Goal: Task Accomplishment & Management: Manage account settings

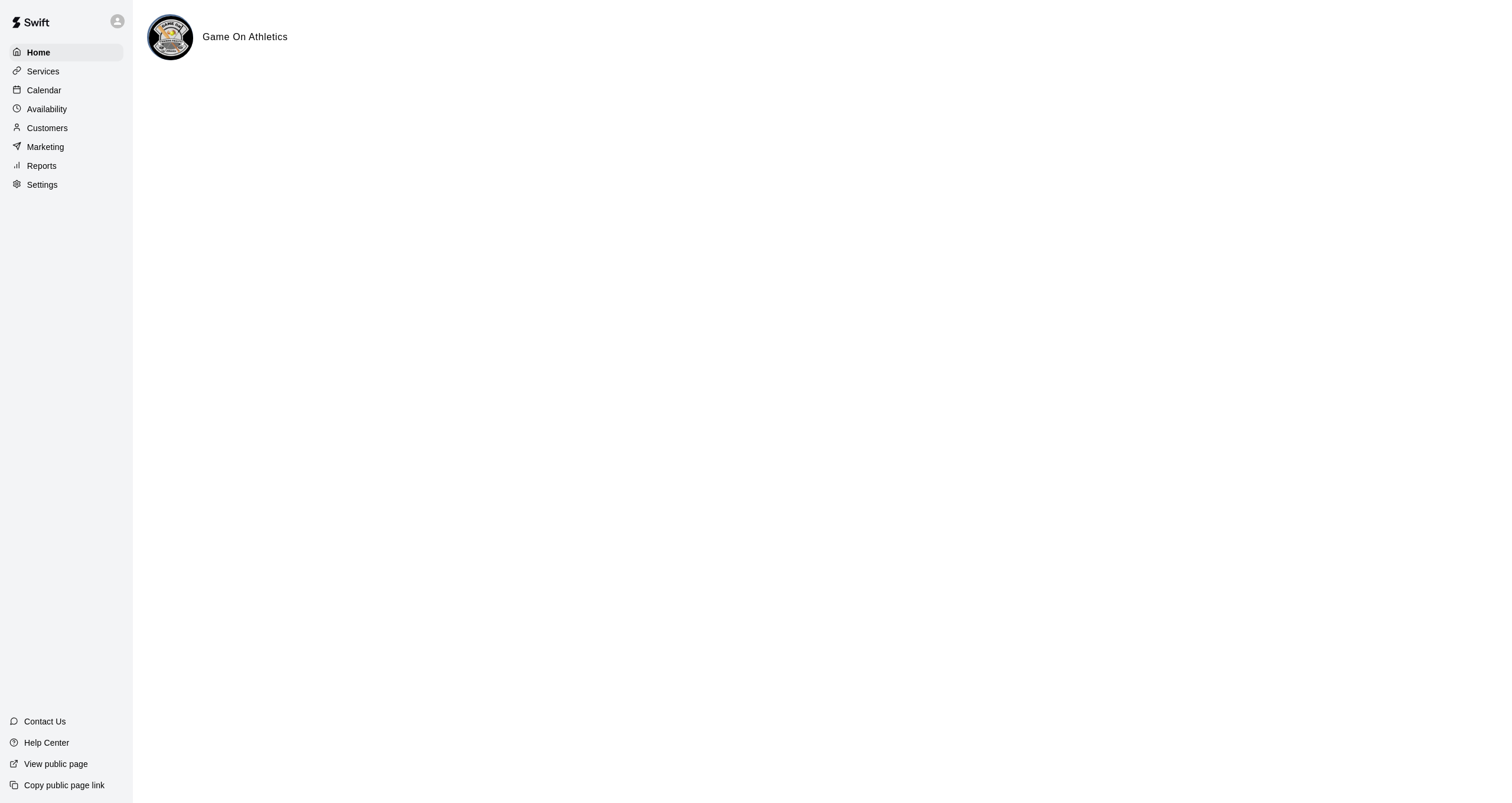
click at [66, 93] on div "Calendar" at bounding box center [67, 90] width 114 height 18
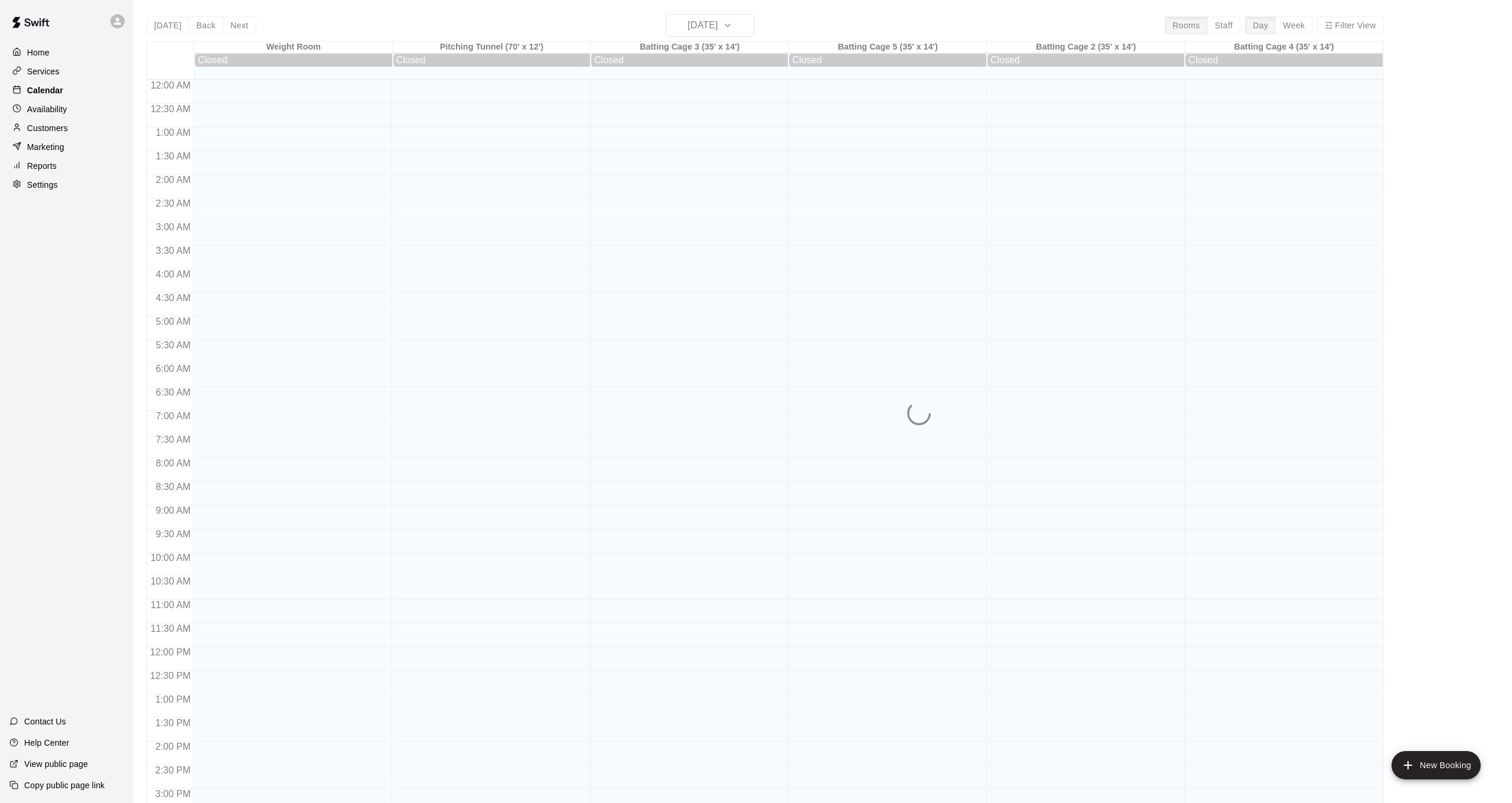
scroll to position [361, 0]
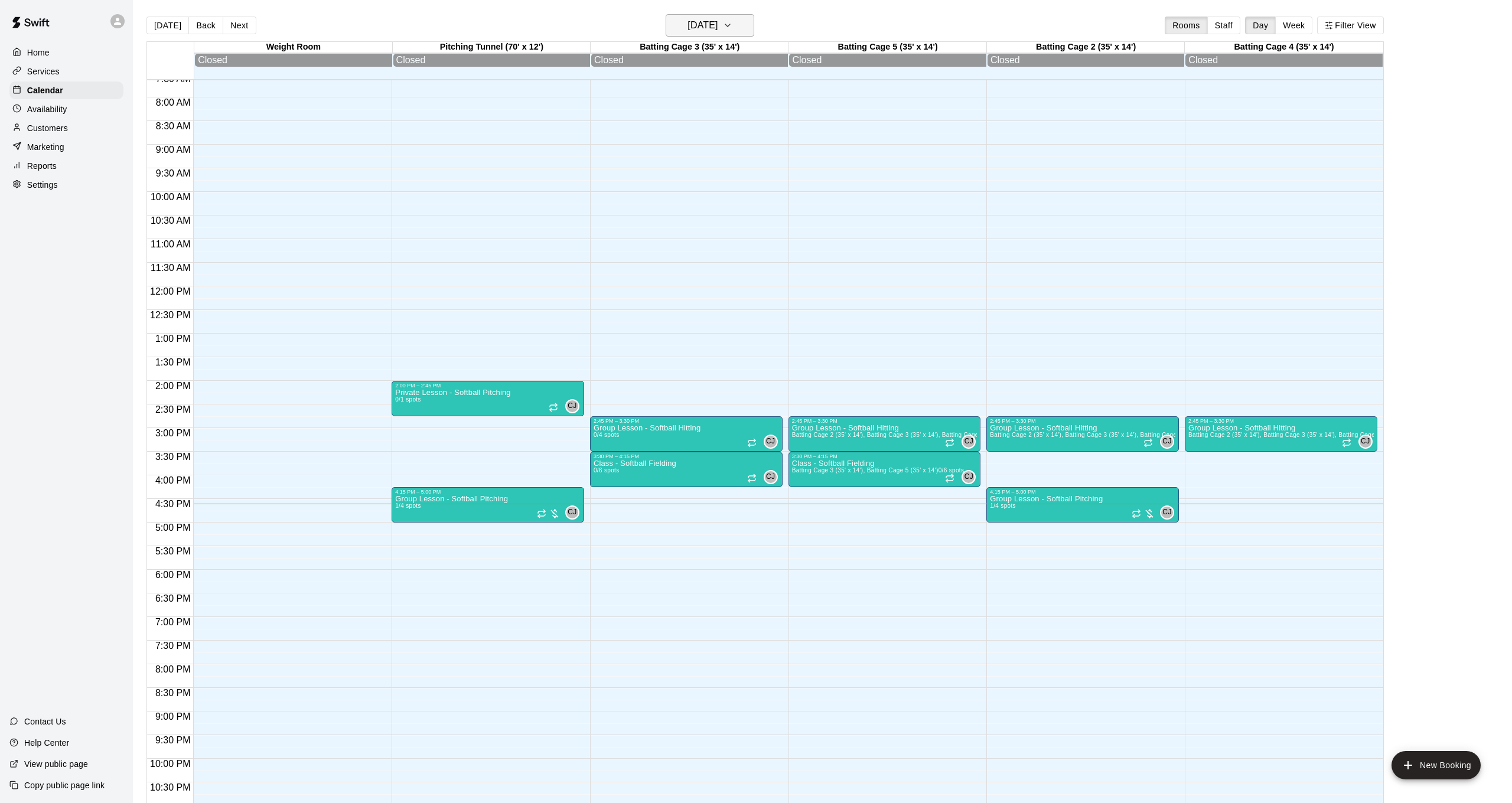
click at [737, 34] on button "[DATE]" at bounding box center [710, 25] width 88 height 23
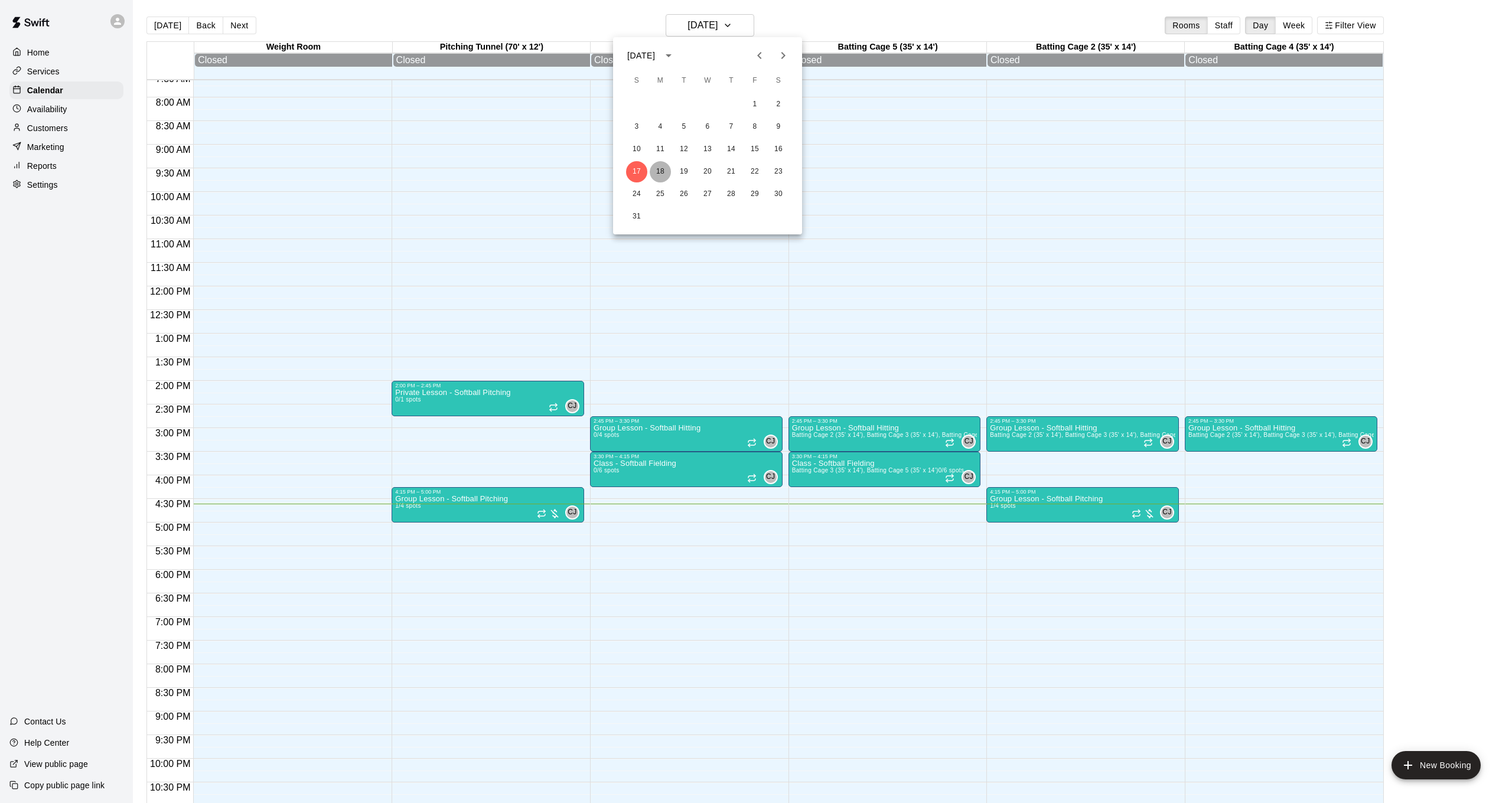
click at [667, 177] on button "18" at bounding box center [661, 172] width 22 height 22
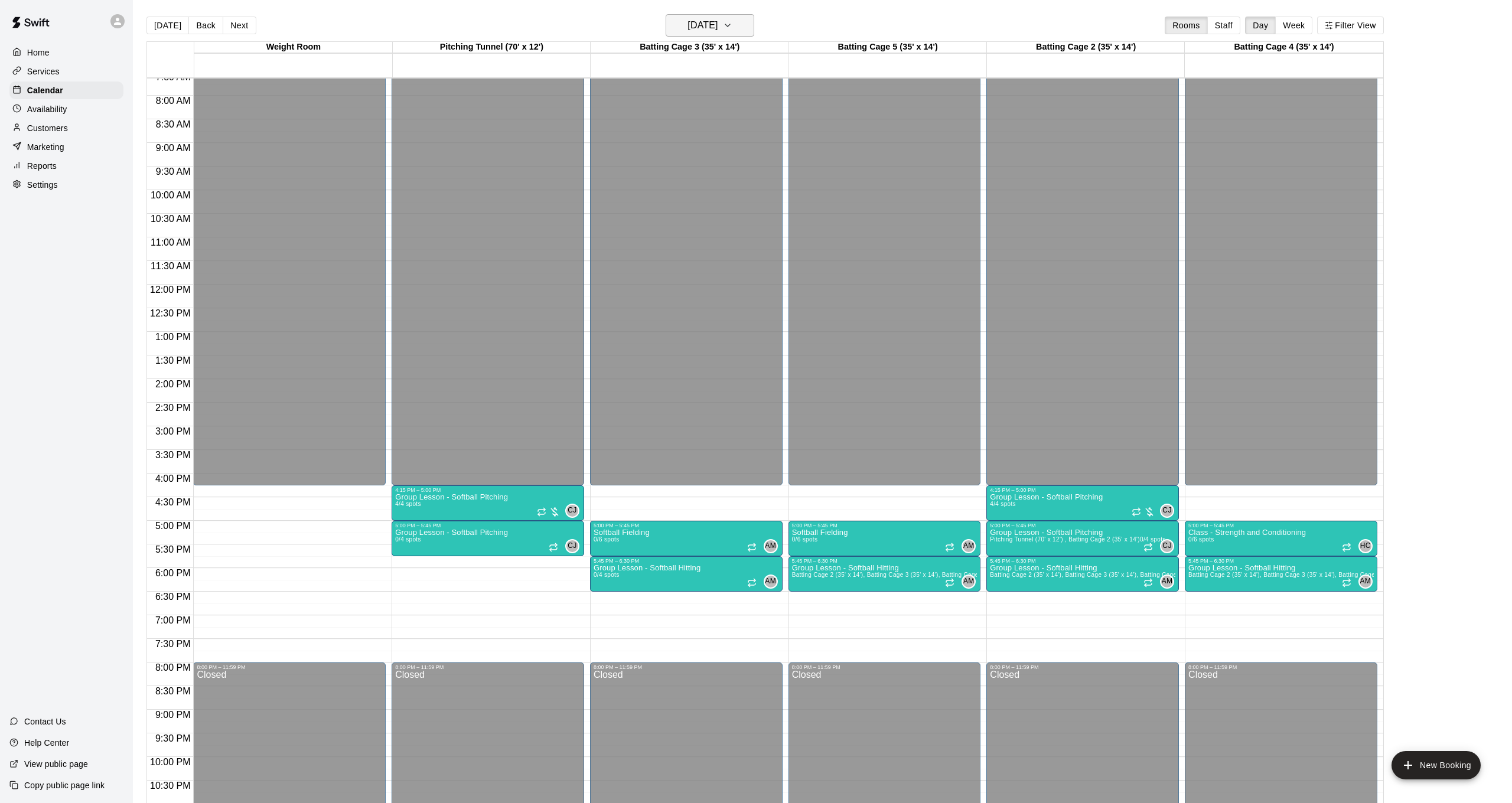
click at [718, 32] on h6 "[DATE]" at bounding box center [702, 25] width 30 height 17
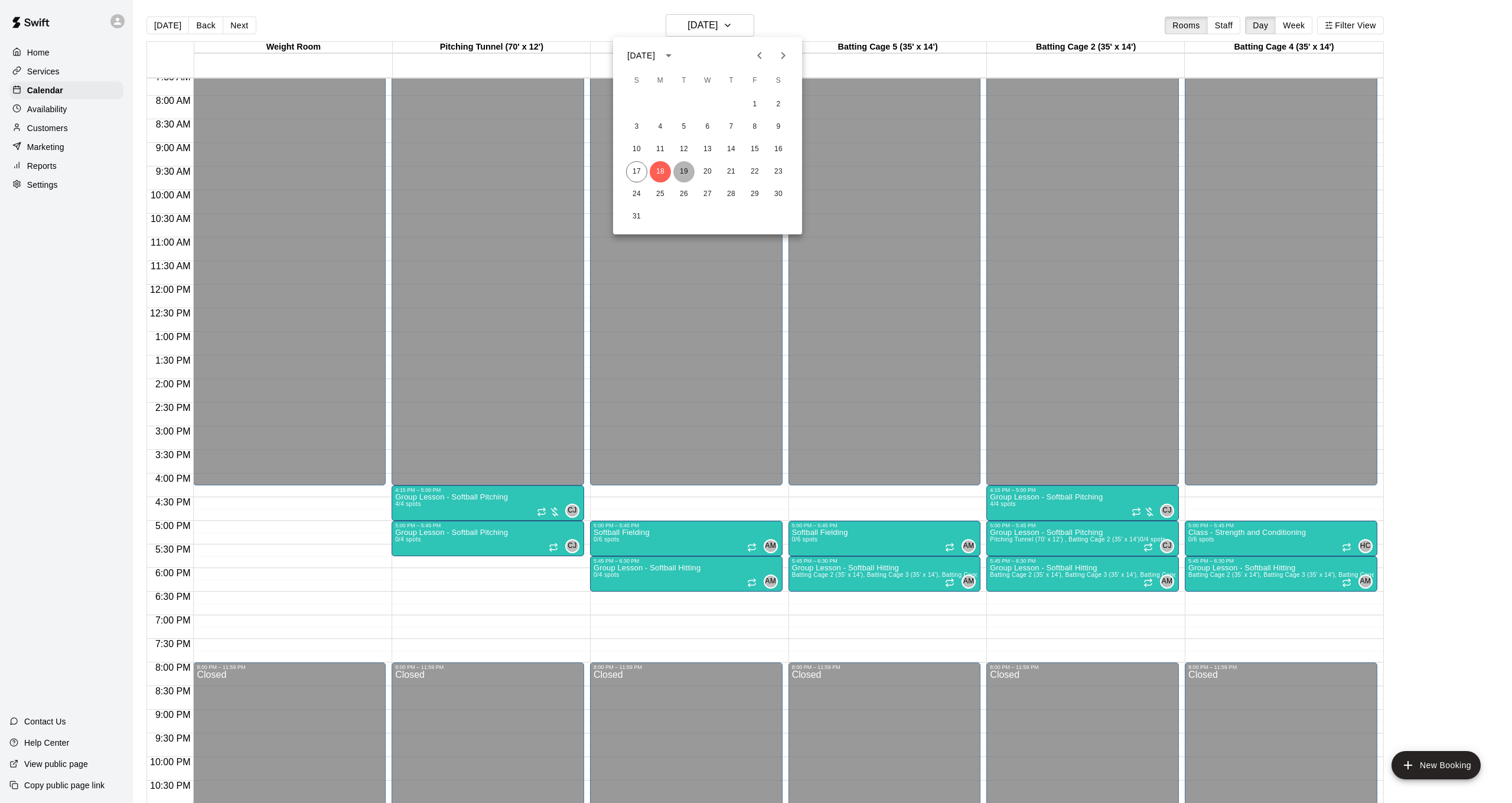
click at [681, 169] on button "19" at bounding box center [684, 172] width 22 height 22
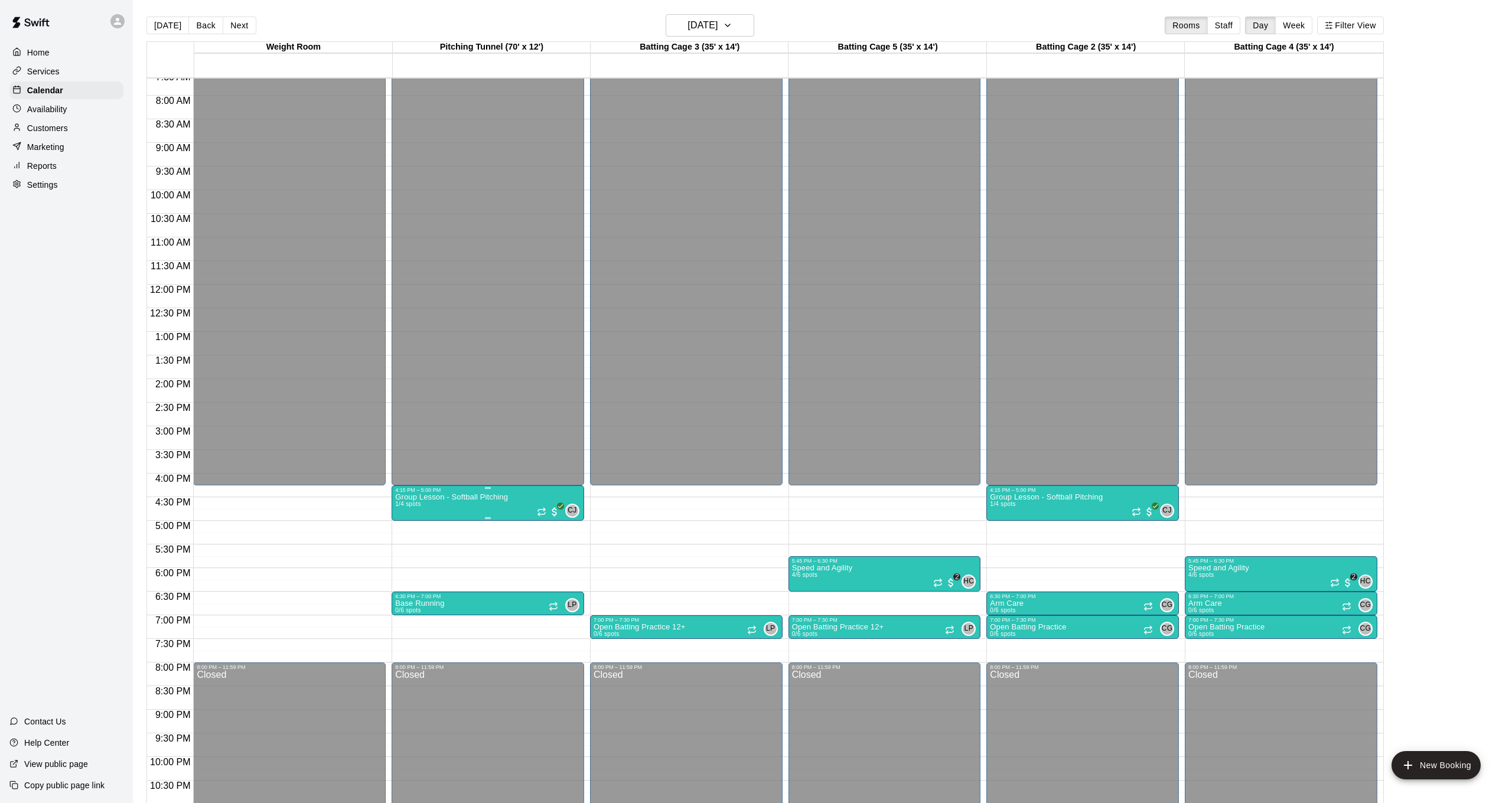
click at [405, 534] on img "edit" at bounding box center [408, 534] width 14 height 14
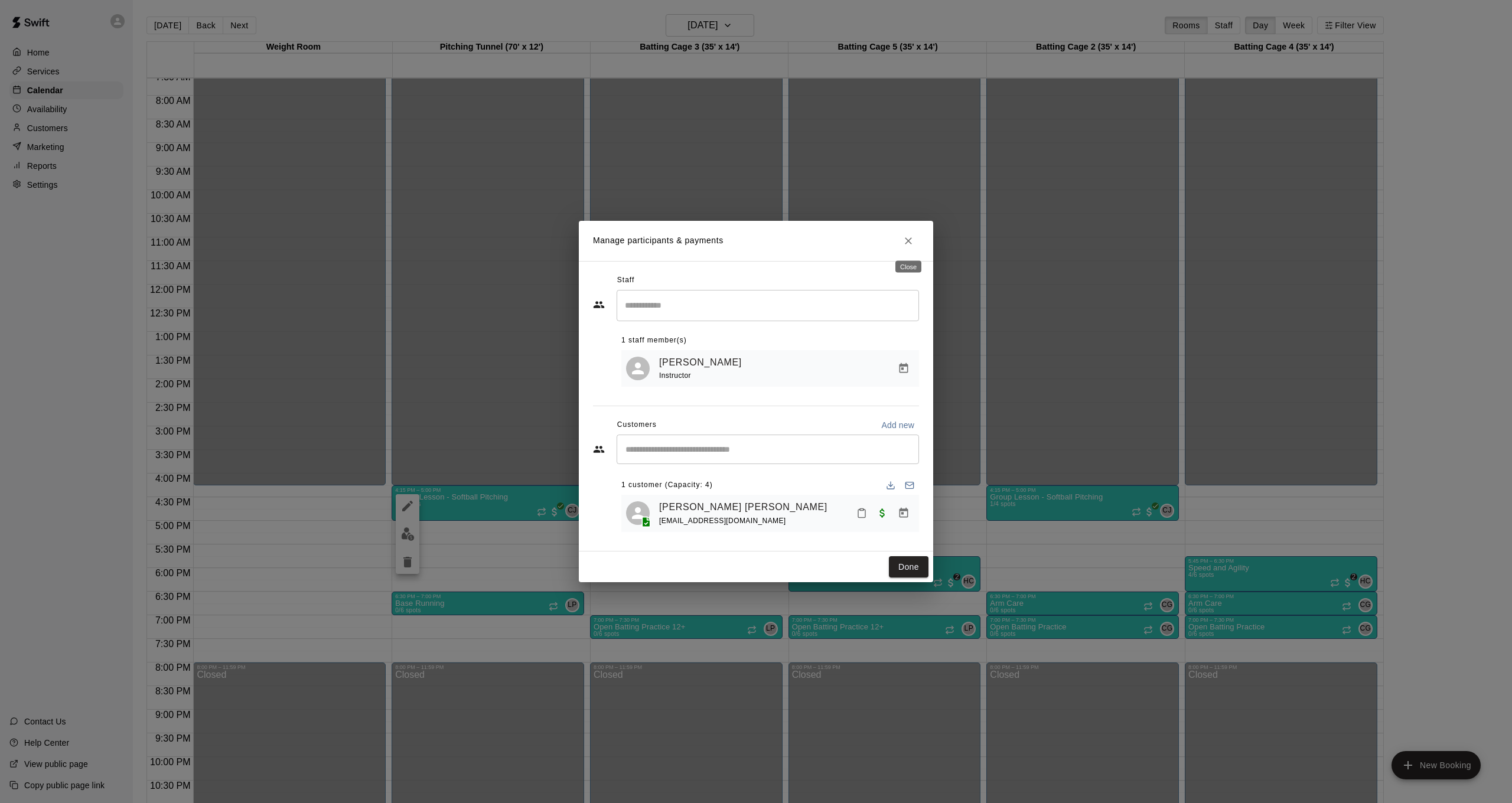
click at [910, 243] on icon "Close" at bounding box center [908, 240] width 7 height 7
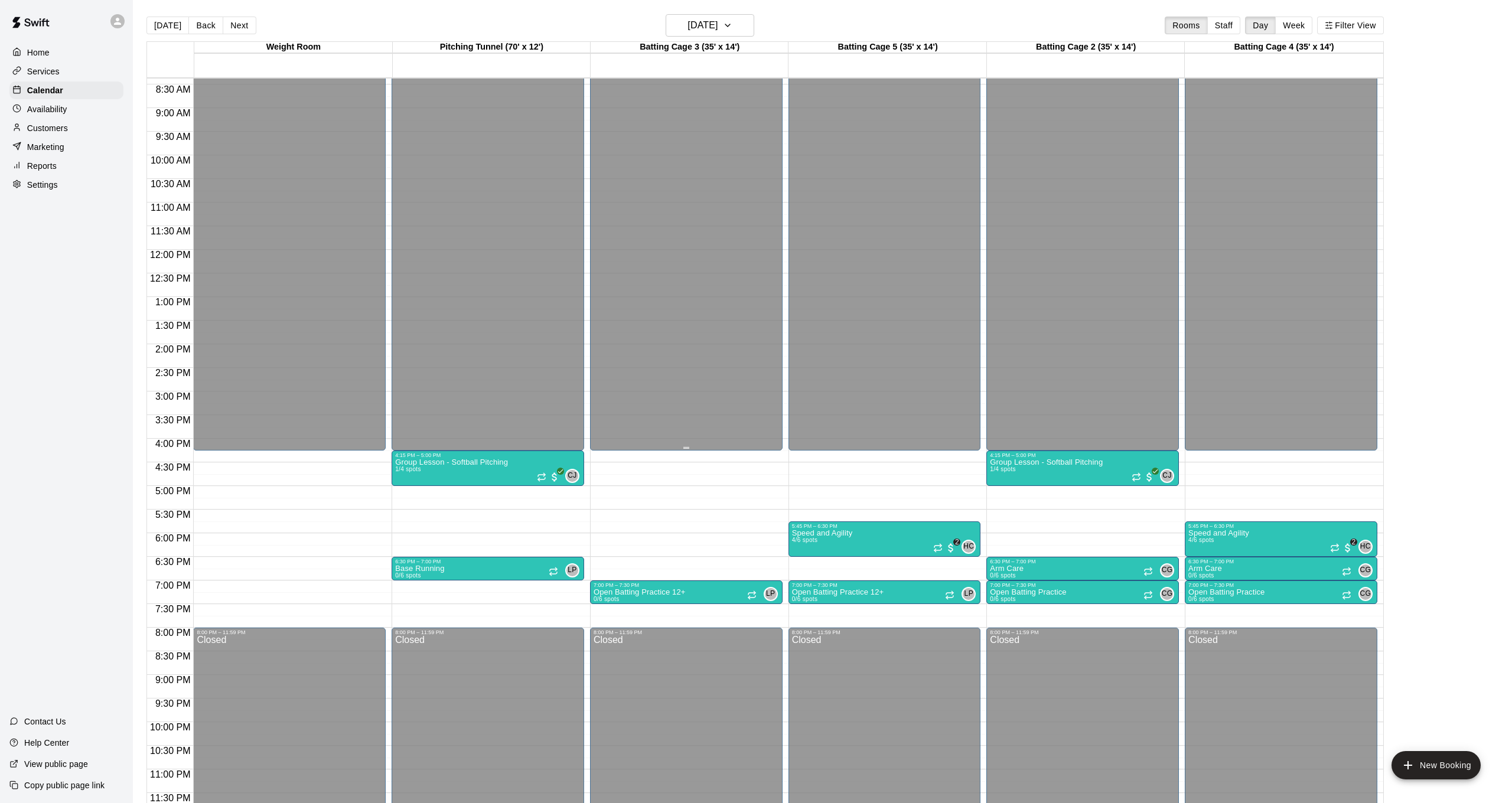
scroll to position [396, 0]
click at [411, 528] on icon "delete" at bounding box center [407, 527] width 8 height 11
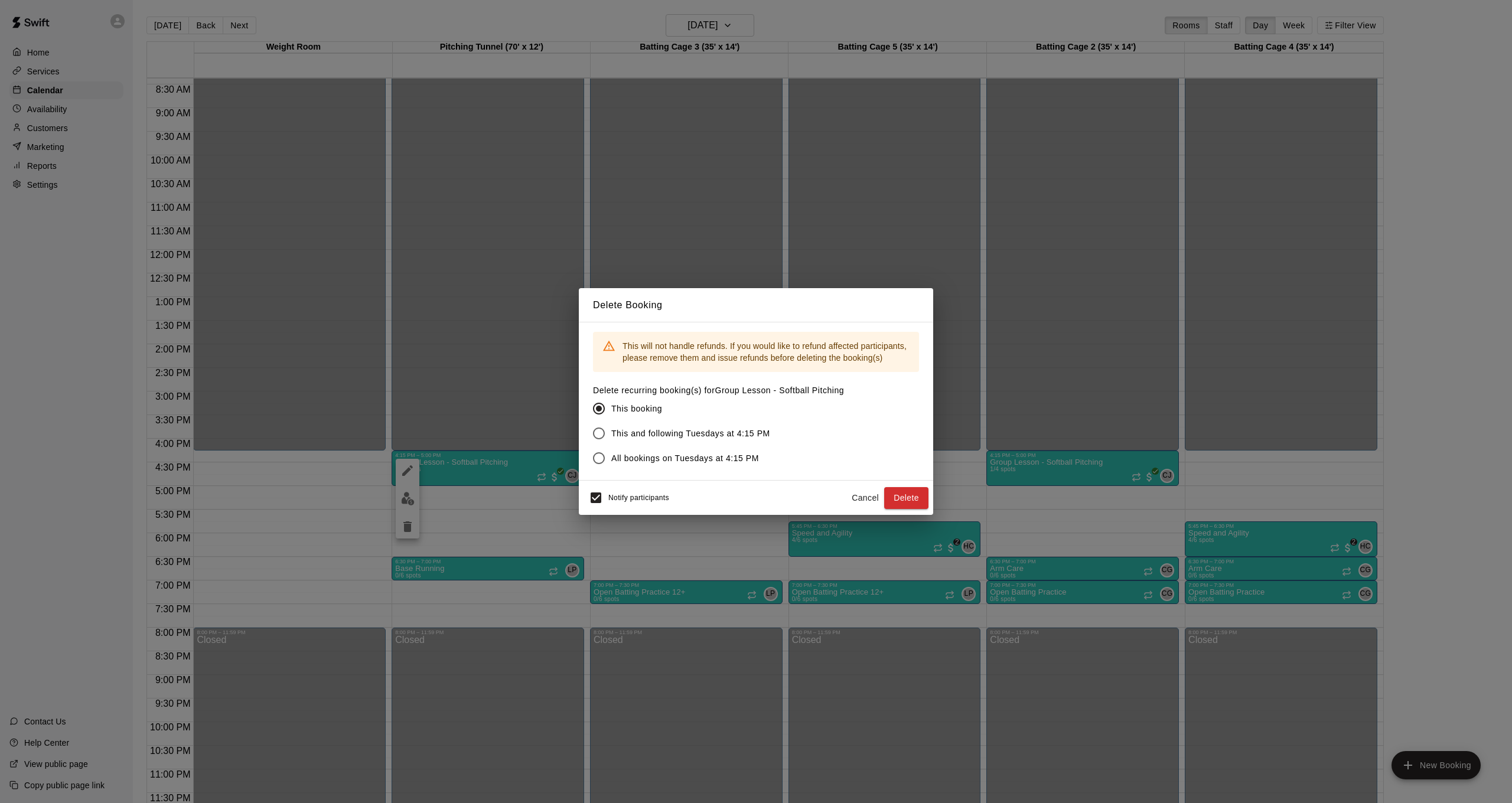
click at [621, 433] on span "This and following Tuesdays at 4:15 PM" at bounding box center [690, 433] width 159 height 13
click at [907, 497] on button "Delete" at bounding box center [906, 498] width 44 height 22
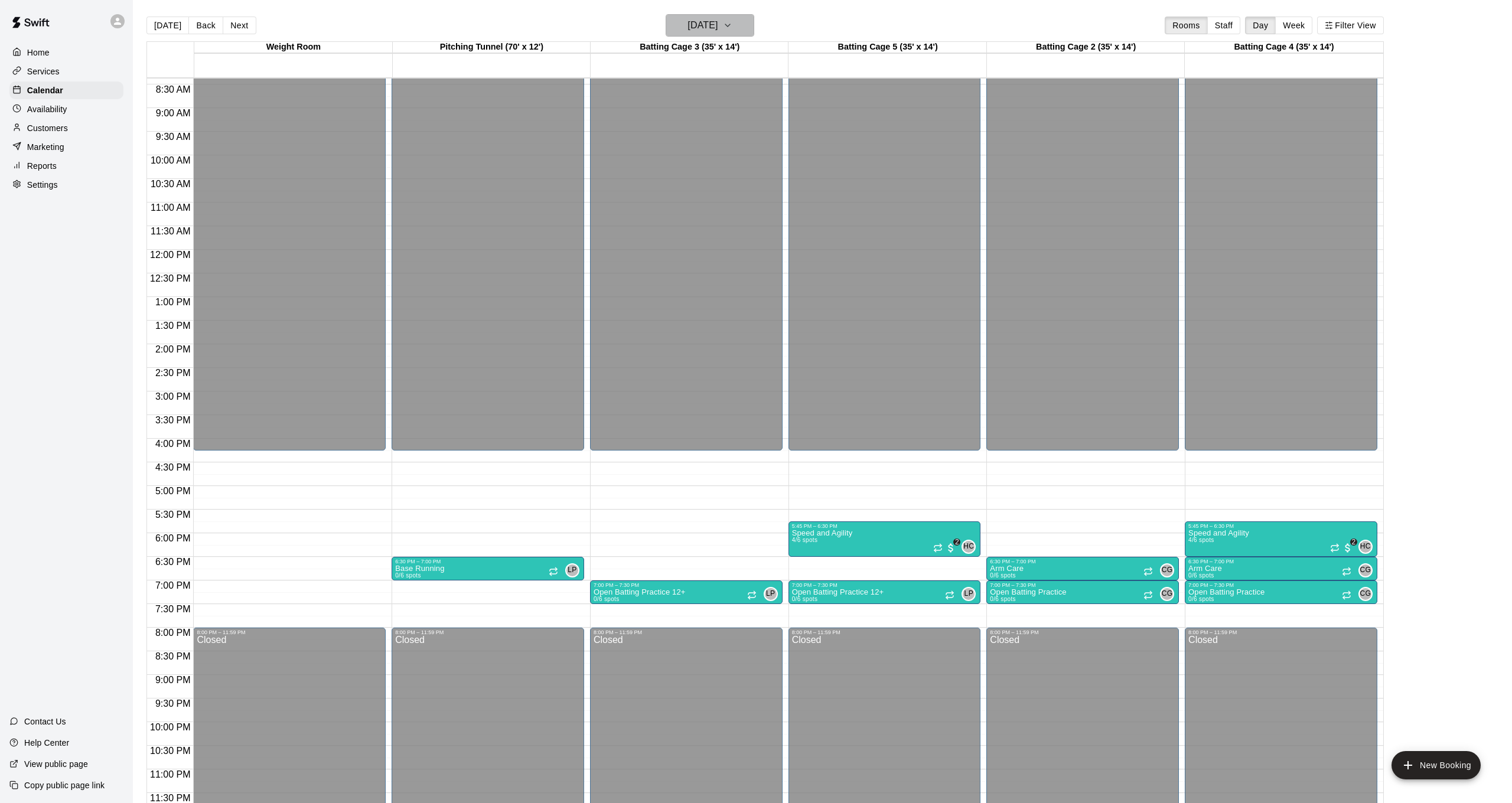
click at [718, 20] on h6 "Tuesday Aug 19" at bounding box center [702, 25] width 30 height 17
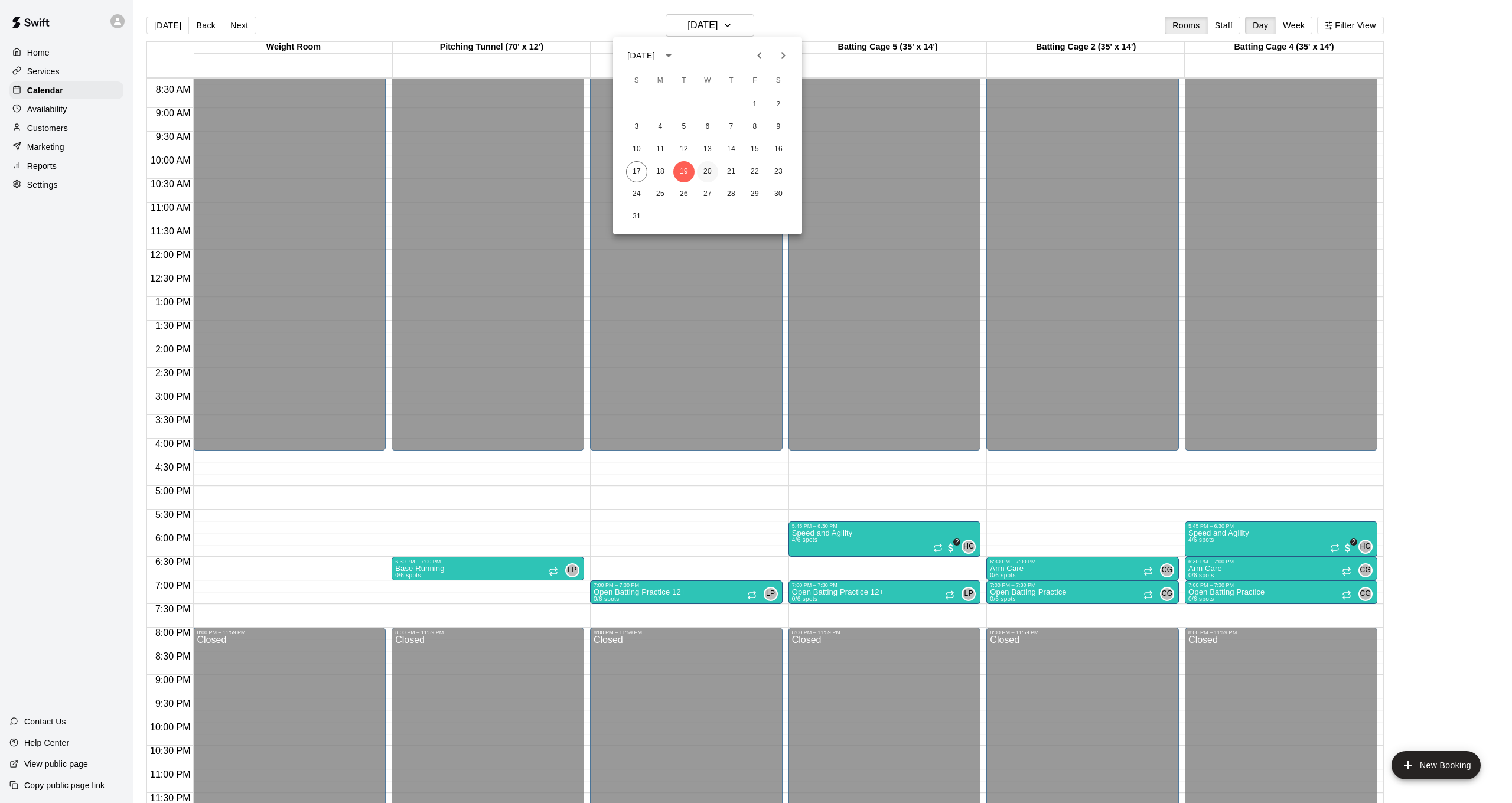
click at [709, 170] on button "20" at bounding box center [708, 172] width 22 height 22
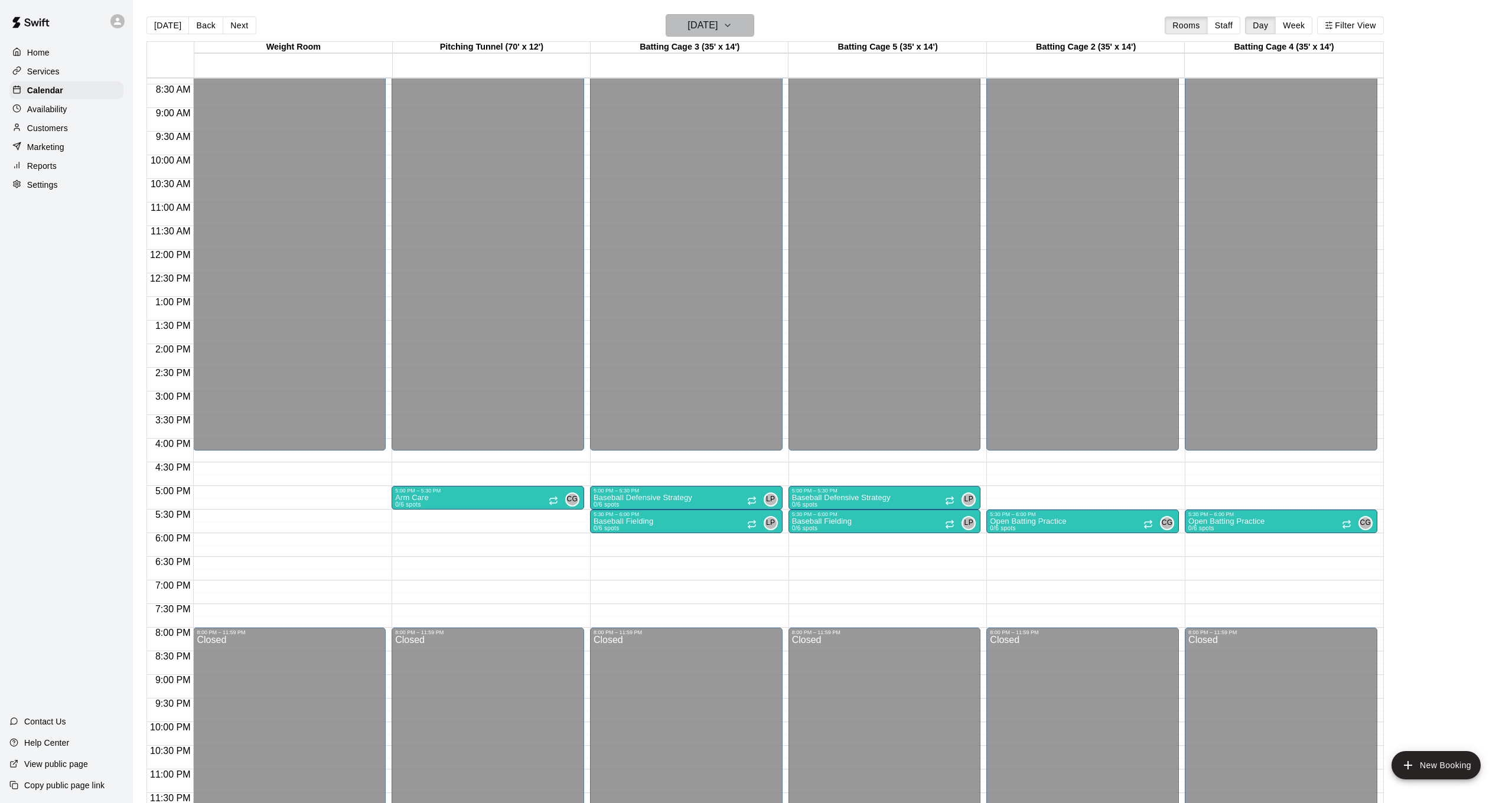
click at [715, 24] on h6 "Wednesday Aug 20" at bounding box center [702, 25] width 30 height 17
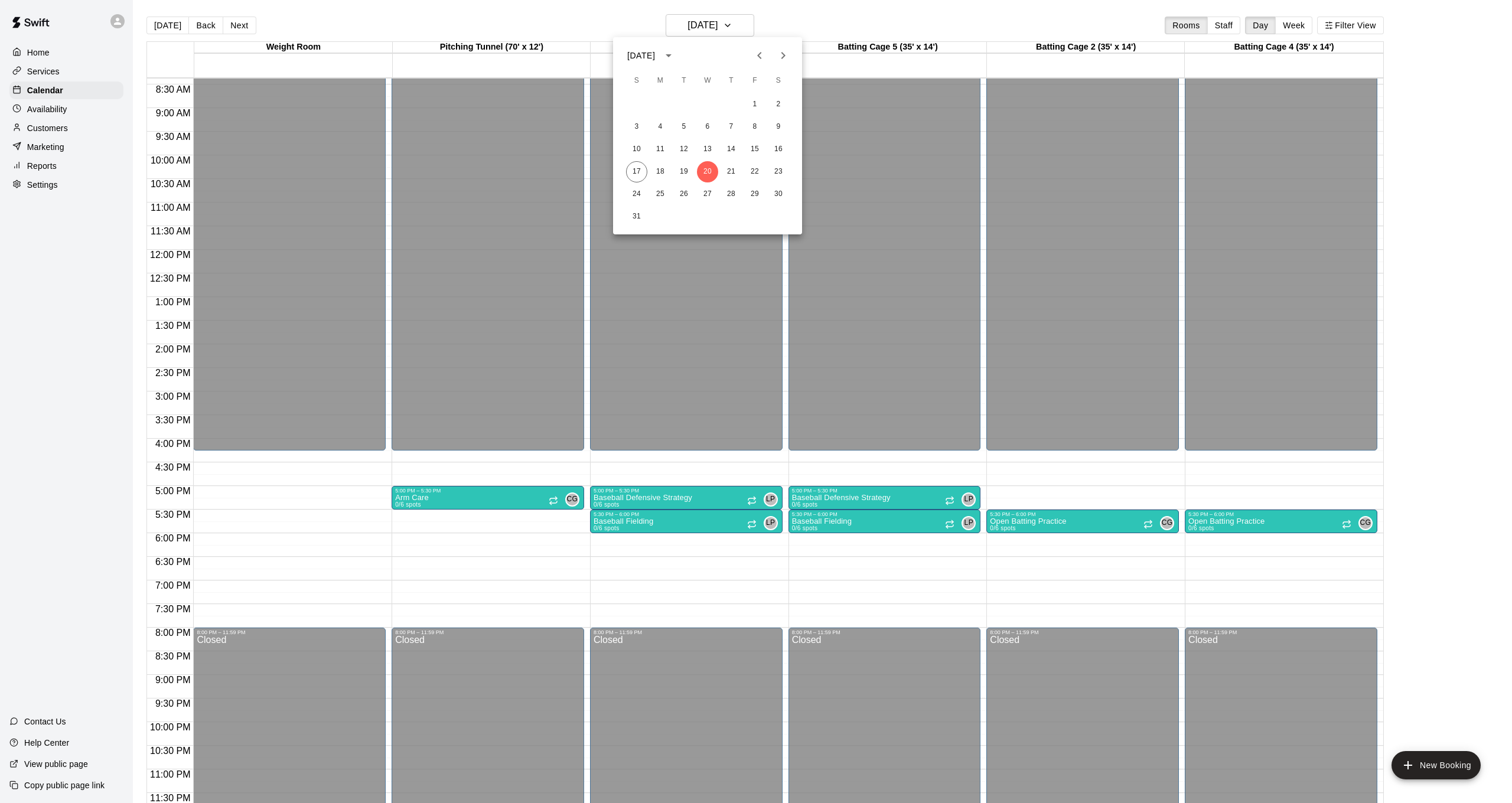
drag, startPoint x: 813, startPoint y: 22, endPoint x: 830, endPoint y: 149, distance: 128.1
click at [813, 22] on div at bounding box center [756, 401] width 1512 height 803
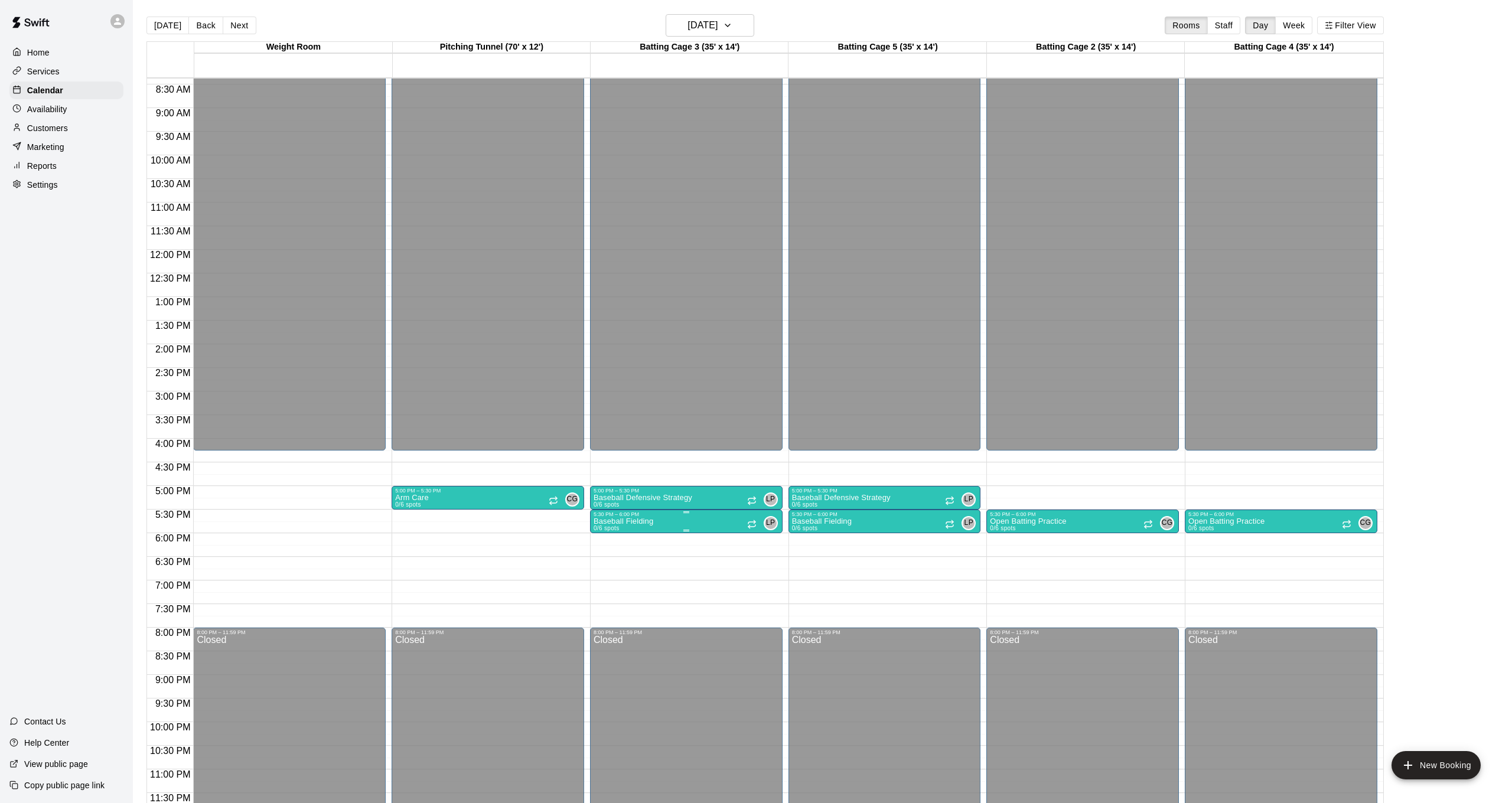
click at [603, 562] on img "edit" at bounding box center [606, 558] width 14 height 14
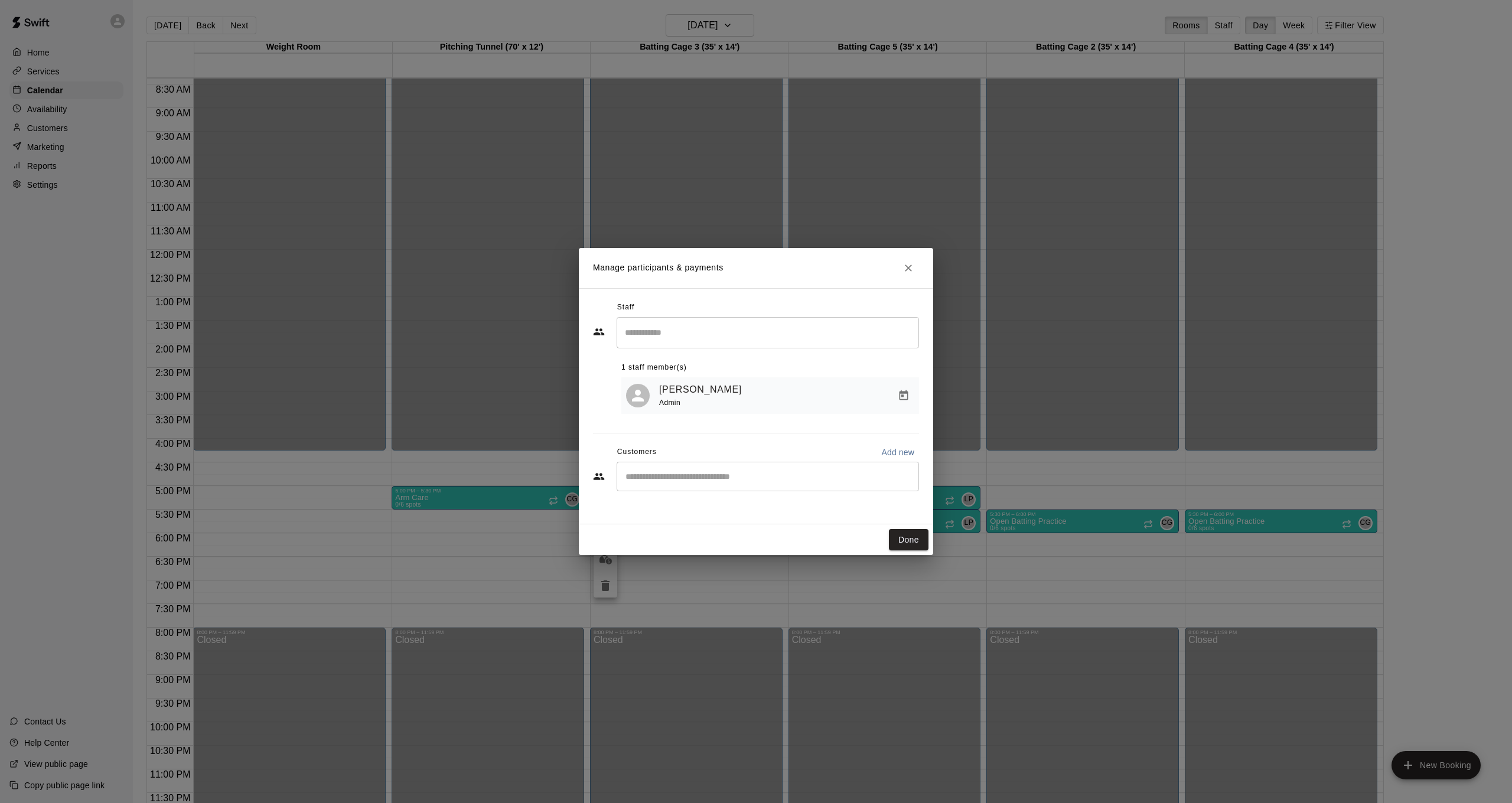
click at [699, 482] on div "​" at bounding box center [768, 477] width 302 height 29
click at [529, 290] on div "Manage participants & payments Staff ​ 1 staff member(s) Luke Pope Admin Custom…" at bounding box center [756, 401] width 1512 height 803
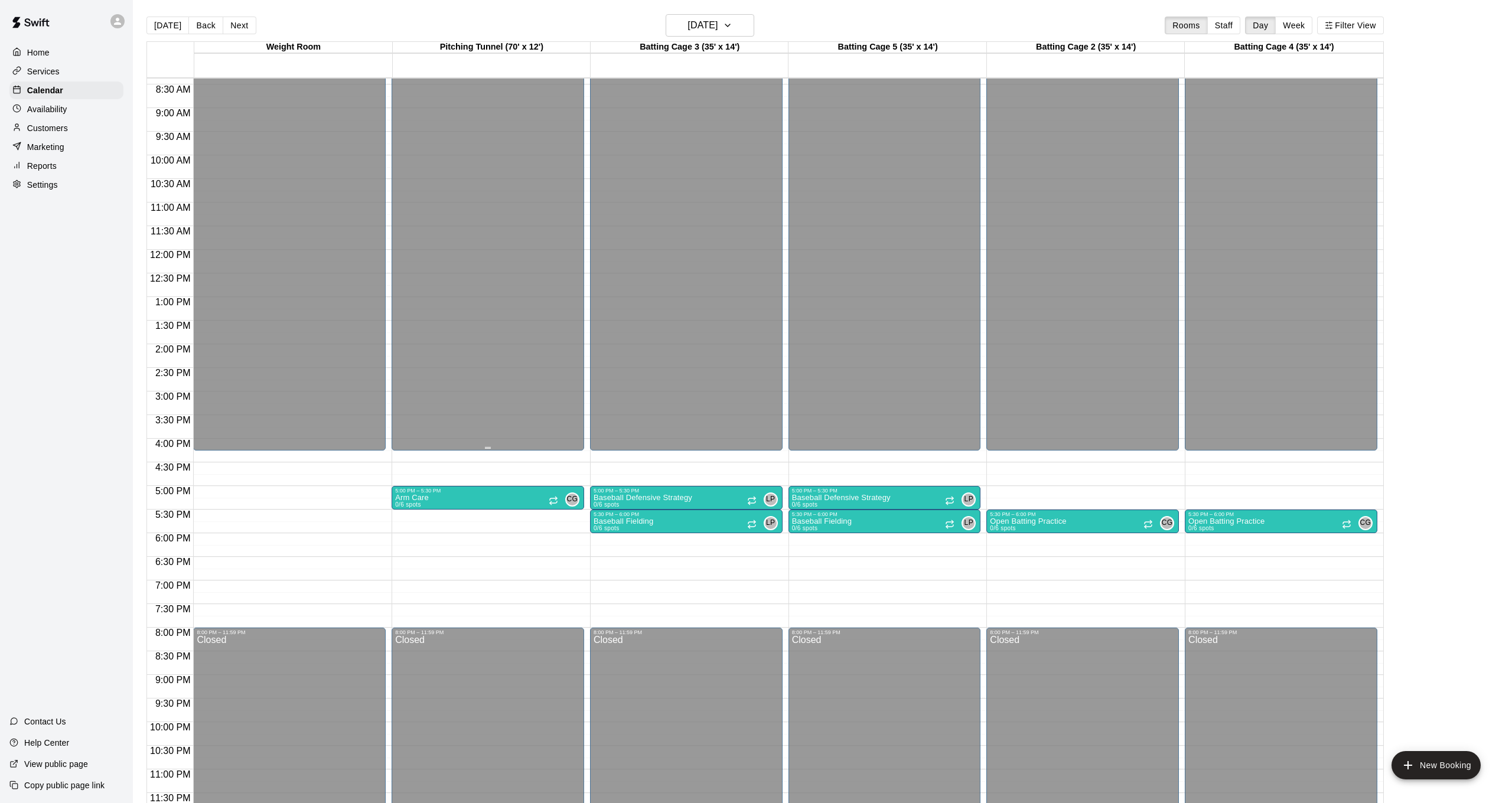
click at [560, 290] on div "Closed" at bounding box center [487, 72] width 185 height 764
click at [718, 25] on h6 "Wednesday Aug 20" at bounding box center [702, 25] width 30 height 17
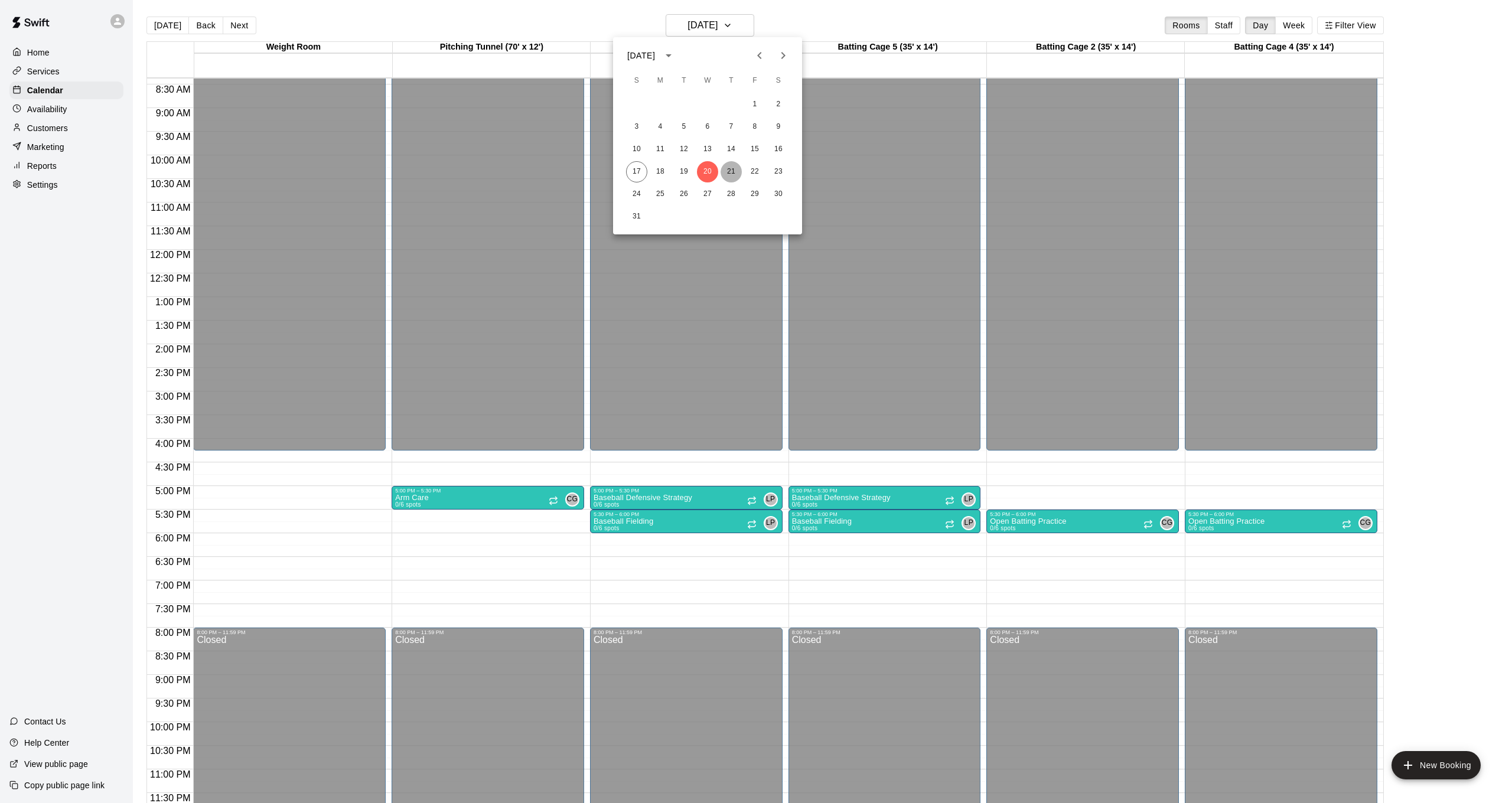
click at [731, 173] on button "21" at bounding box center [731, 172] width 22 height 22
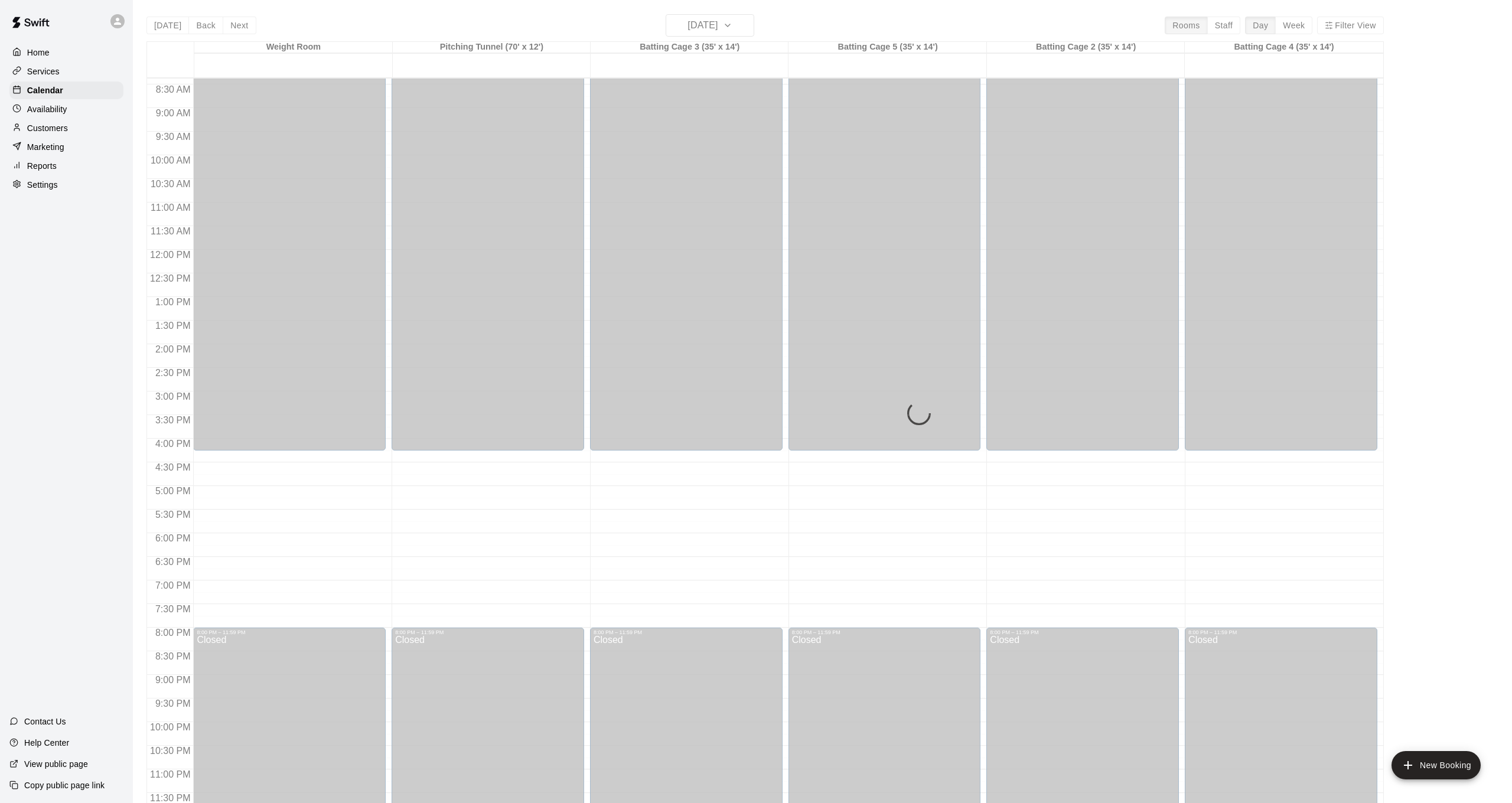
click at [719, 22] on div "Today Back Next Thursday Aug 21 Rooms Staff Day Week Filter View Weight Room 21…" at bounding box center [765, 415] width 1237 height 803
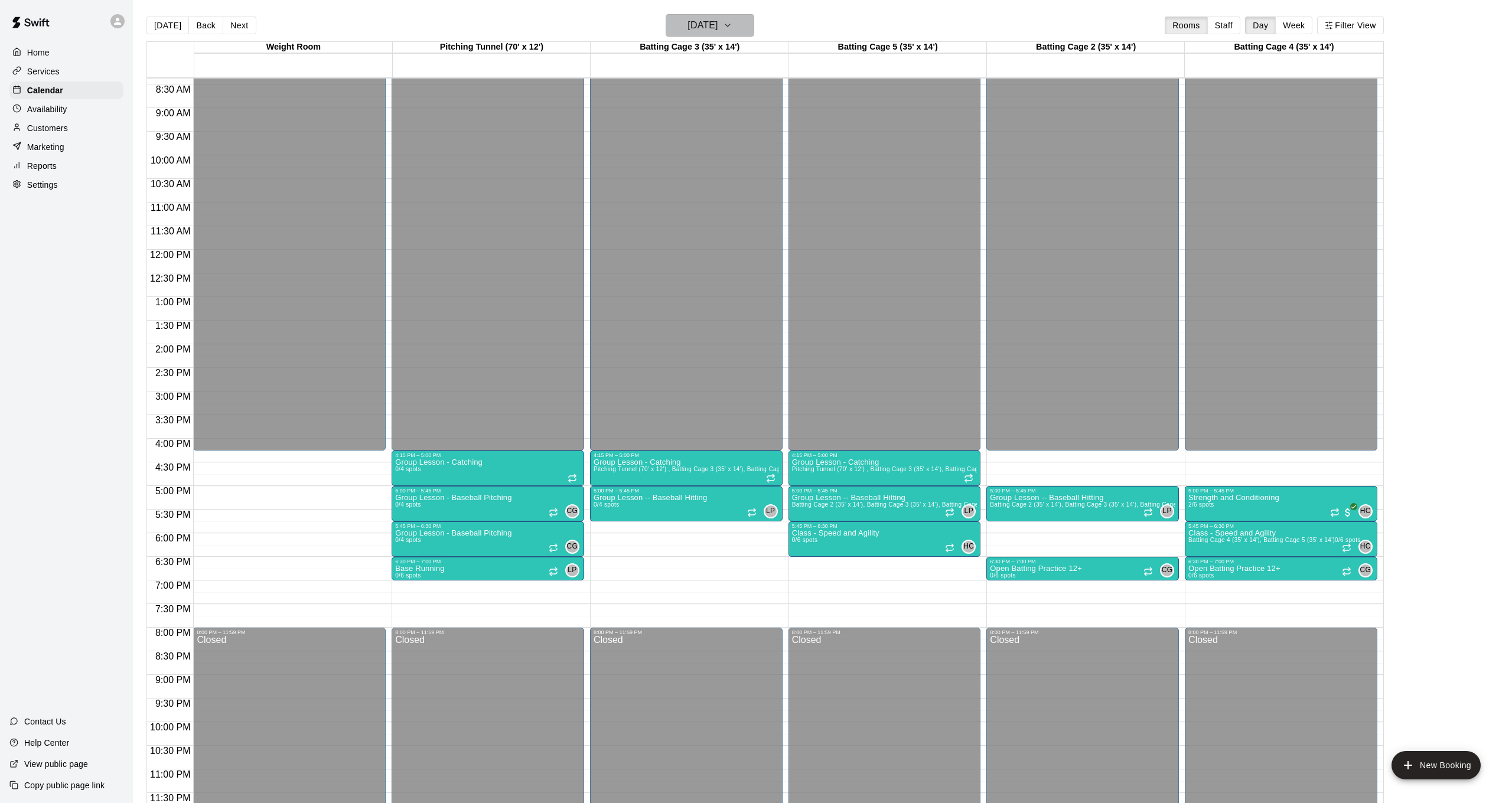
click at [718, 22] on h6 "Thursday Aug 21" at bounding box center [702, 25] width 30 height 17
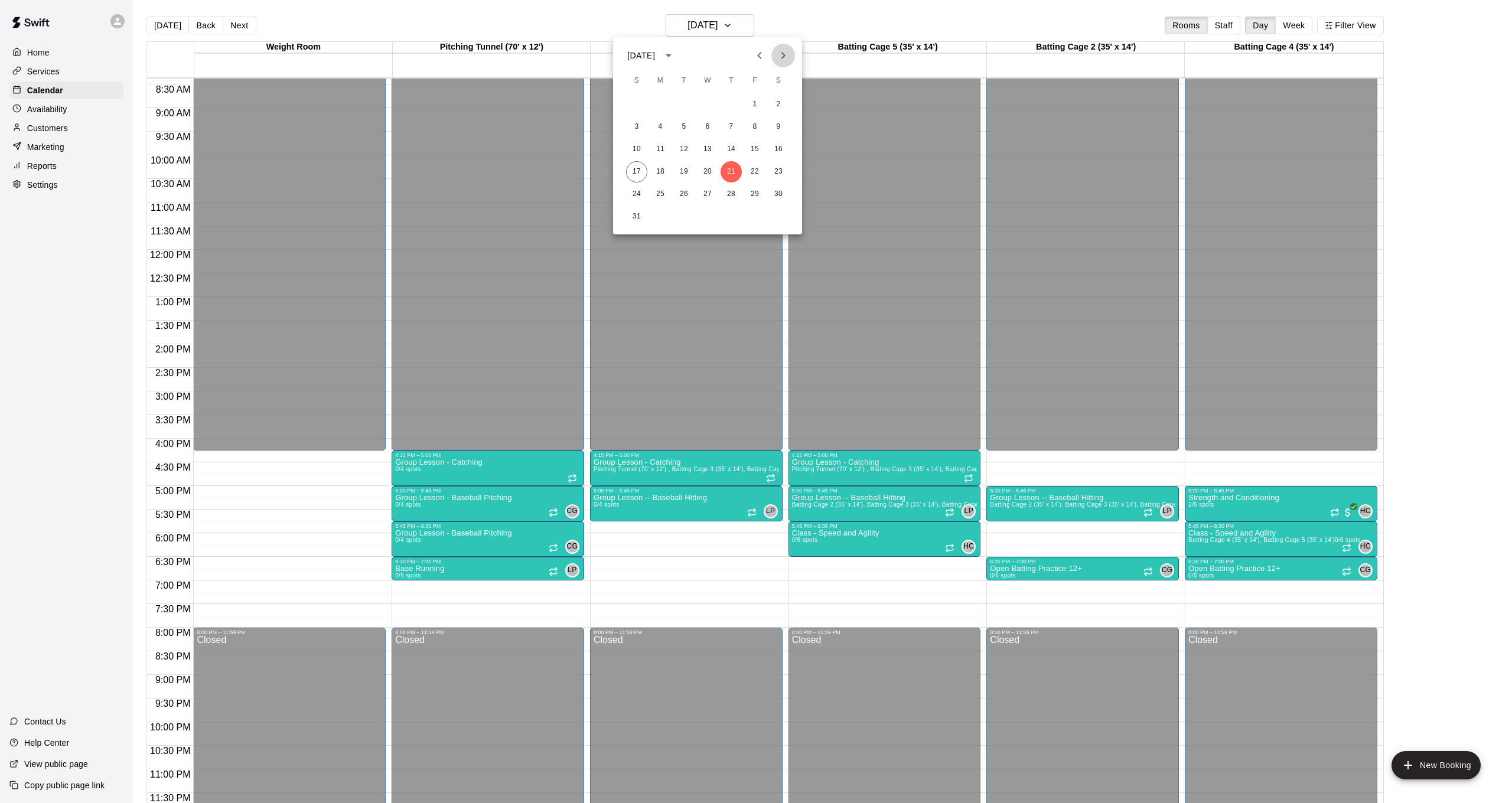
drag, startPoint x: 775, startPoint y: 54, endPoint x: 761, endPoint y: 62, distance: 16.1
click at [775, 54] on button "Next month" at bounding box center [783, 56] width 24 height 24
click at [662, 108] on button "1" at bounding box center [661, 105] width 22 height 22
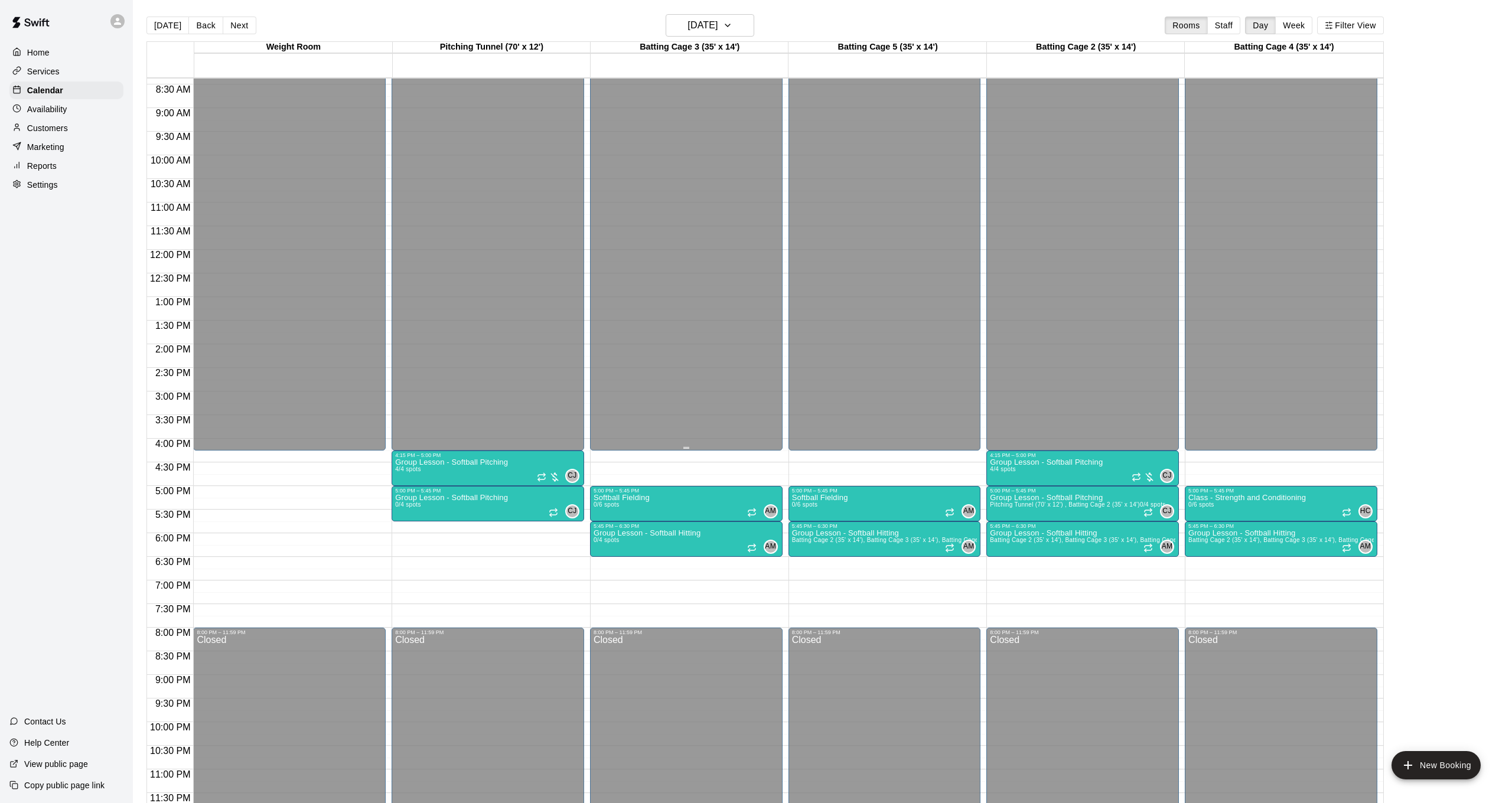
scroll to position [0, 0]
click at [718, 28] on h6 "Monday Sep 01" at bounding box center [702, 25] width 30 height 17
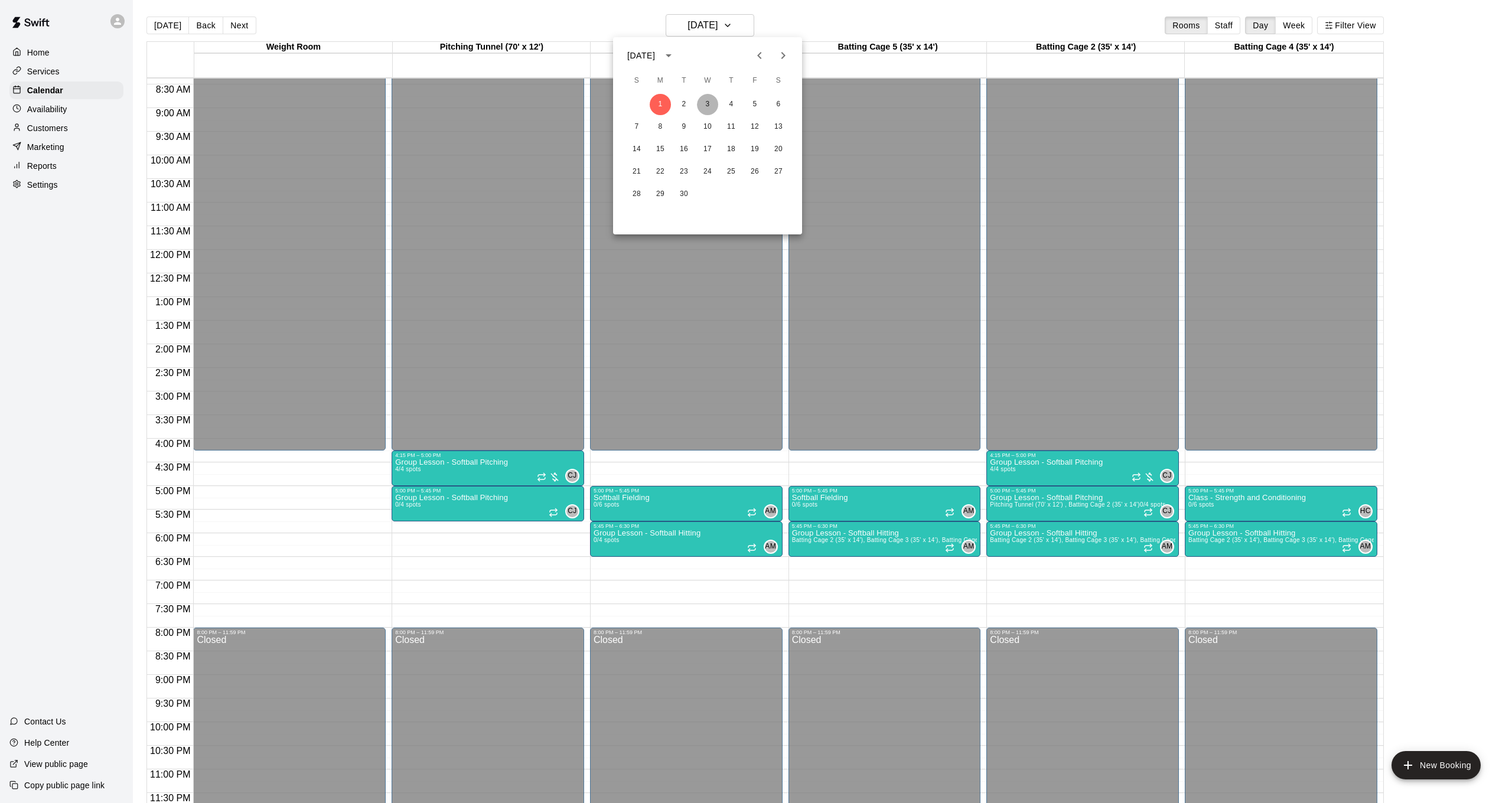
click at [706, 105] on button "3" at bounding box center [708, 105] width 22 height 22
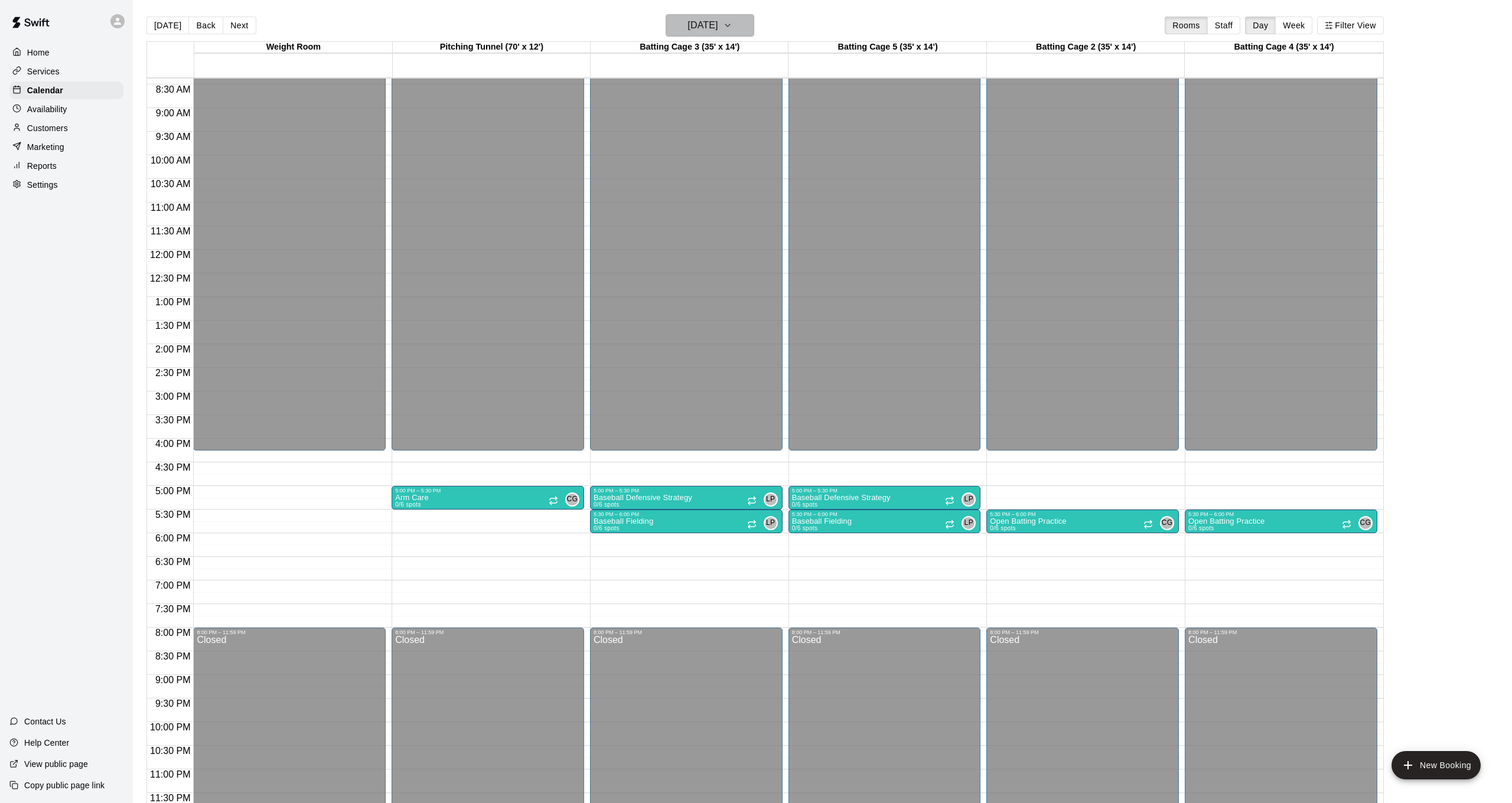
click at [718, 27] on h6 "Wednesday Sep 03" at bounding box center [702, 25] width 30 height 17
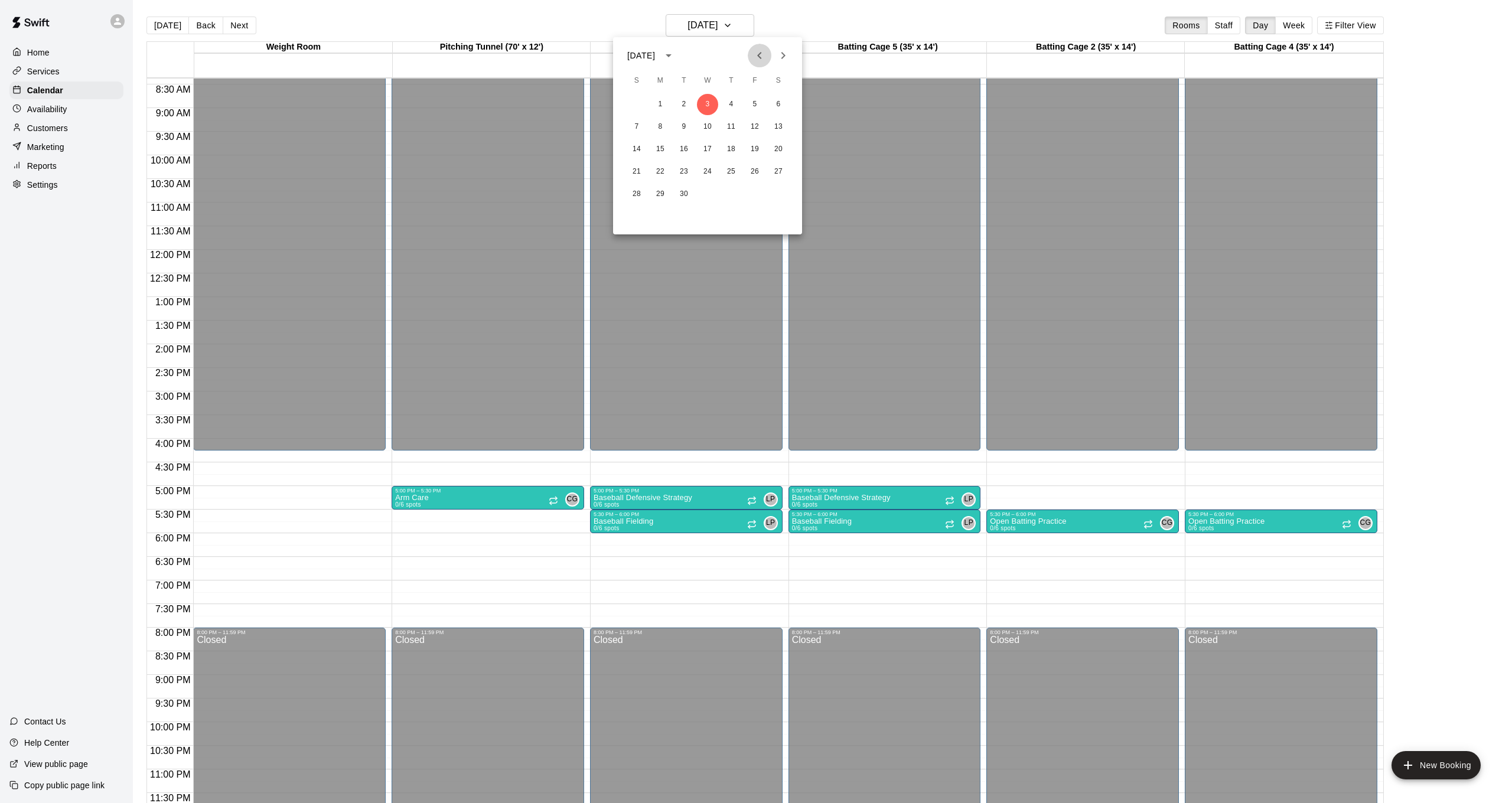
click at [754, 50] on icon "Previous month" at bounding box center [759, 55] width 14 height 14
click at [711, 175] on button "20" at bounding box center [708, 172] width 22 height 22
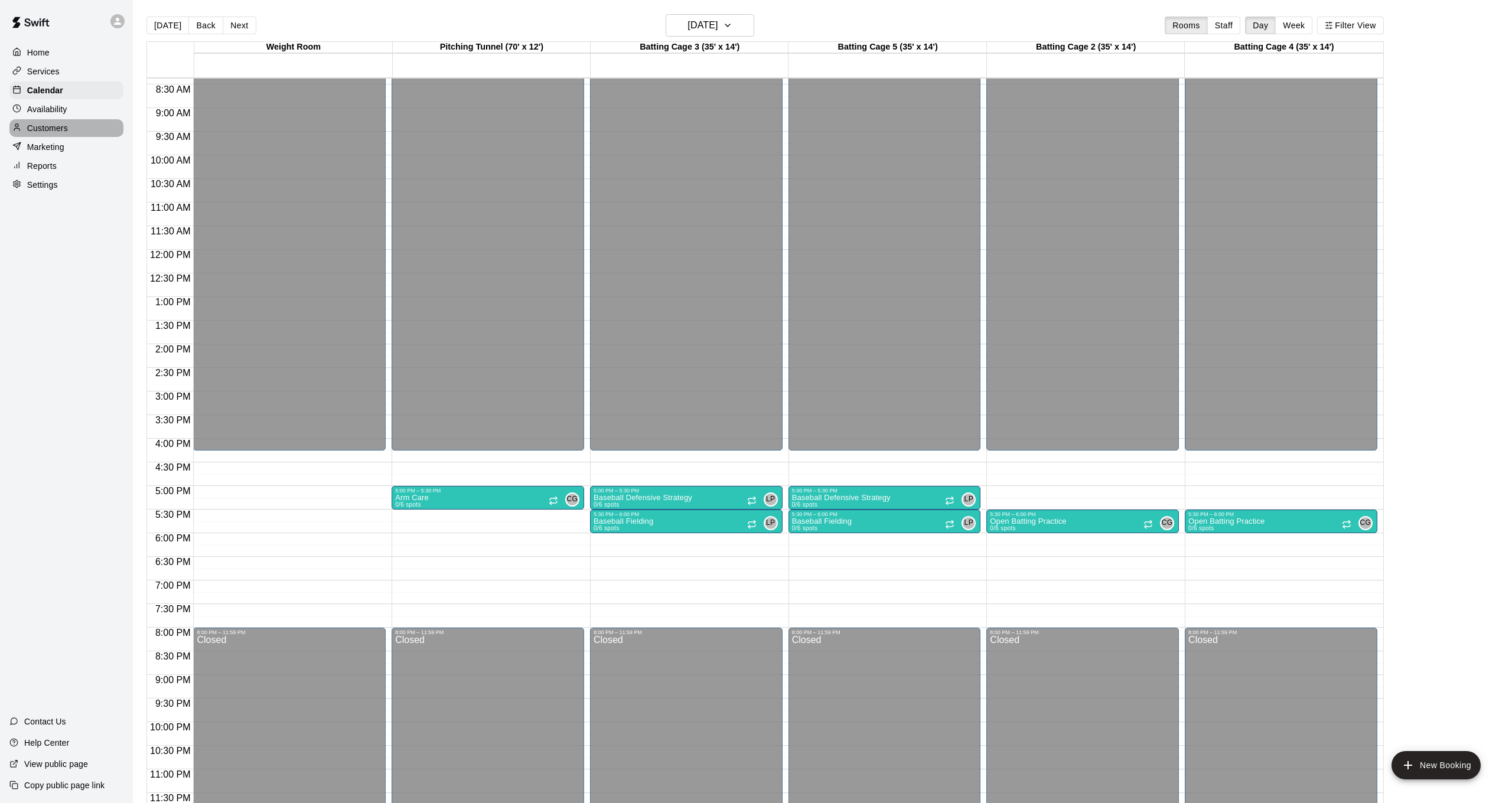
click at [76, 133] on div "Customers" at bounding box center [67, 128] width 114 height 18
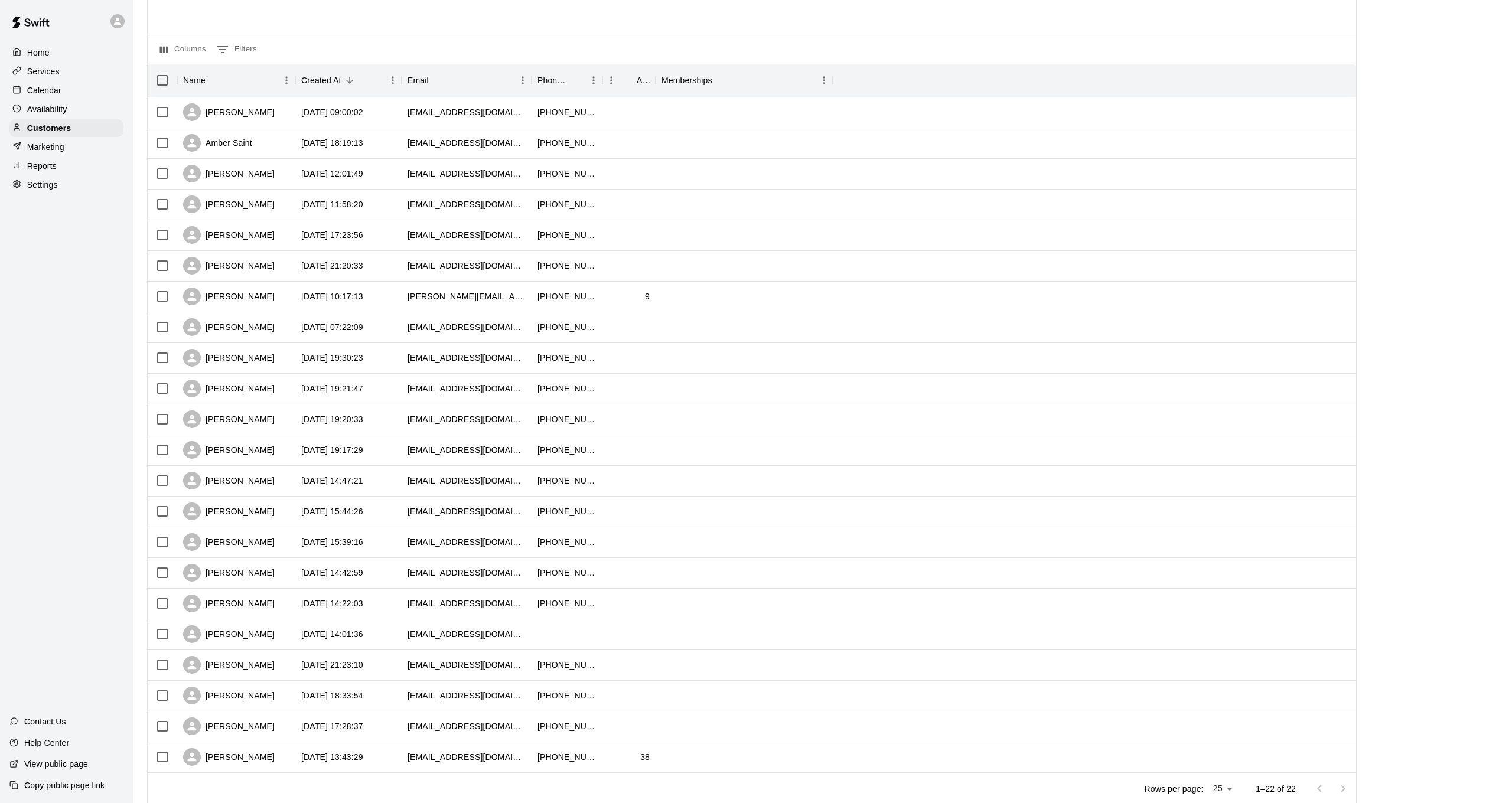
scroll to position [88, 0]
click at [250, 700] on div "Emily Berry" at bounding box center [236, 696] width 118 height 30
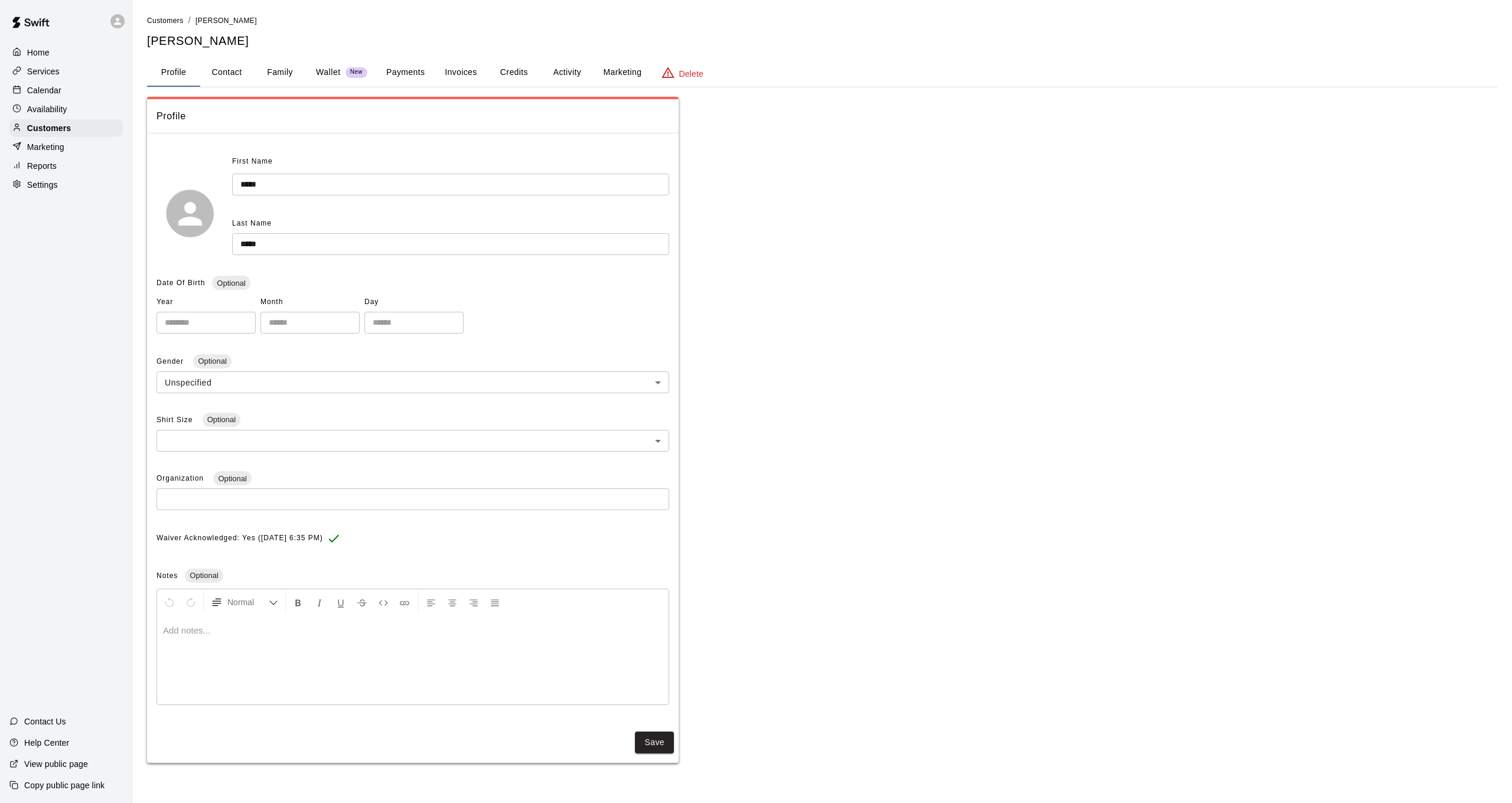
click at [282, 71] on button "Family" at bounding box center [279, 73] width 53 height 28
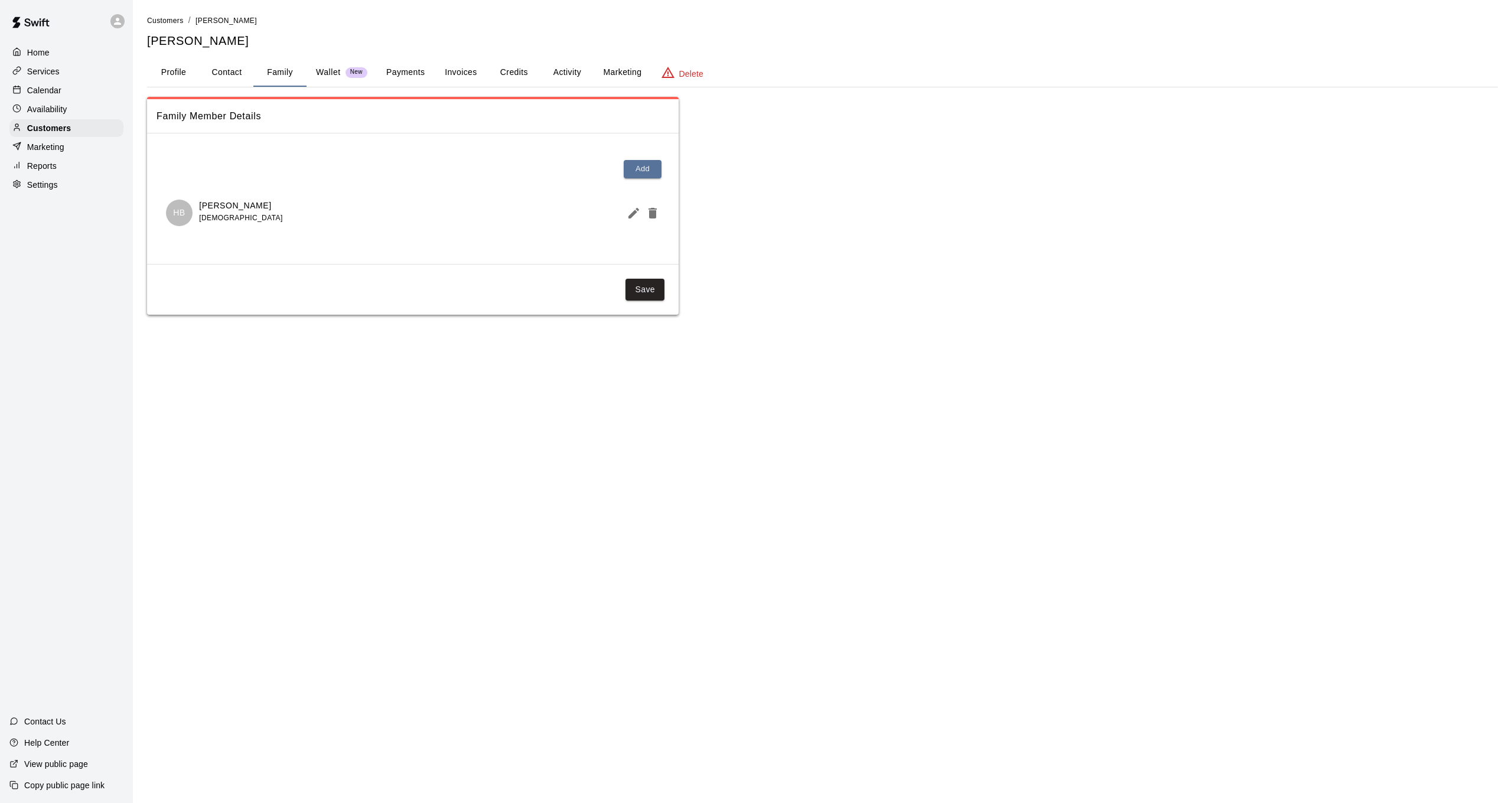
drag, startPoint x: 421, startPoint y: 75, endPoint x: 442, endPoint y: 72, distance: 21.2
click at [421, 75] on button "Payments" at bounding box center [405, 73] width 57 height 28
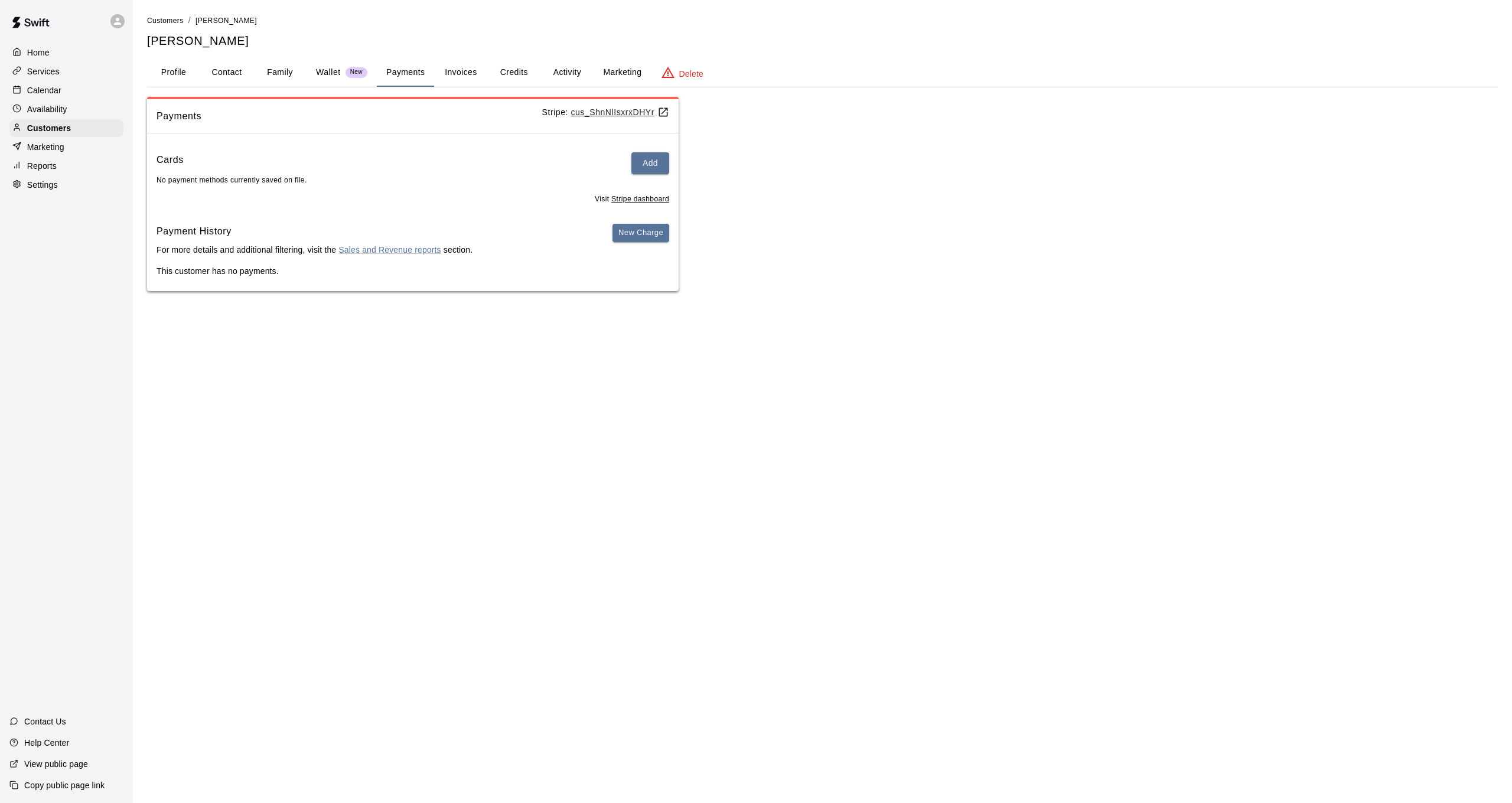
click at [460, 72] on button "Invoices" at bounding box center [461, 73] width 53 height 28
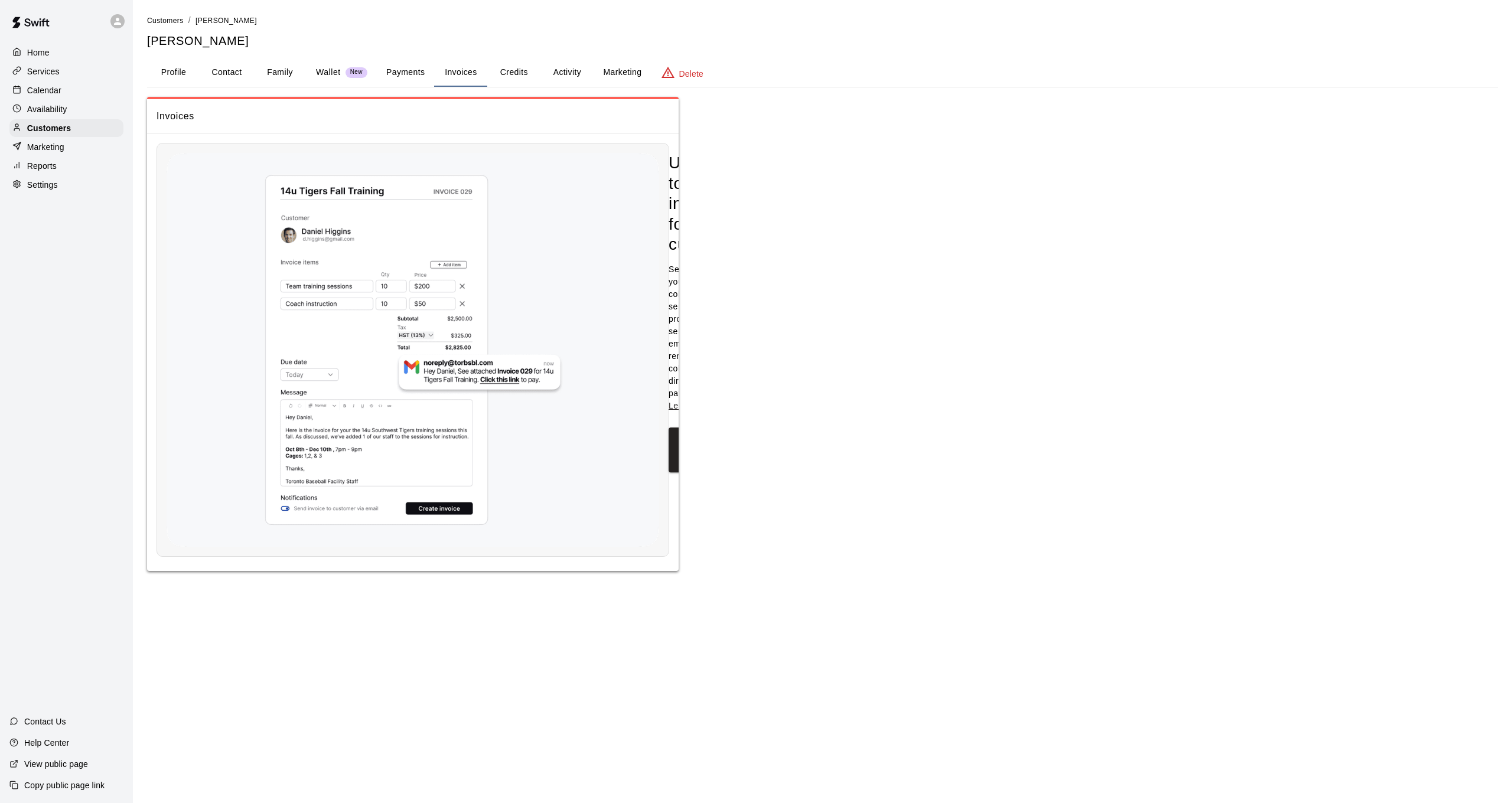
click at [396, 75] on button "Payments" at bounding box center [405, 73] width 57 height 28
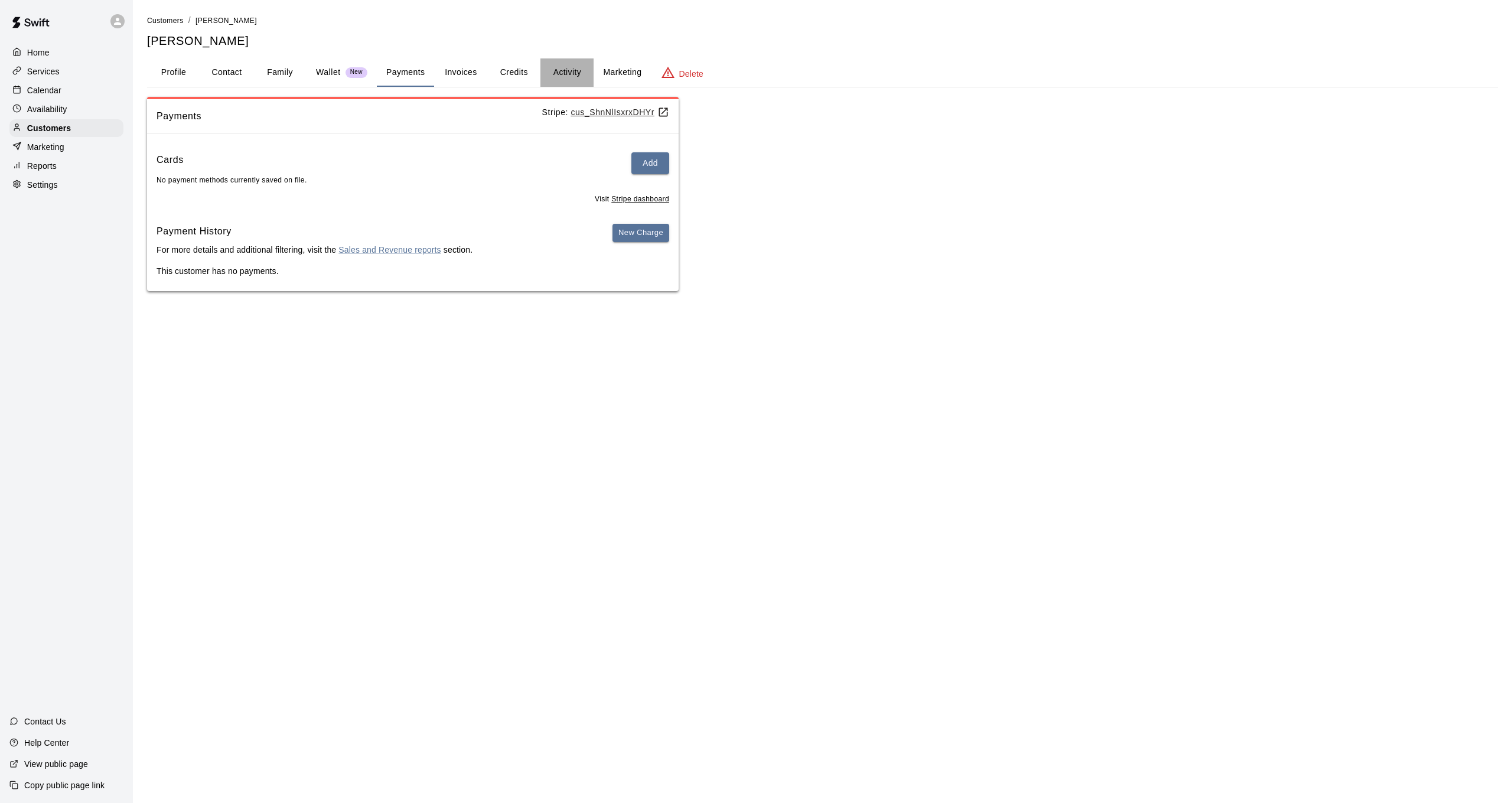
click at [562, 72] on button "Activity" at bounding box center [567, 73] width 53 height 28
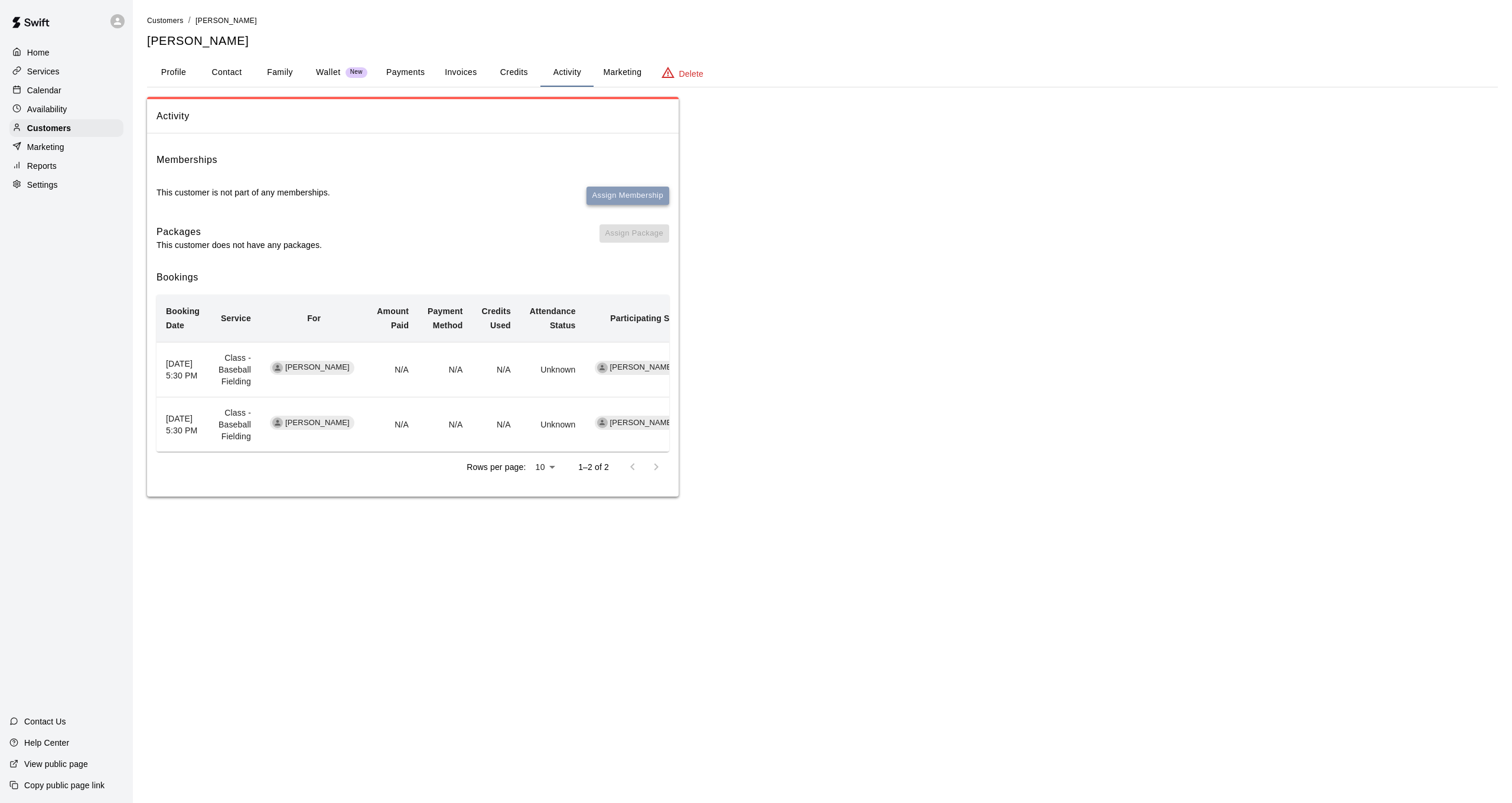
click at [621, 198] on button "Assign Membership" at bounding box center [628, 195] width 82 height 19
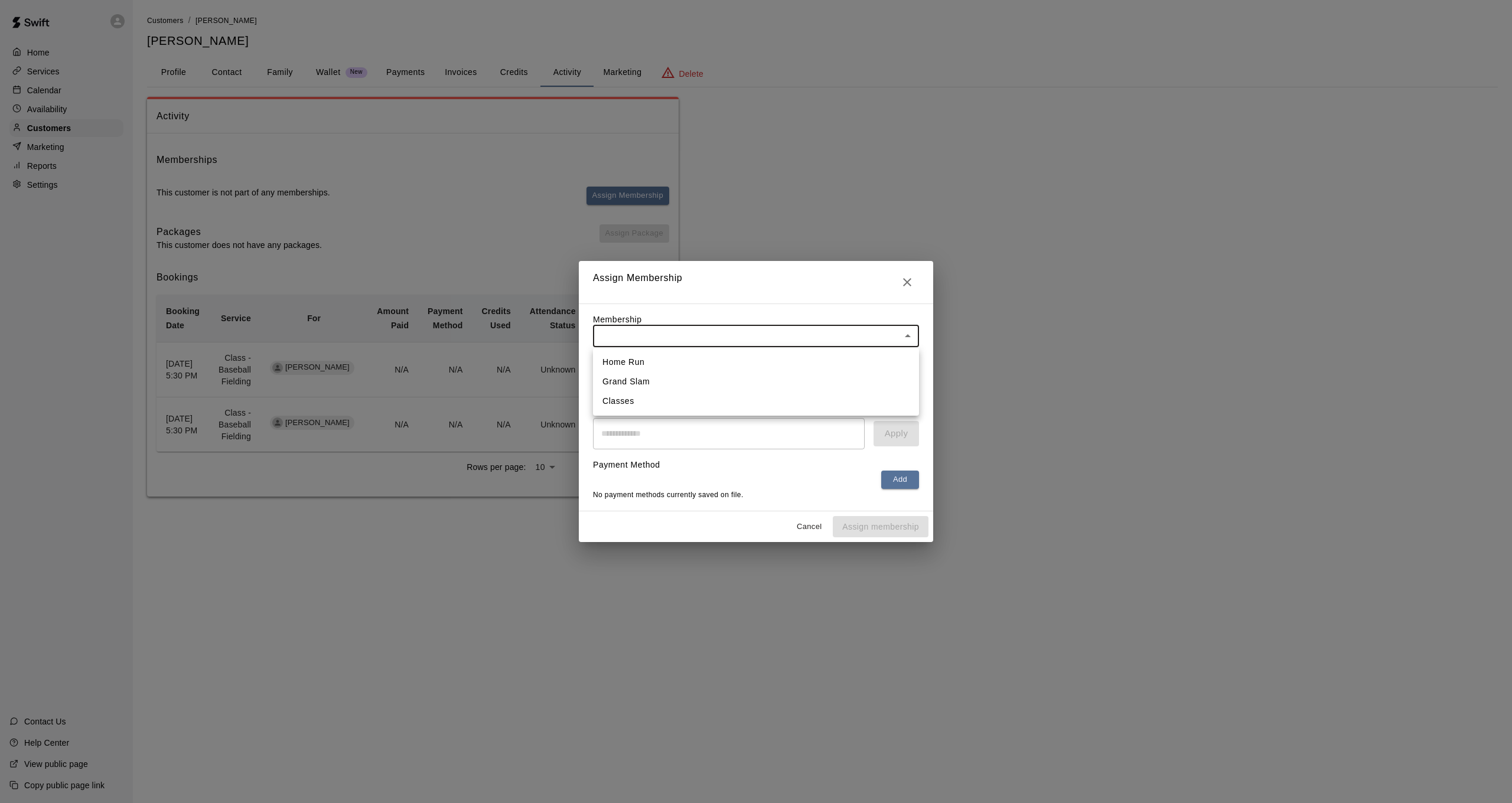
click at [681, 330] on body "Home Services Calendar Availability Customers Marketing Reports Settings Contac…" at bounding box center [756, 260] width 1512 height 521
click at [679, 395] on li "Classes" at bounding box center [756, 401] width 327 height 20
type input "**********"
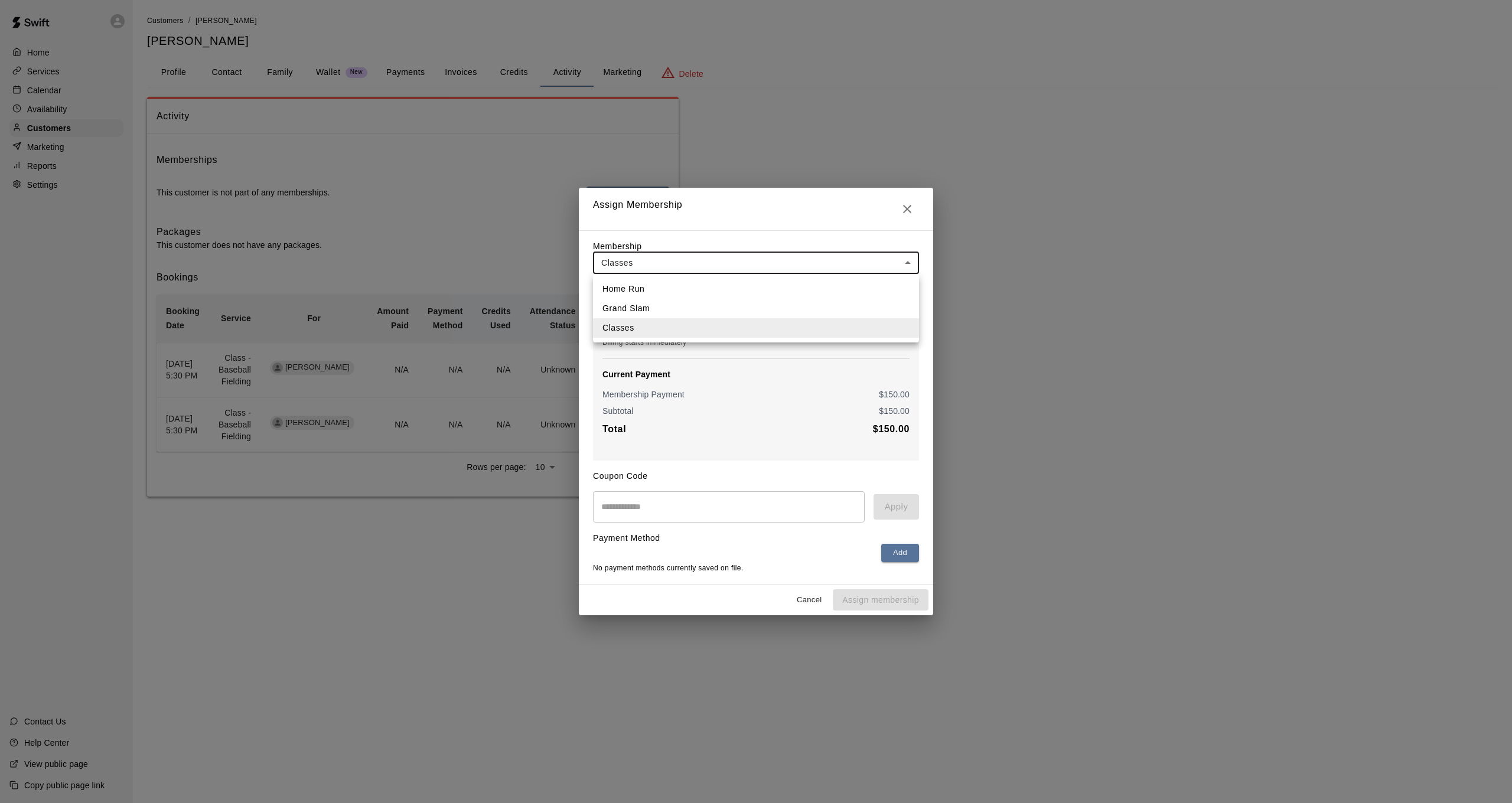
click at [693, 255] on body "**********" at bounding box center [756, 260] width 1512 height 521
click at [699, 282] on li "Home Run" at bounding box center [756, 289] width 327 height 20
click at [810, 598] on button "Cancel" at bounding box center [809, 600] width 38 height 19
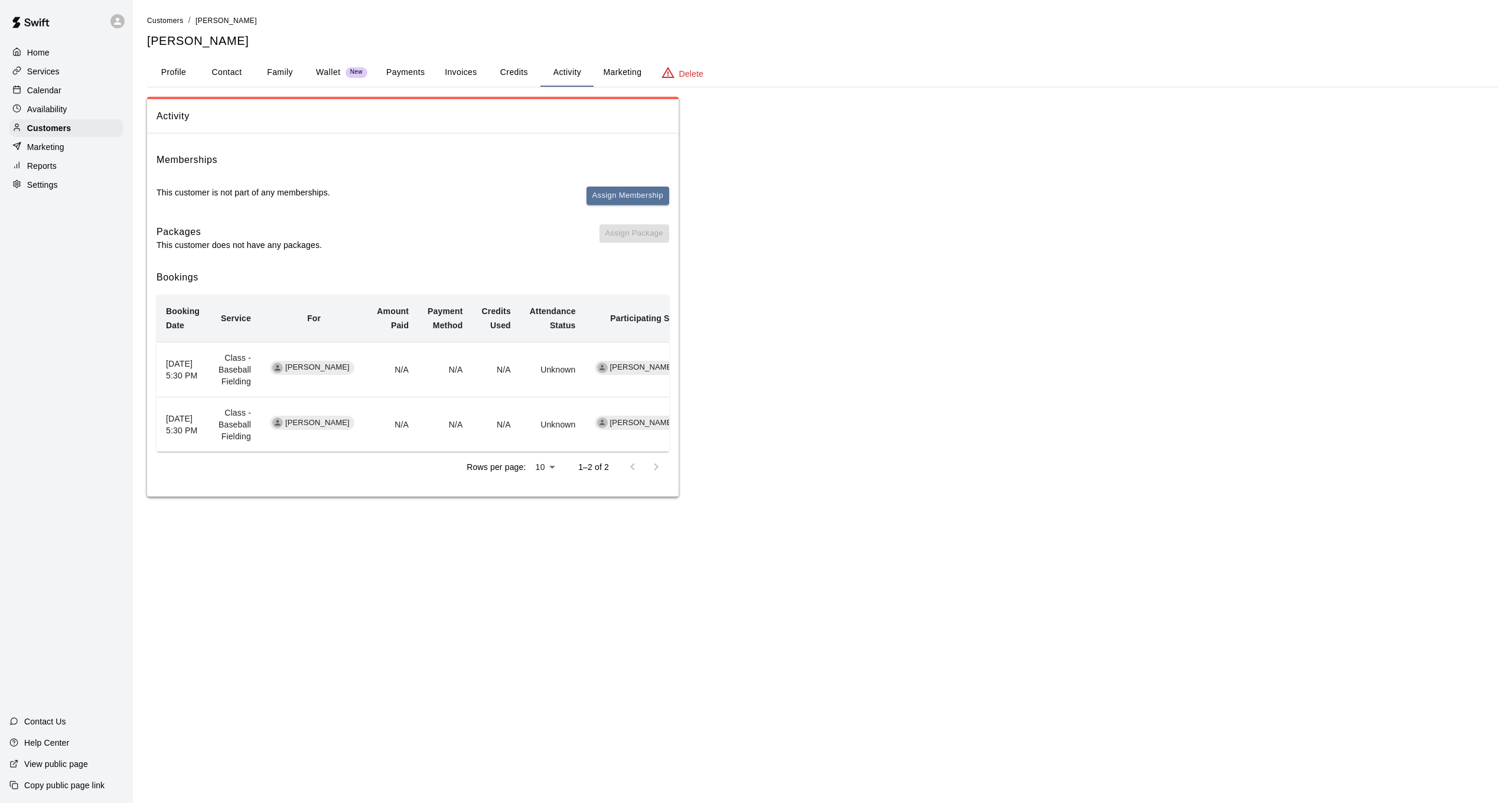
click at [59, 89] on p "Calendar" at bounding box center [44, 90] width 34 height 12
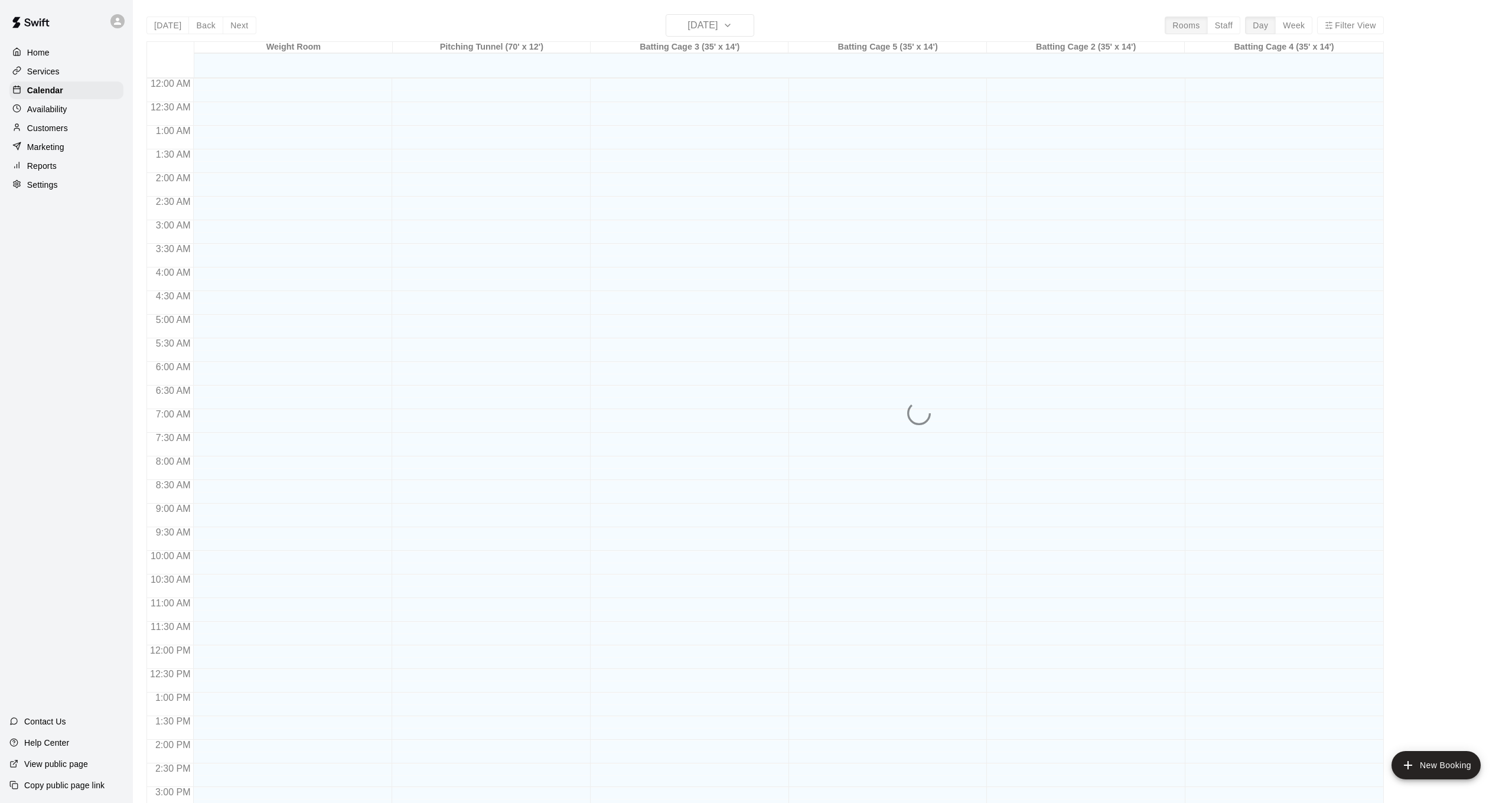
scroll to position [361, 0]
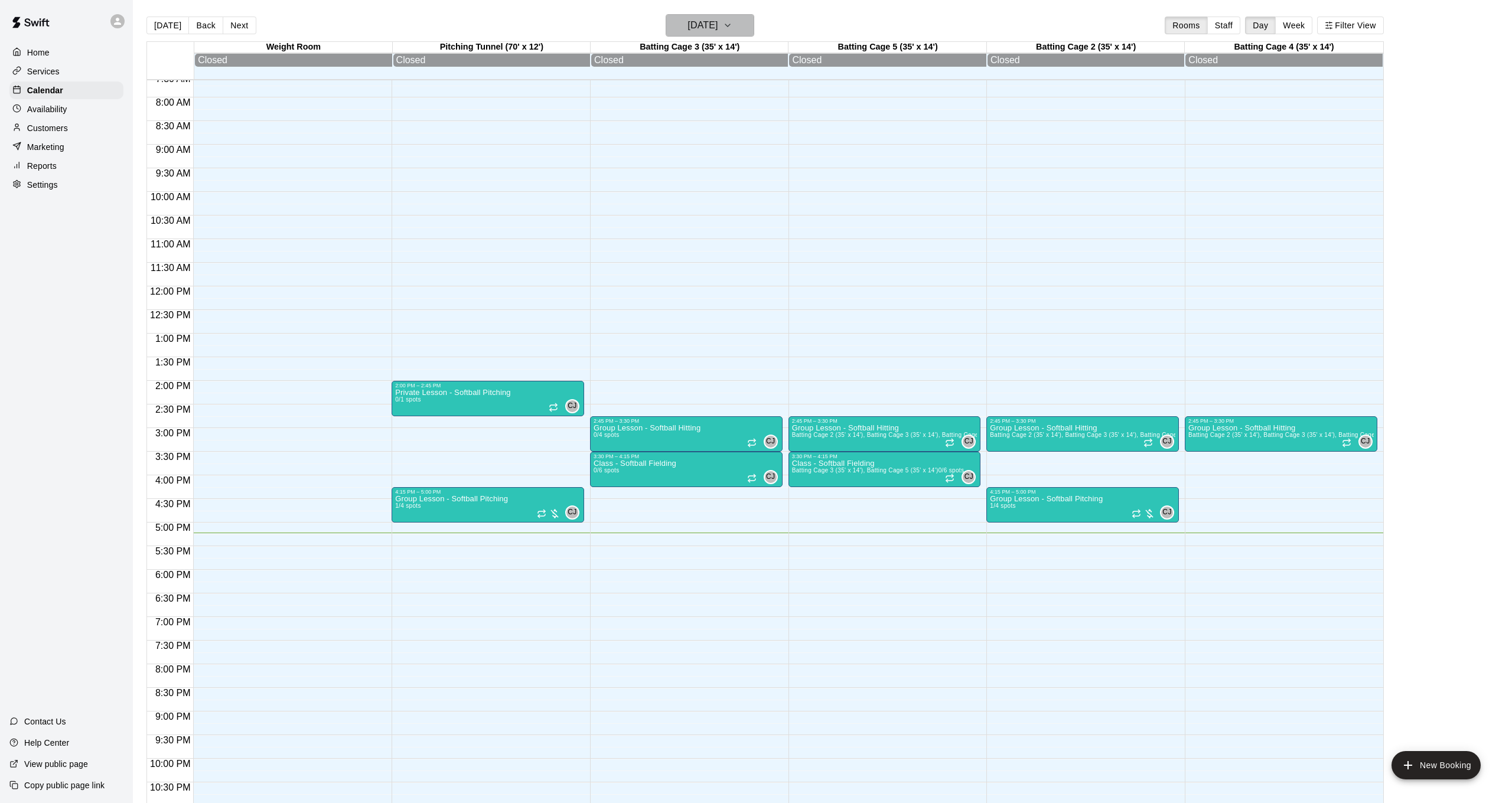
click at [715, 18] on h6 "[DATE]" at bounding box center [702, 25] width 30 height 17
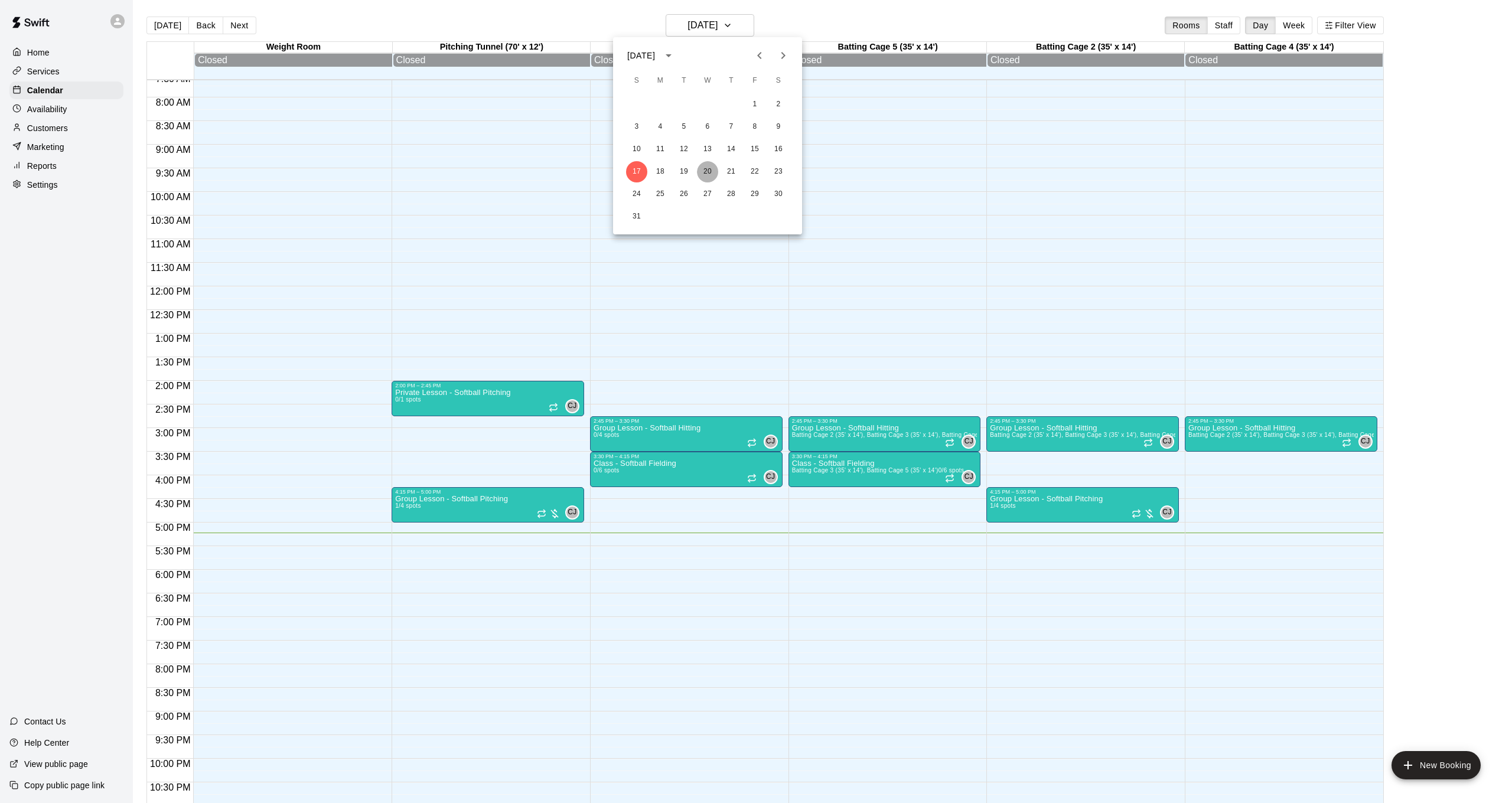
click at [711, 174] on button "20" at bounding box center [708, 172] width 22 height 22
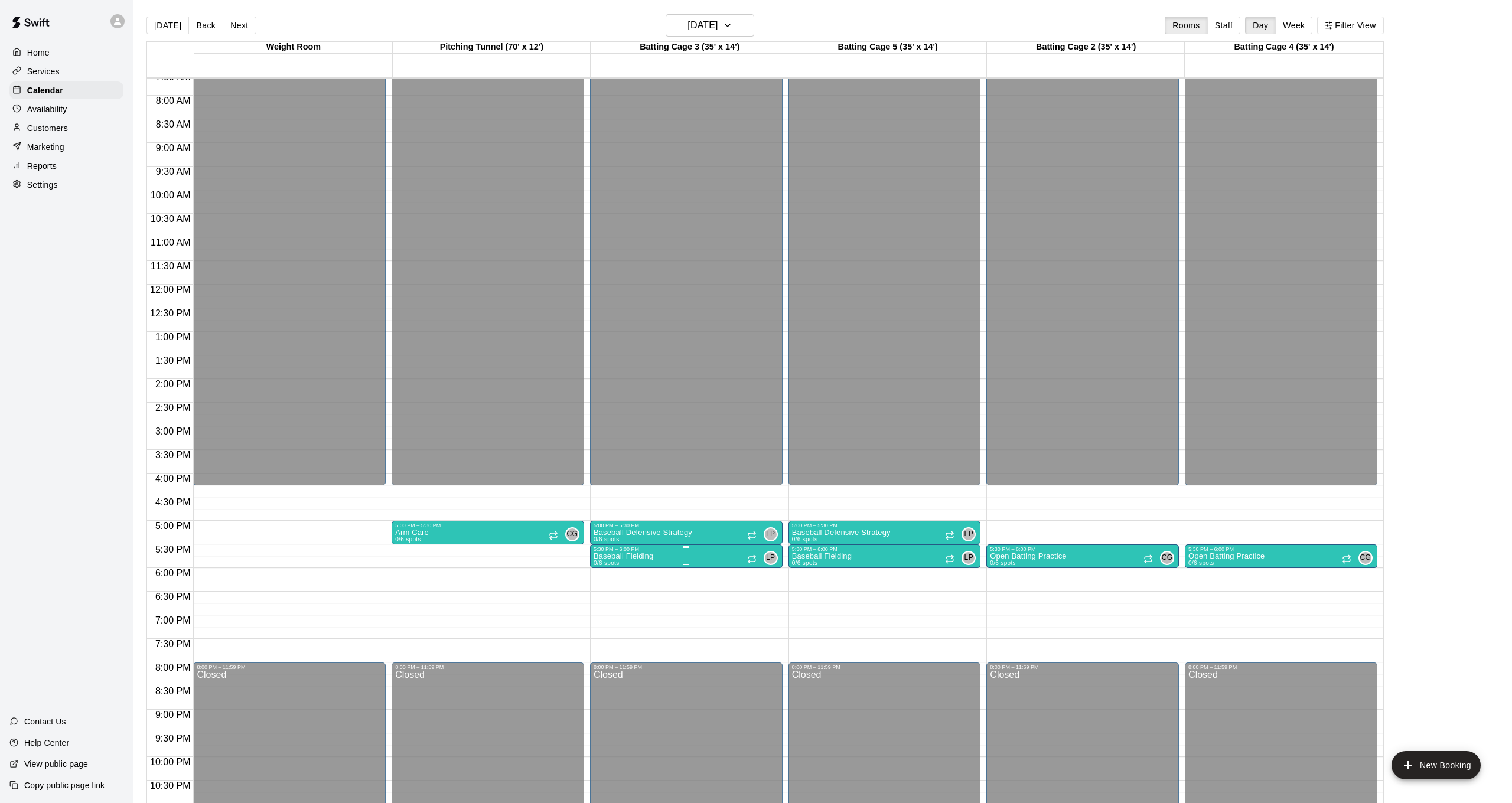
click at [604, 595] on img "edit" at bounding box center [606, 593] width 14 height 14
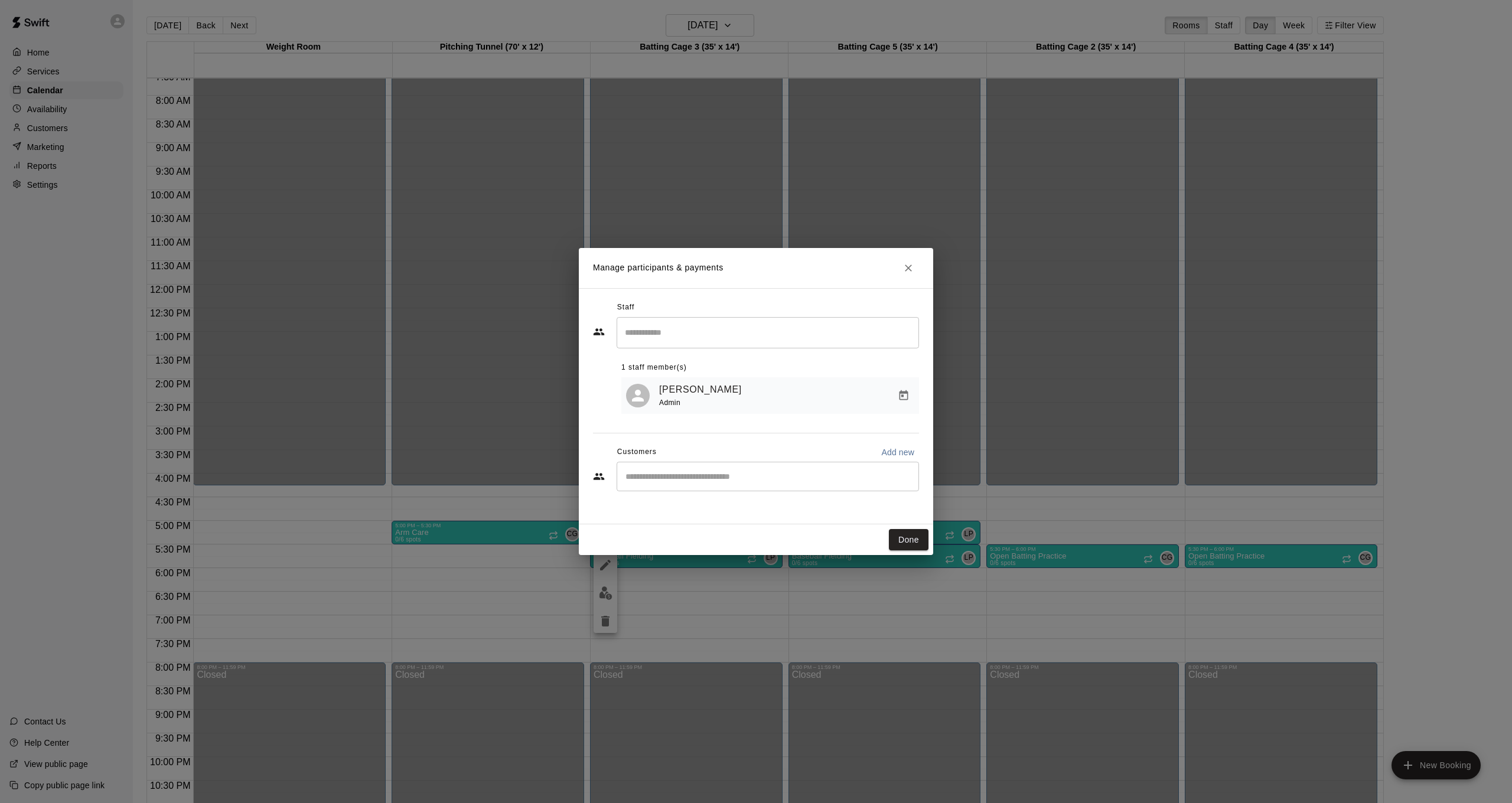
click at [680, 477] on input "Start typing to search customers..." at bounding box center [768, 477] width 292 height 12
type input "*****"
click at [683, 512] on span "eberry@scottsboroschools.net" at bounding box center [714, 516] width 127 height 8
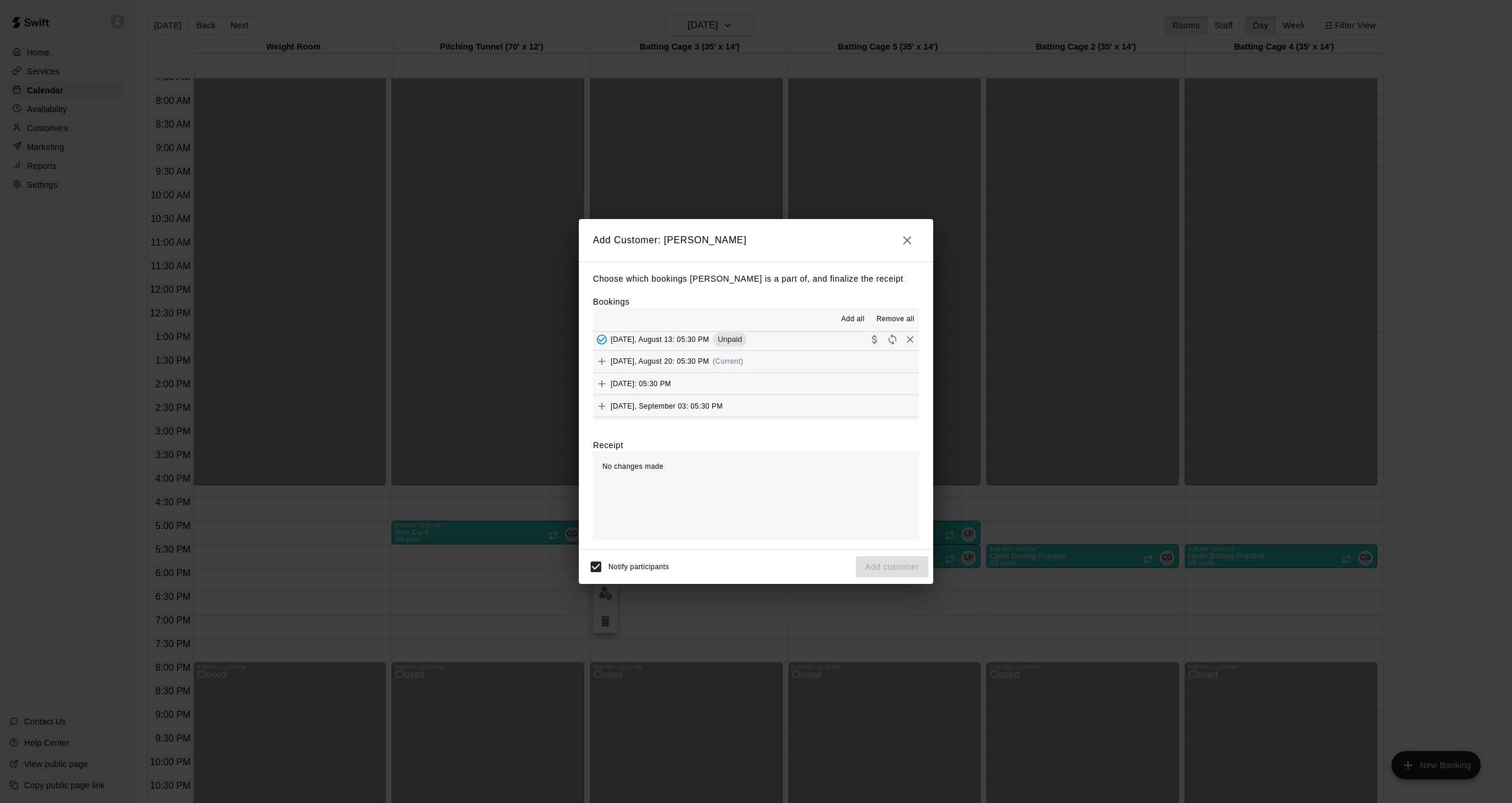
scroll to position [72, 0]
click at [876, 356] on icon "Collect payment" at bounding box center [875, 360] width 12 height 12
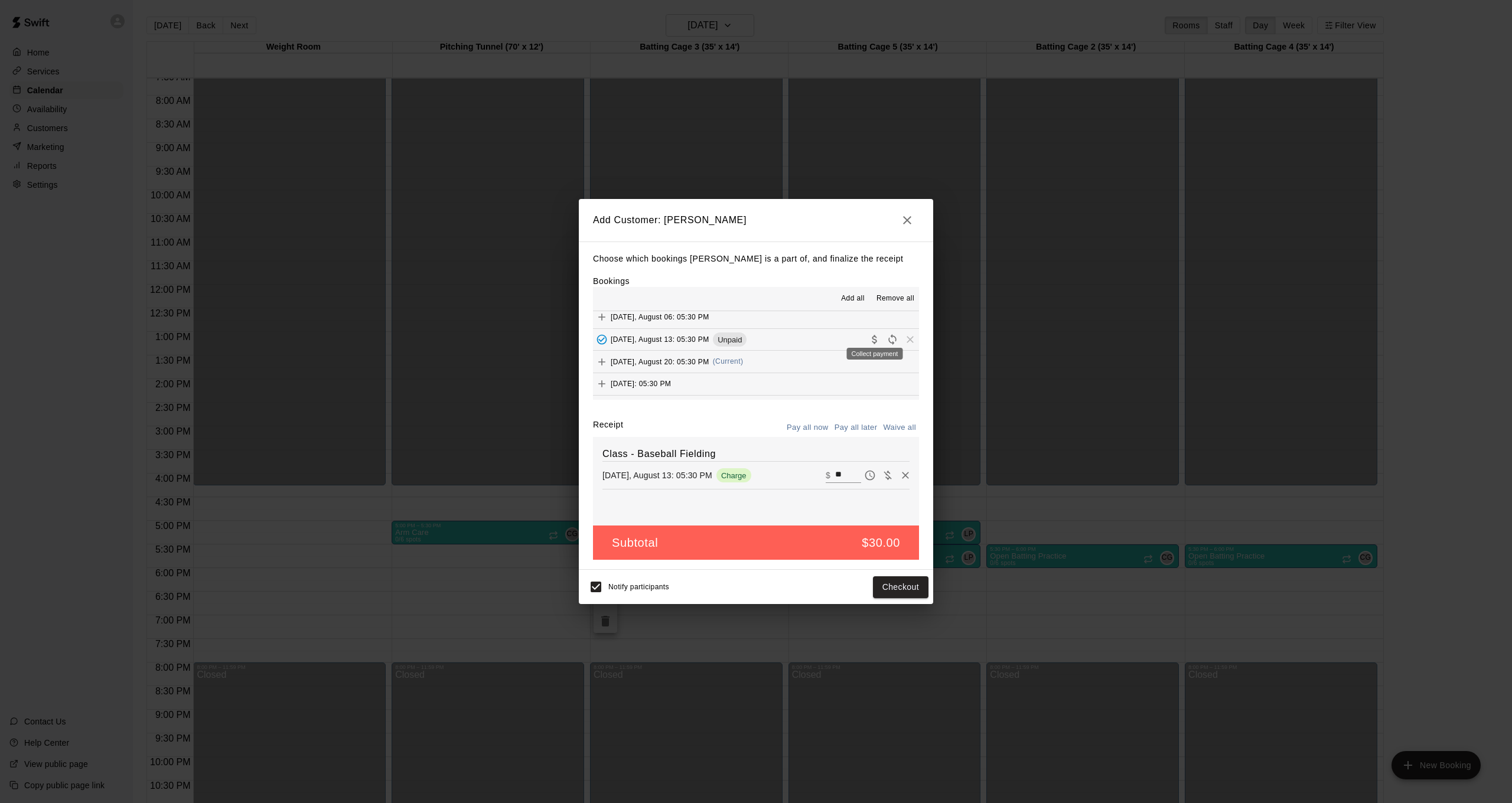
click at [876, 337] on icon "Collect payment" at bounding box center [874, 339] width 5 height 9
click at [603, 359] on icon "Add" at bounding box center [602, 362] width 12 height 12
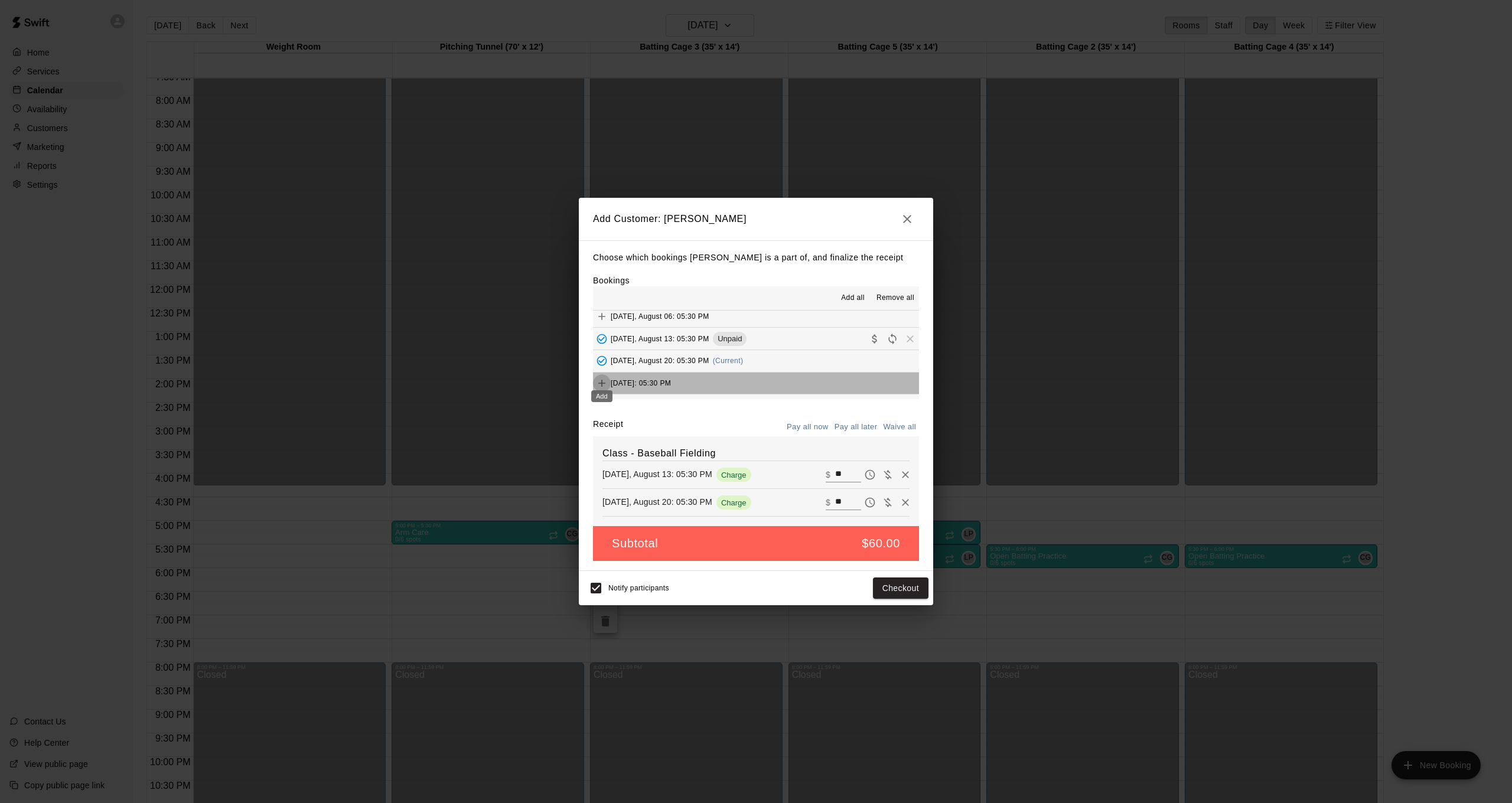
click at [600, 379] on icon "Add" at bounding box center [601, 382] width 7 height 7
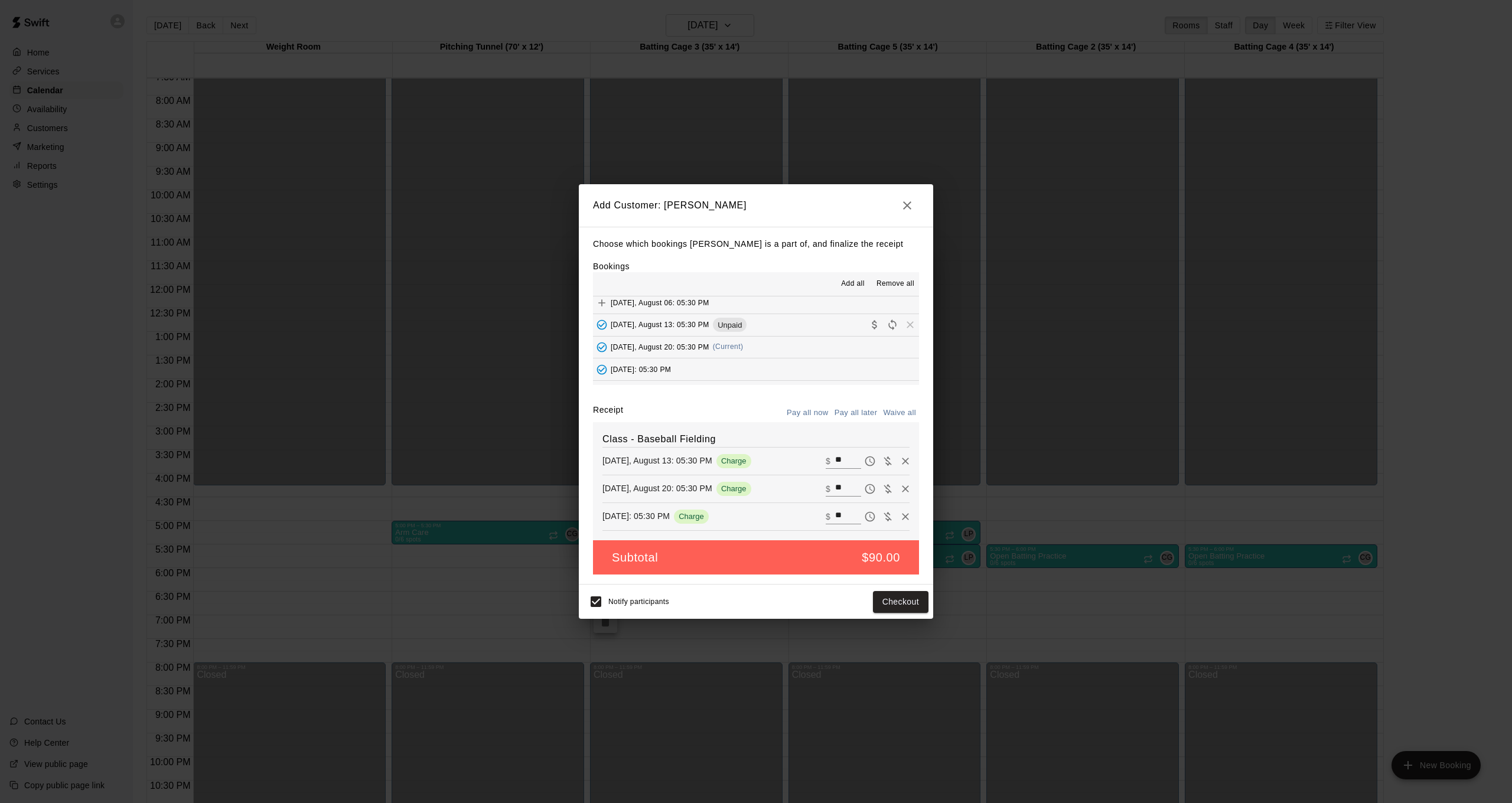
scroll to position [102, 0]
click at [605, 355] on icon "Add" at bounding box center [602, 361] width 12 height 12
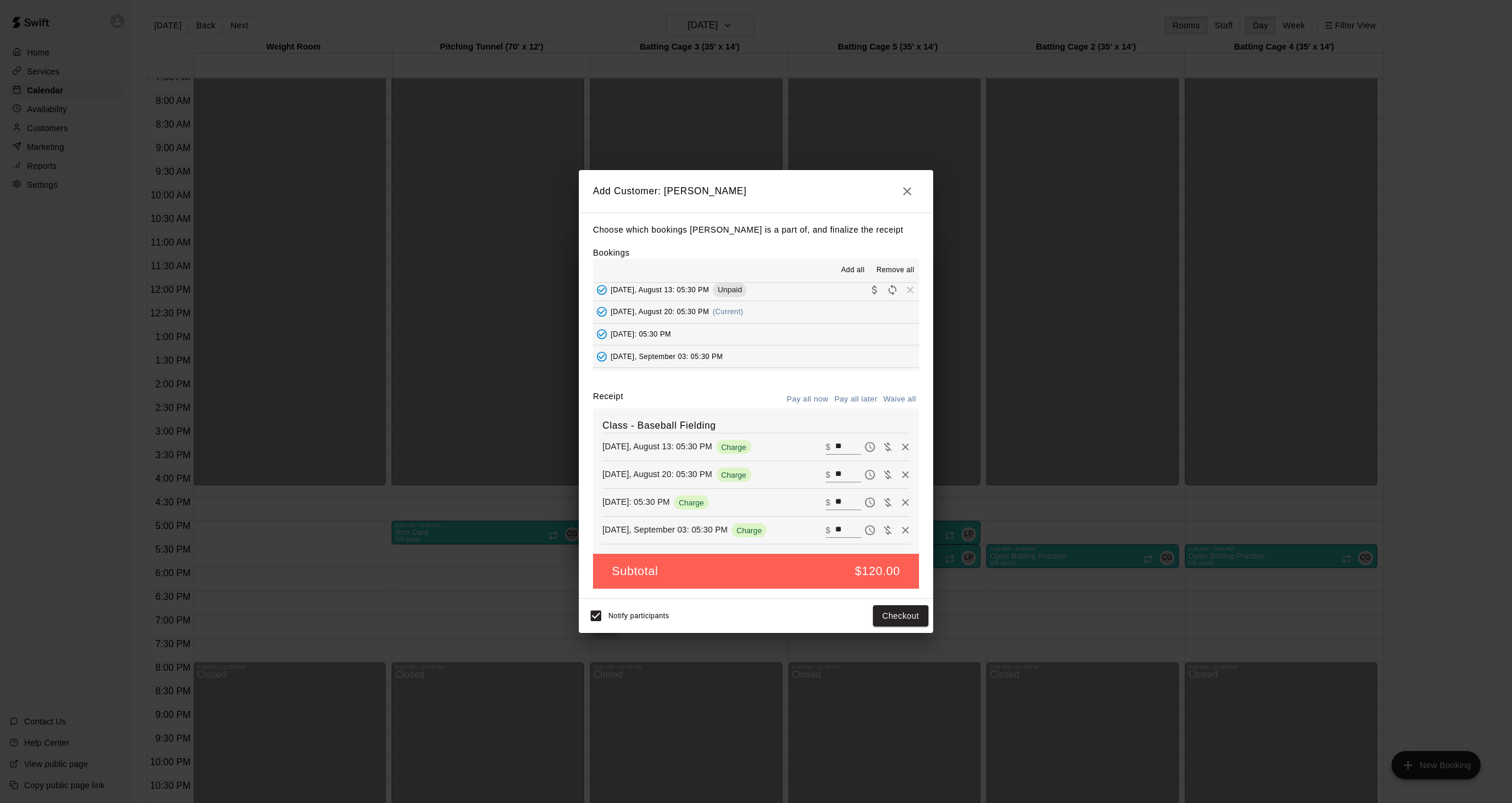
scroll to position [92, 0]
click at [893, 399] on button "Waive all" at bounding box center [900, 399] width 39 height 19
type input "*"
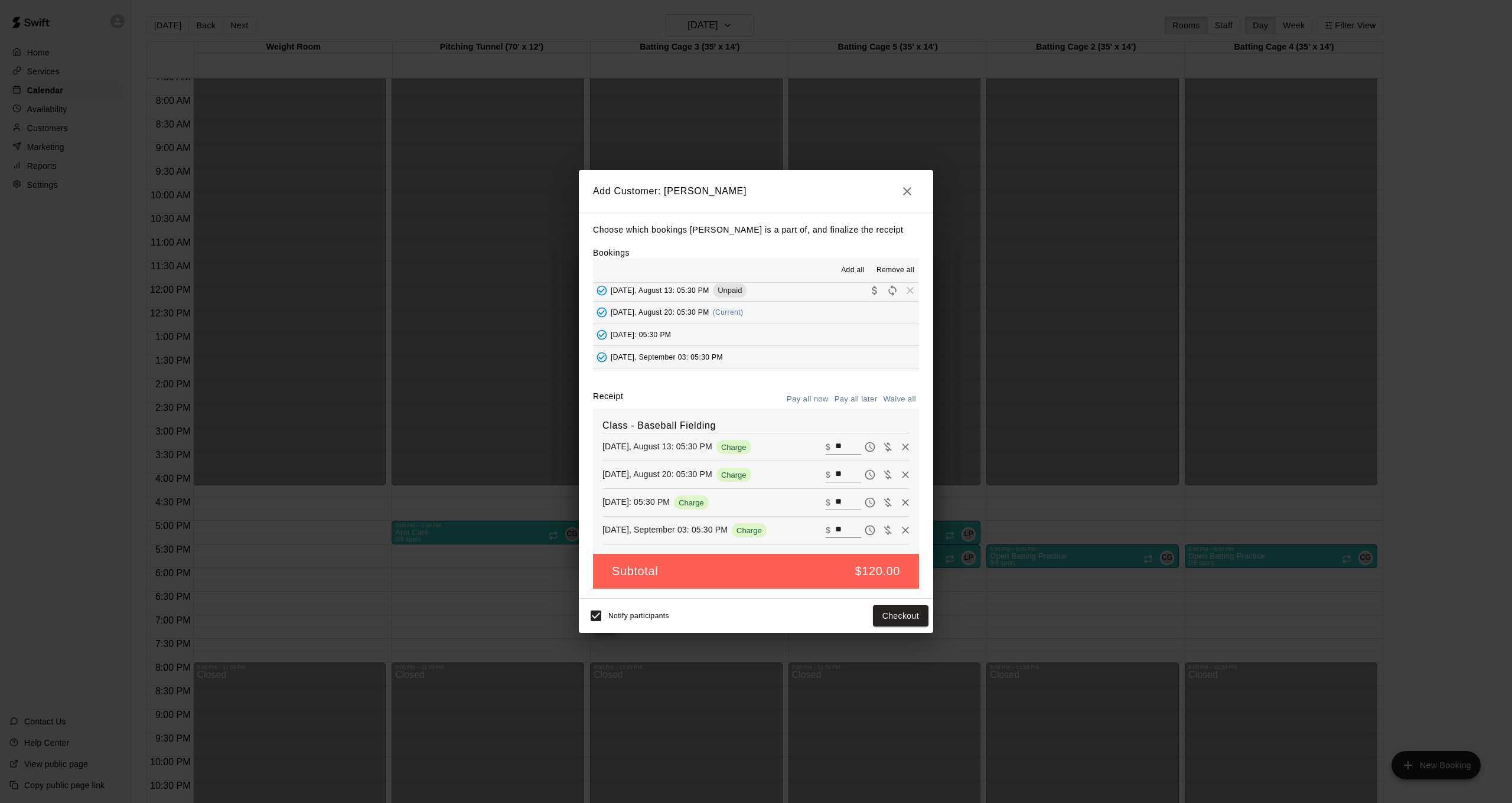
type input "*"
click at [883, 620] on button "Add customer" at bounding box center [892, 616] width 73 height 22
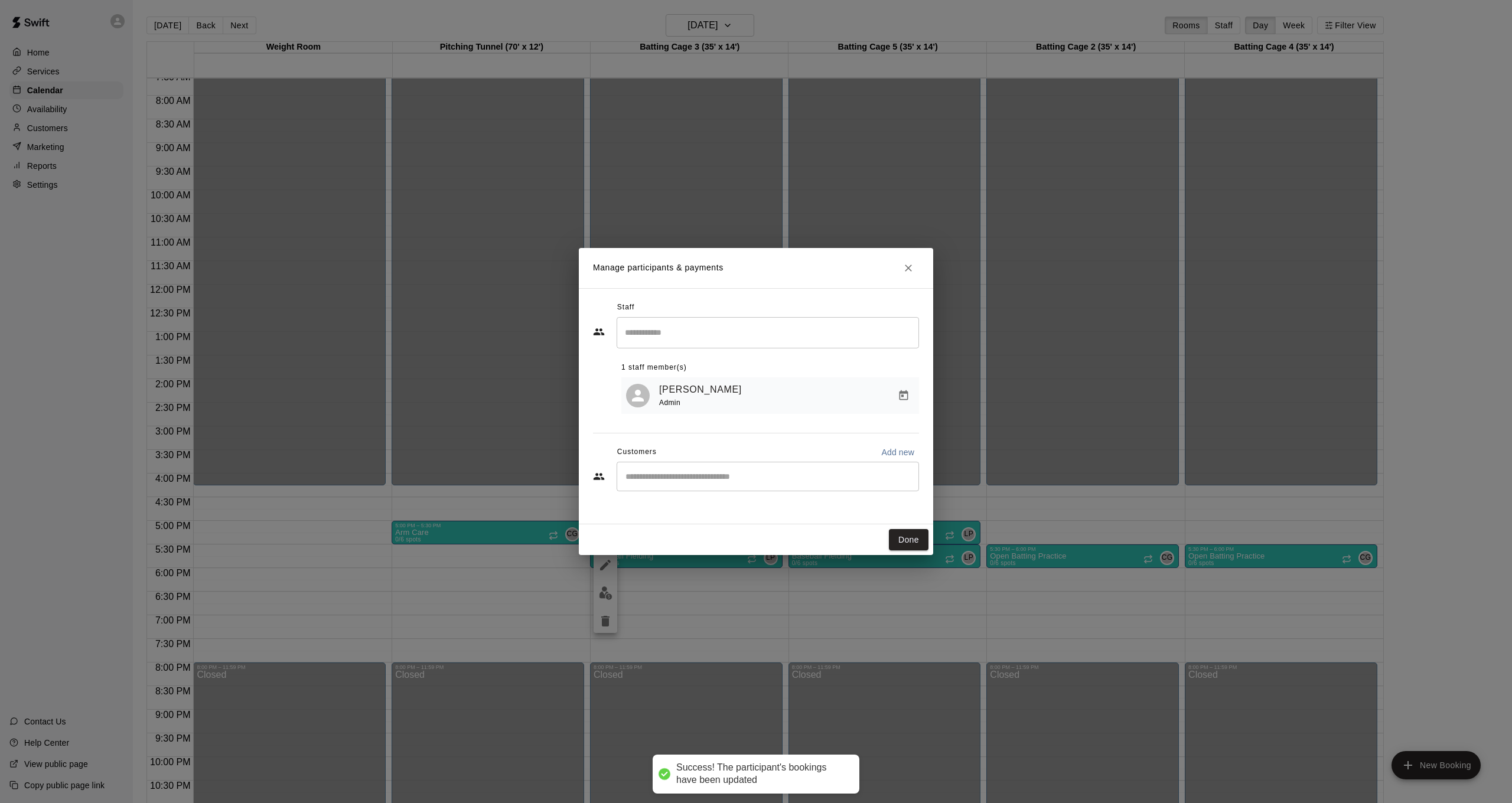
scroll to position [0, 0]
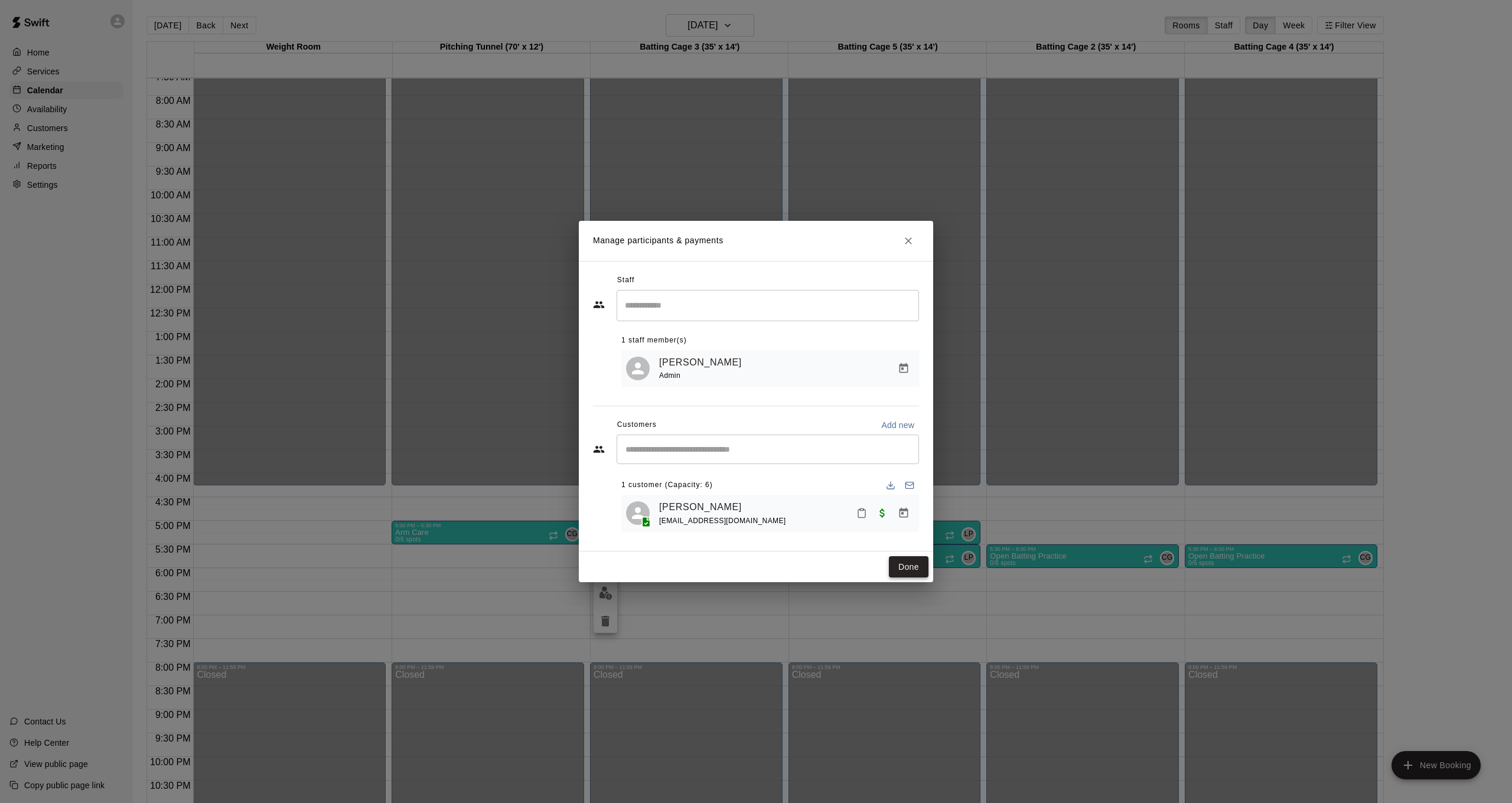
click at [889, 573] on button "Done" at bounding box center [909, 567] width 39 height 22
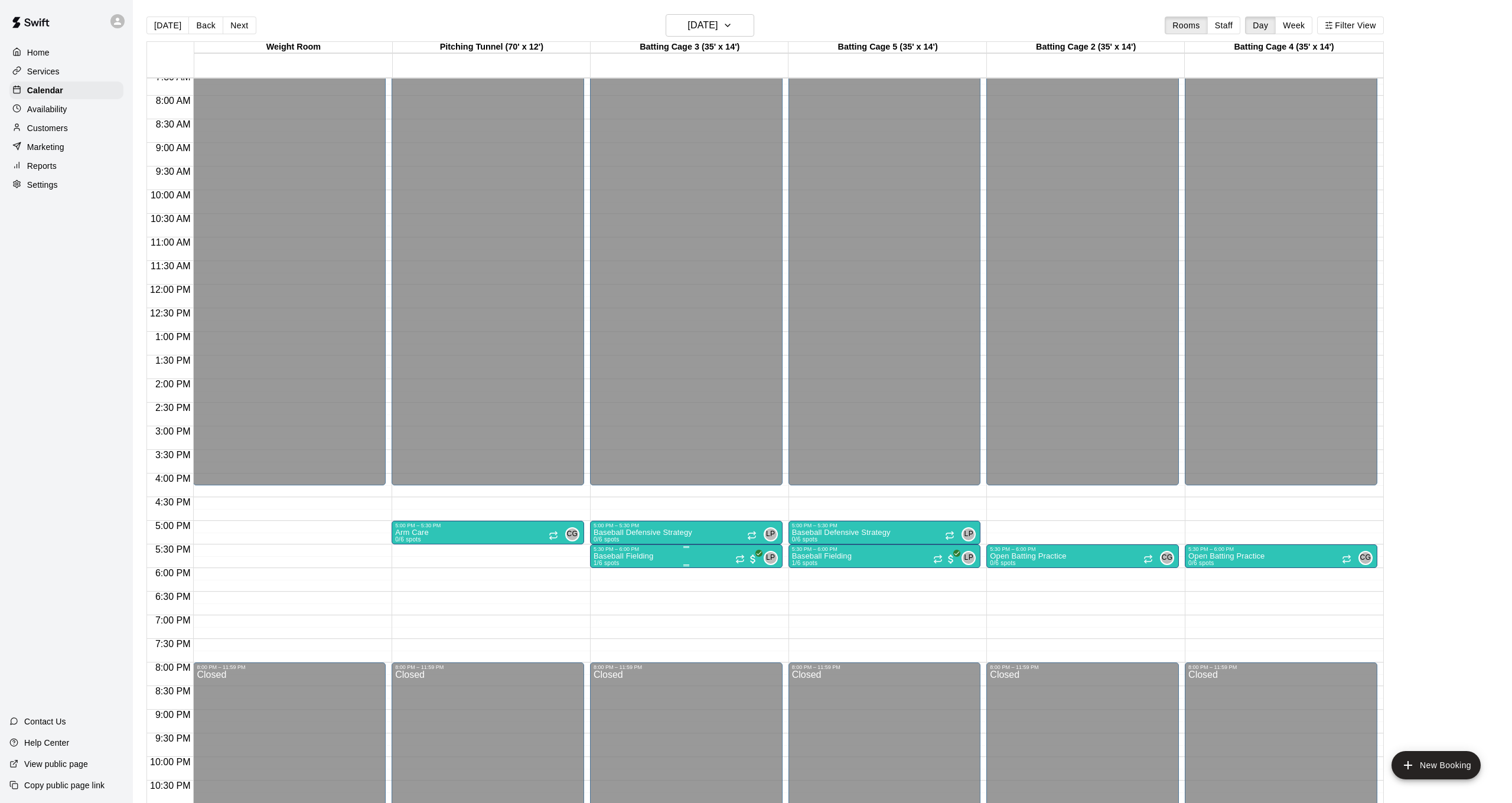
click at [602, 598] on img "edit" at bounding box center [606, 593] width 14 height 14
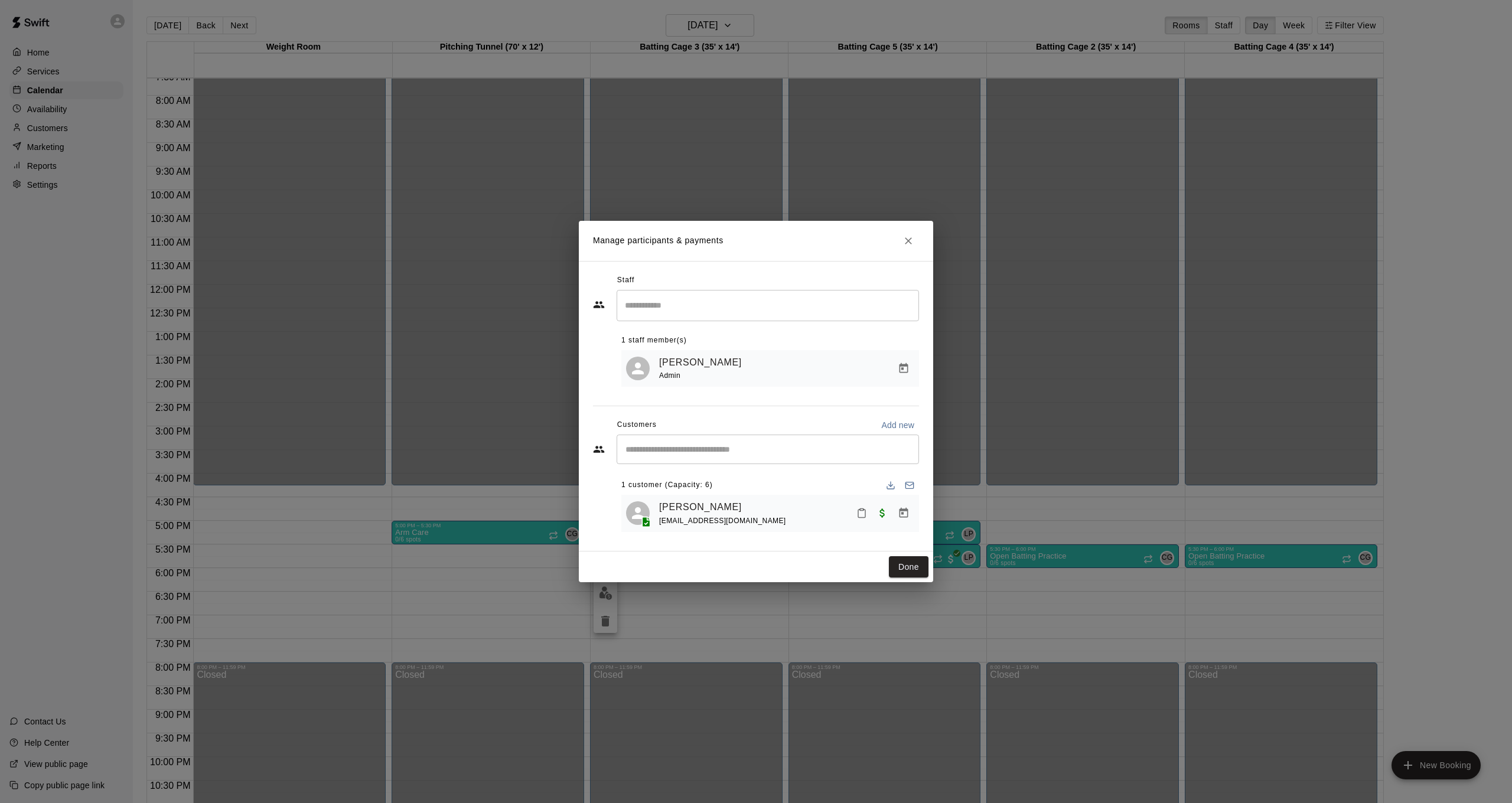
click at [720, 463] on div "​" at bounding box center [768, 449] width 302 height 29
type input "***"
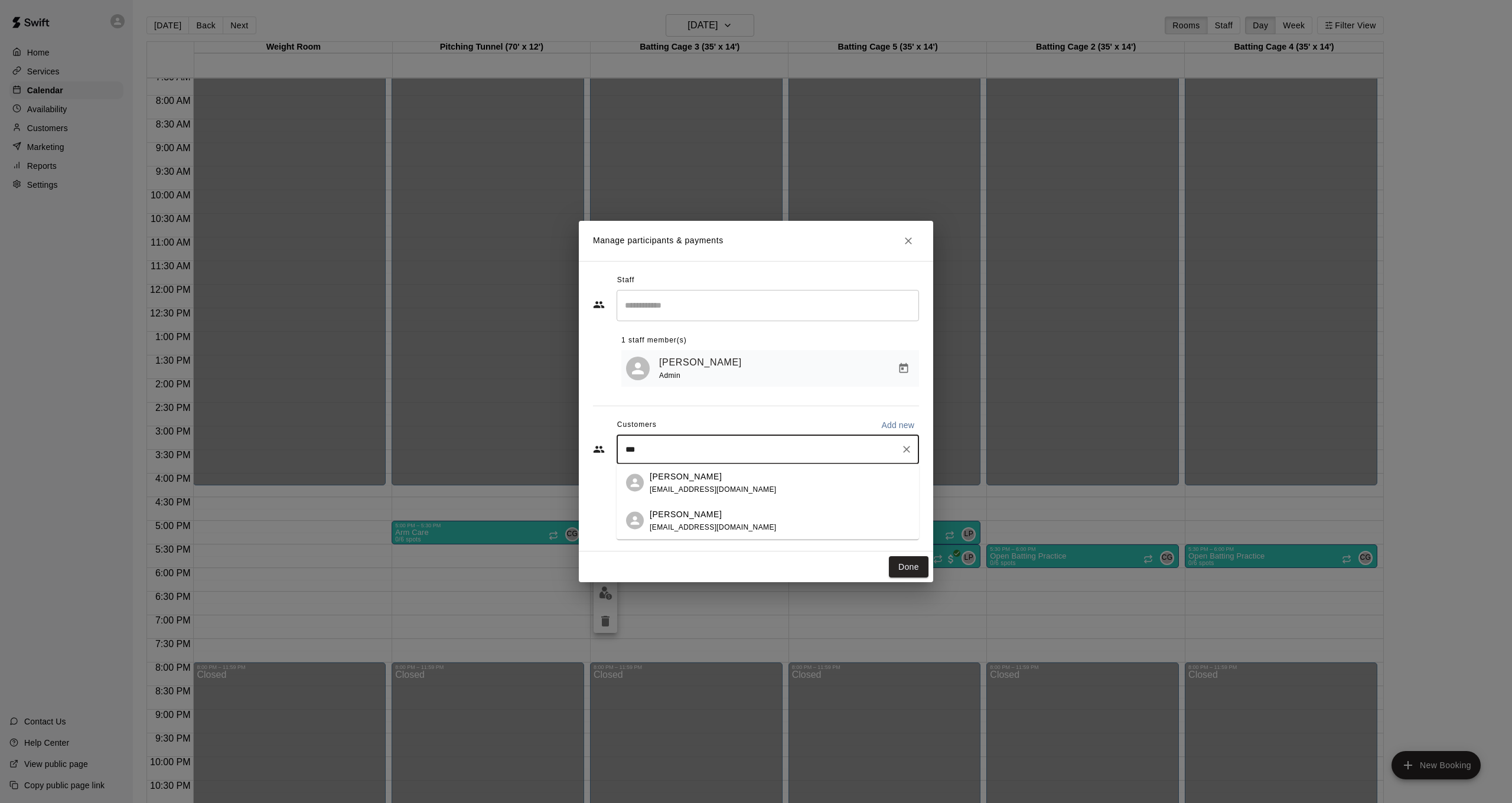
click at [711, 519] on div "Ren Bailey" at bounding box center [714, 514] width 127 height 13
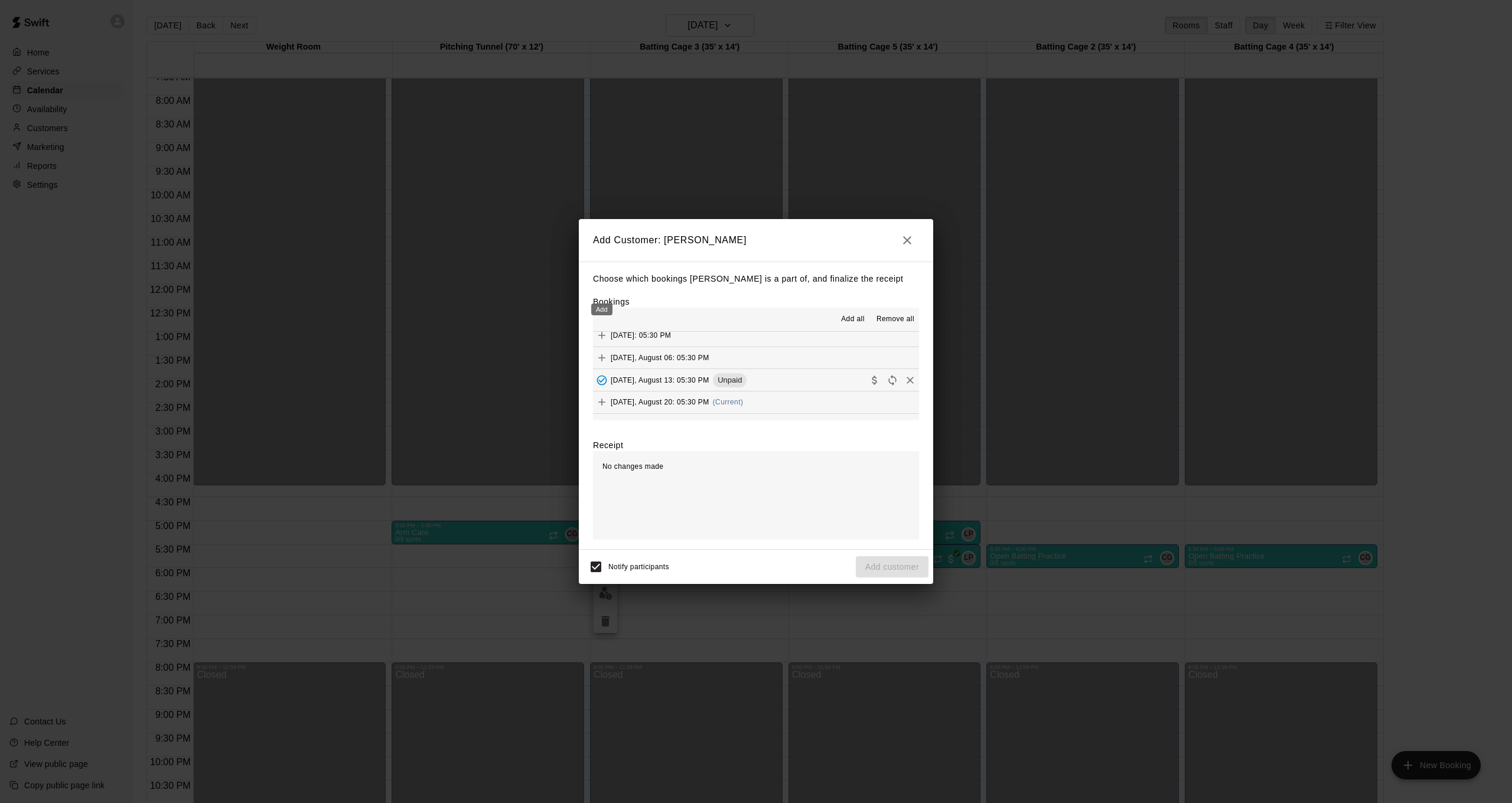
scroll to position [62, 0]
click at [602, 386] on icon "Add" at bounding box center [602, 392] width 12 height 12
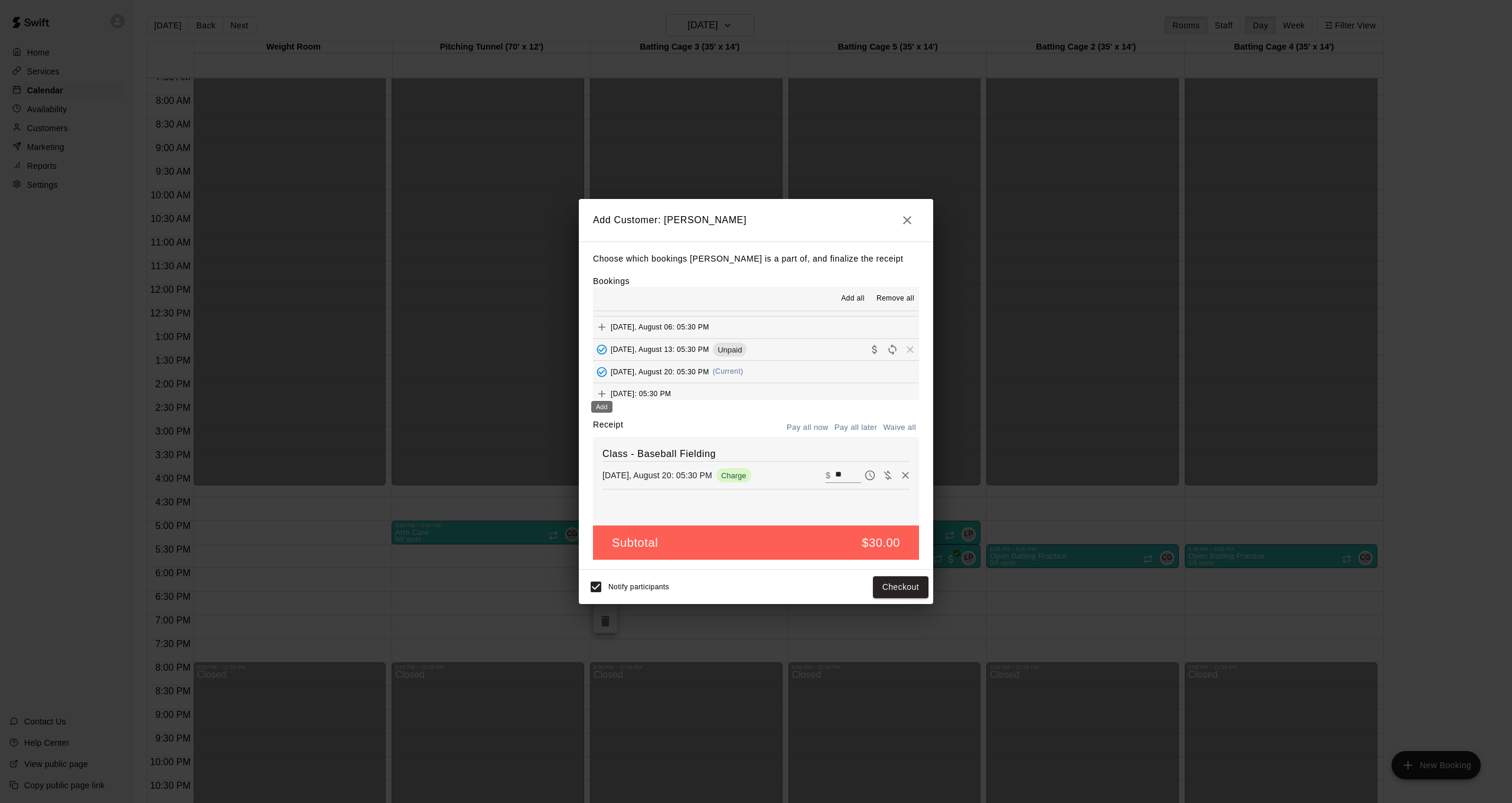
click at [602, 391] on icon "Add" at bounding box center [601, 393] width 7 height 7
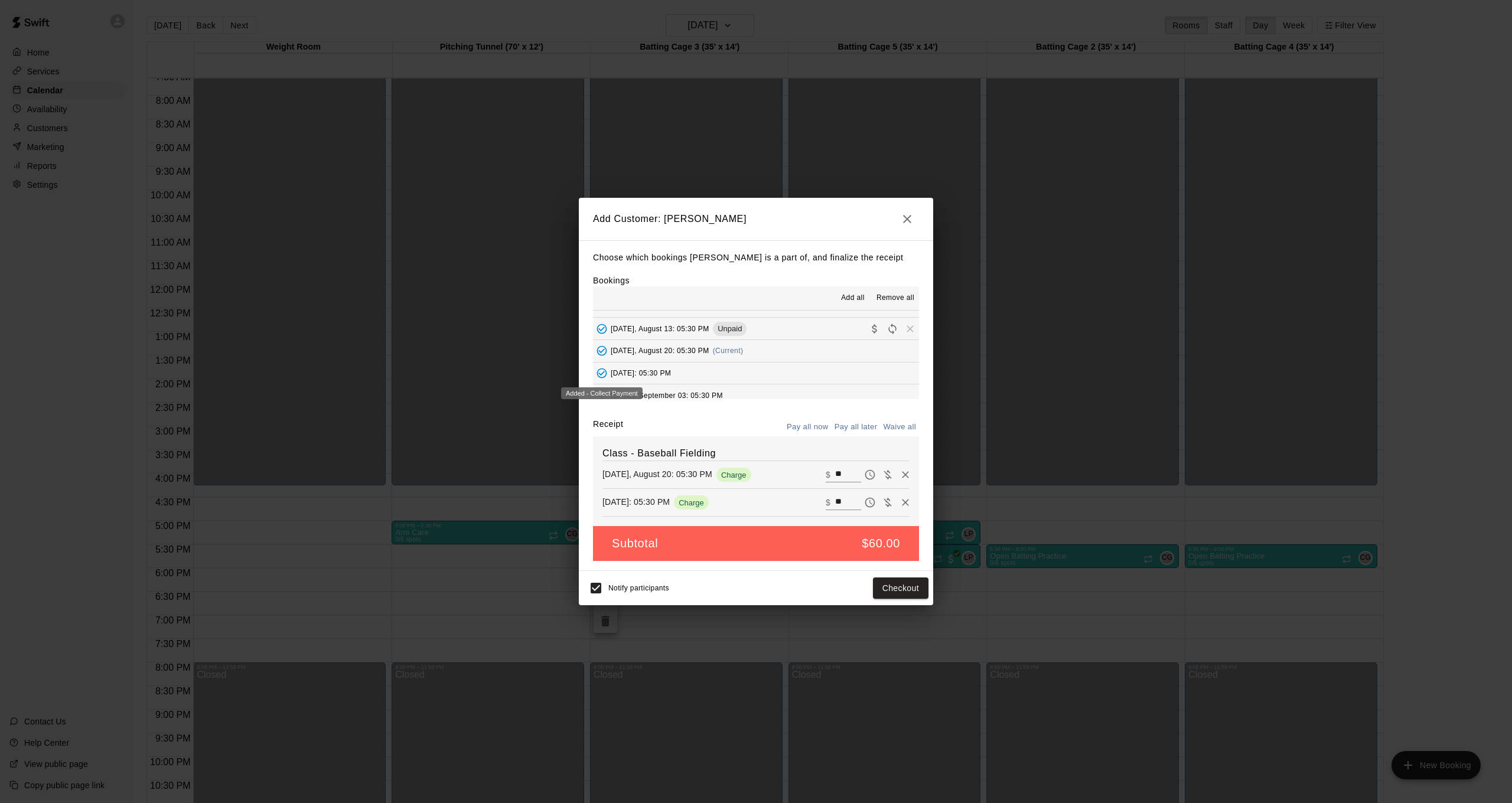
scroll to position [91, 0]
click at [601, 382] on icon "Add" at bounding box center [602, 386] width 12 height 12
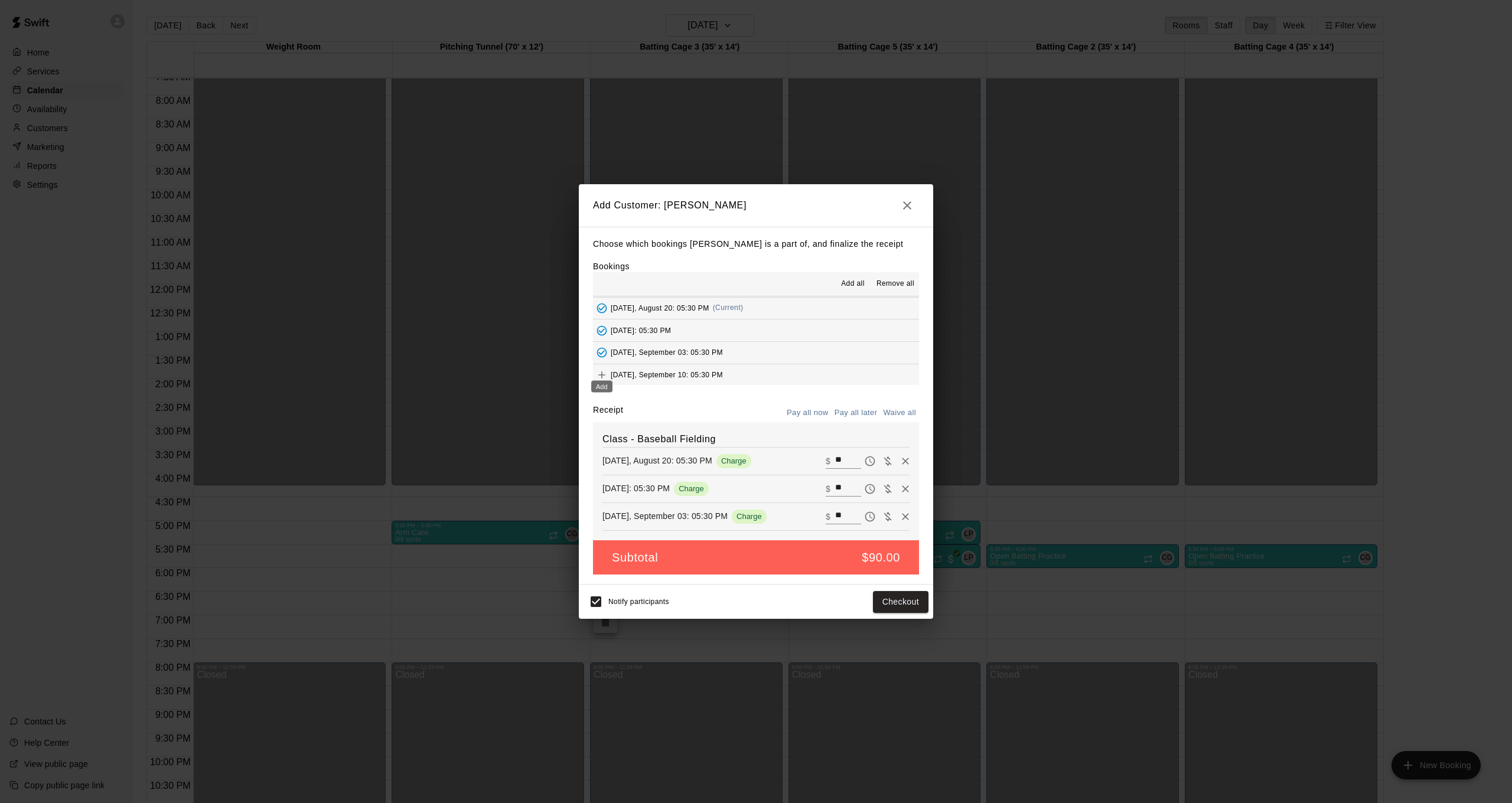
scroll to position [115, 0]
click at [602, 366] on icon "Add" at bounding box center [602, 371] width 12 height 12
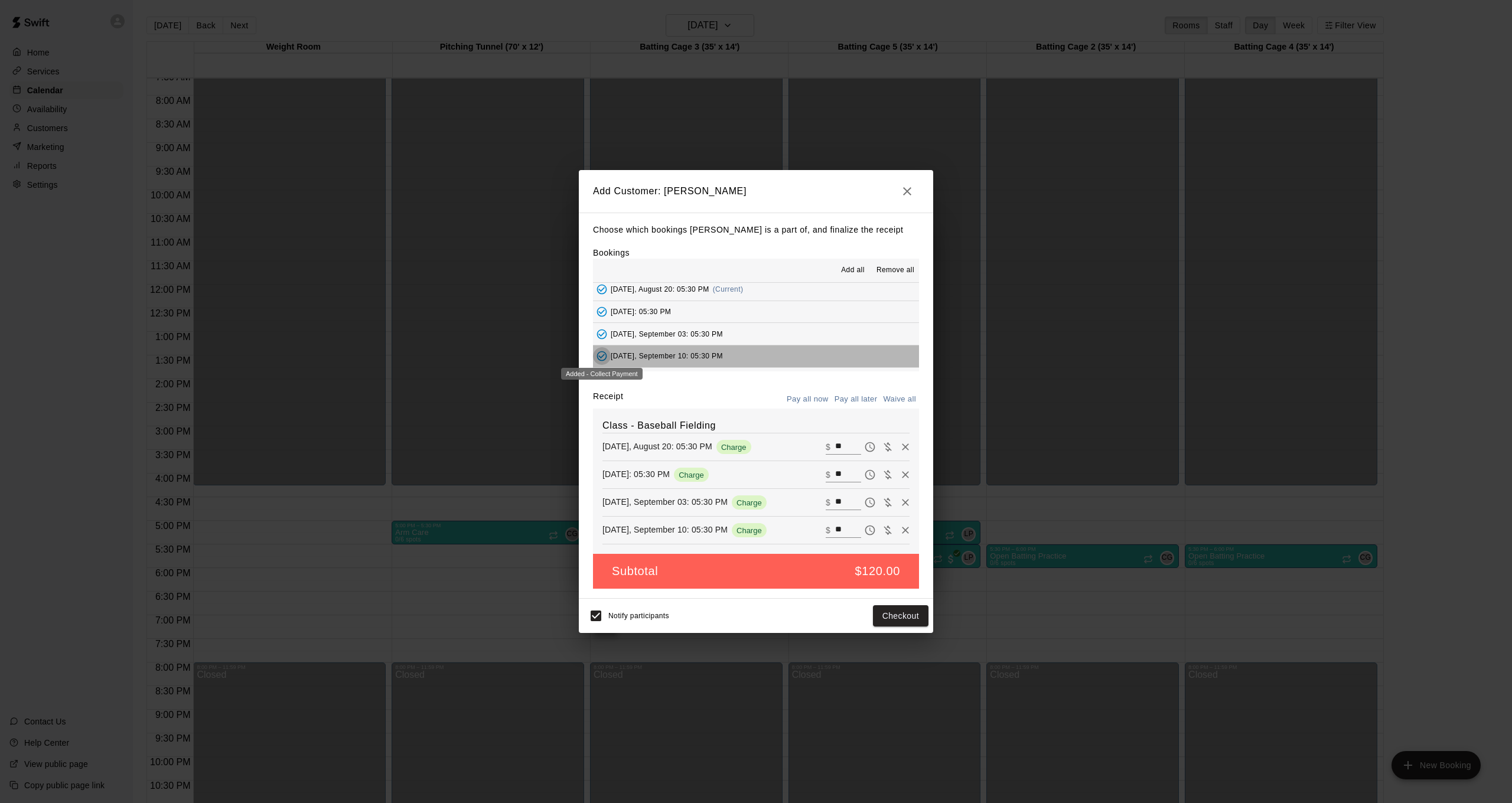
click at [604, 351] on icon "Added - Collect Payment" at bounding box center [602, 356] width 12 height 12
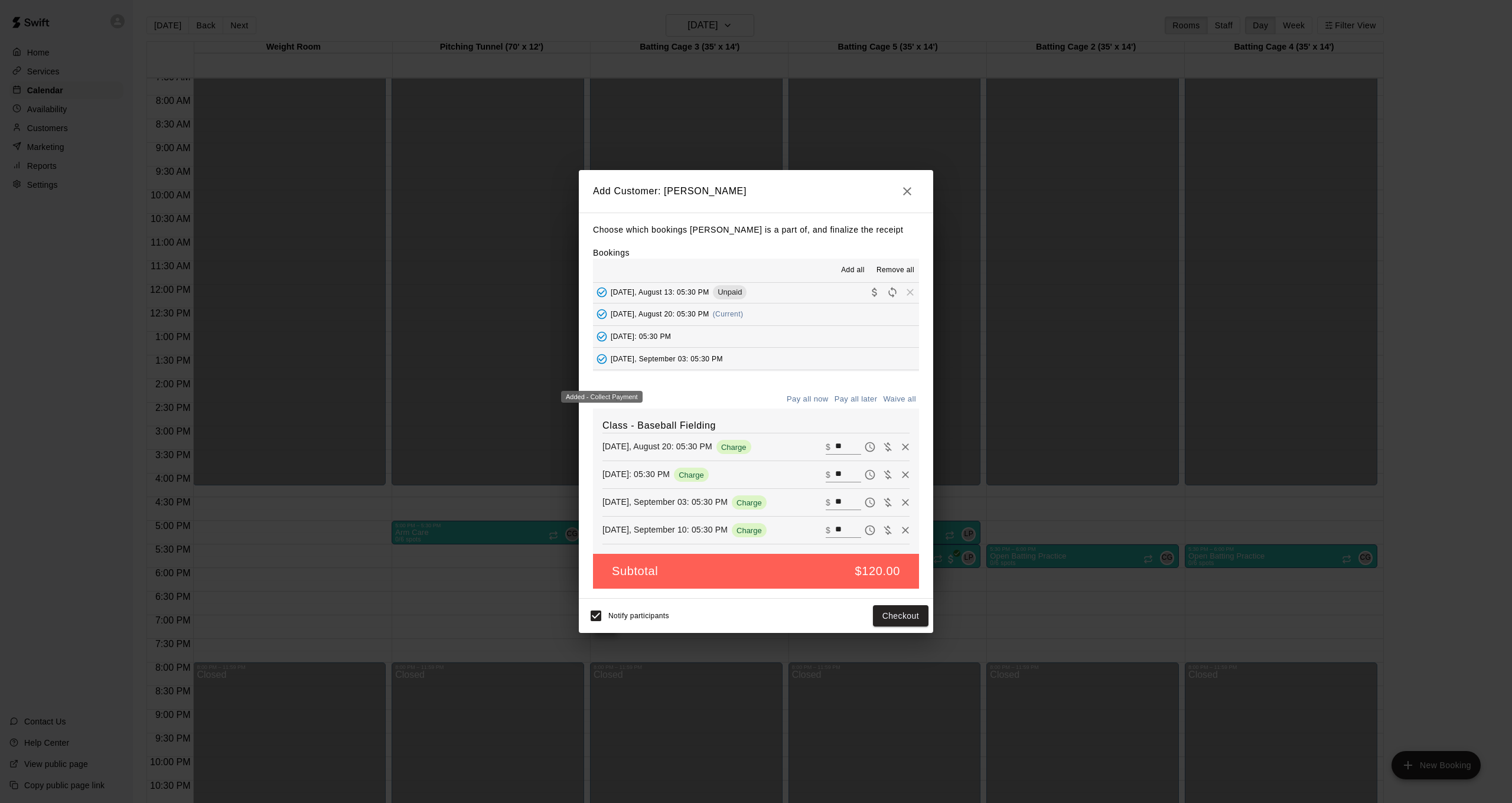
scroll to position [93, 0]
click at [902, 399] on button "Waive all" at bounding box center [900, 399] width 39 height 19
type input "*"
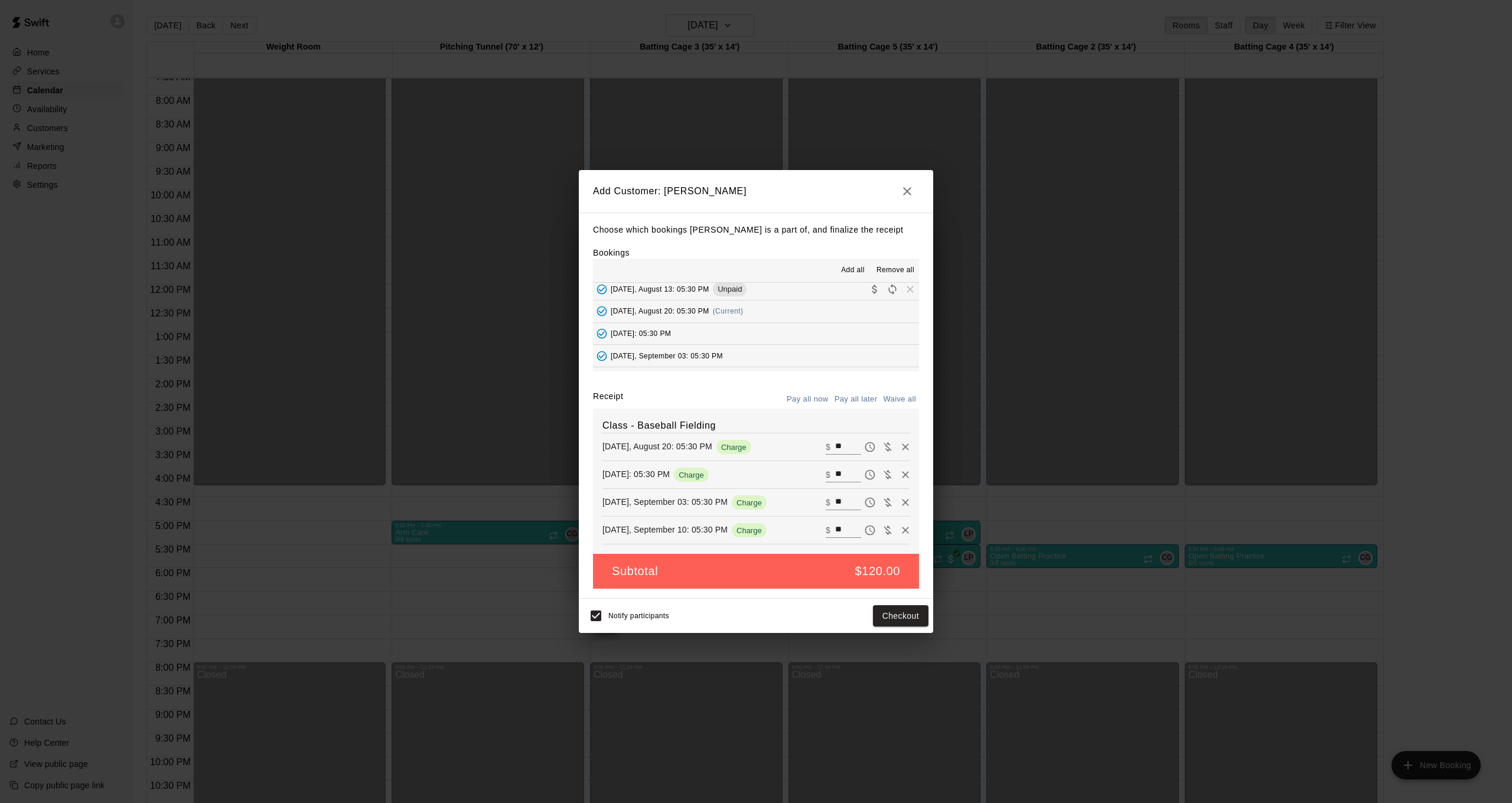
type input "*"
click at [892, 611] on button "Add customer" at bounding box center [892, 616] width 73 height 22
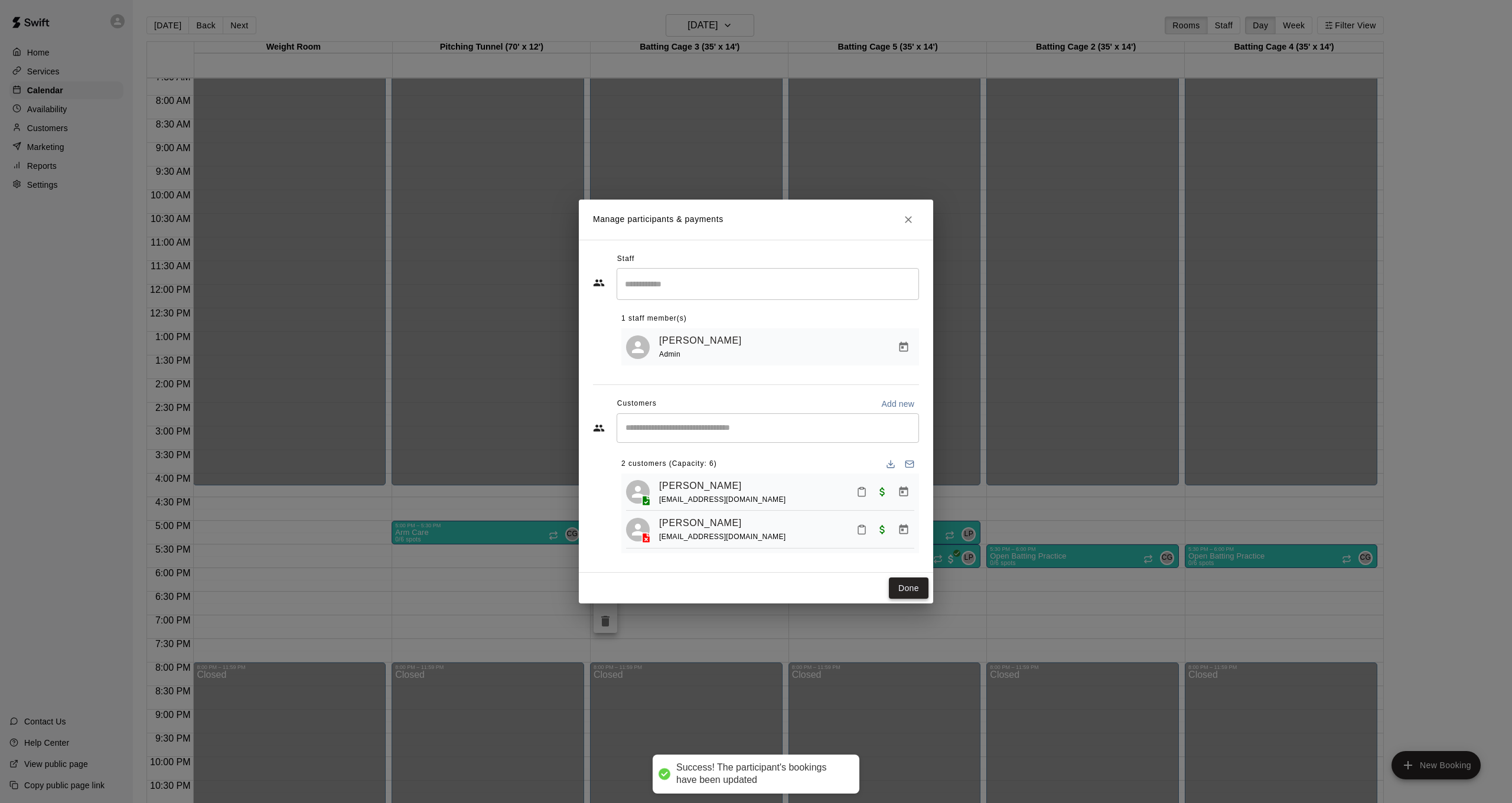
click at [900, 595] on button "Done" at bounding box center [909, 588] width 39 height 22
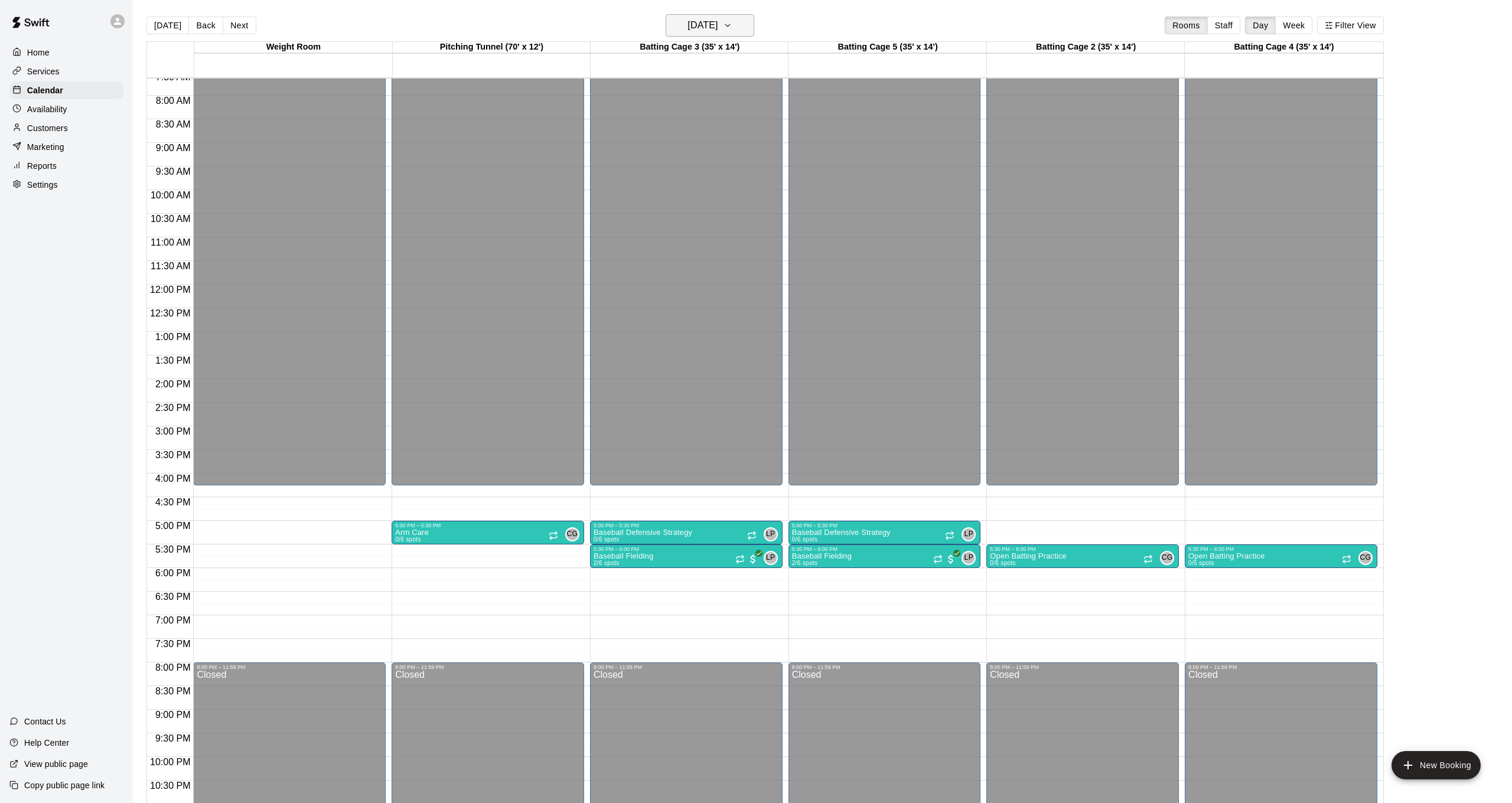
click at [732, 27] on icon "button" at bounding box center [728, 25] width 10 height 14
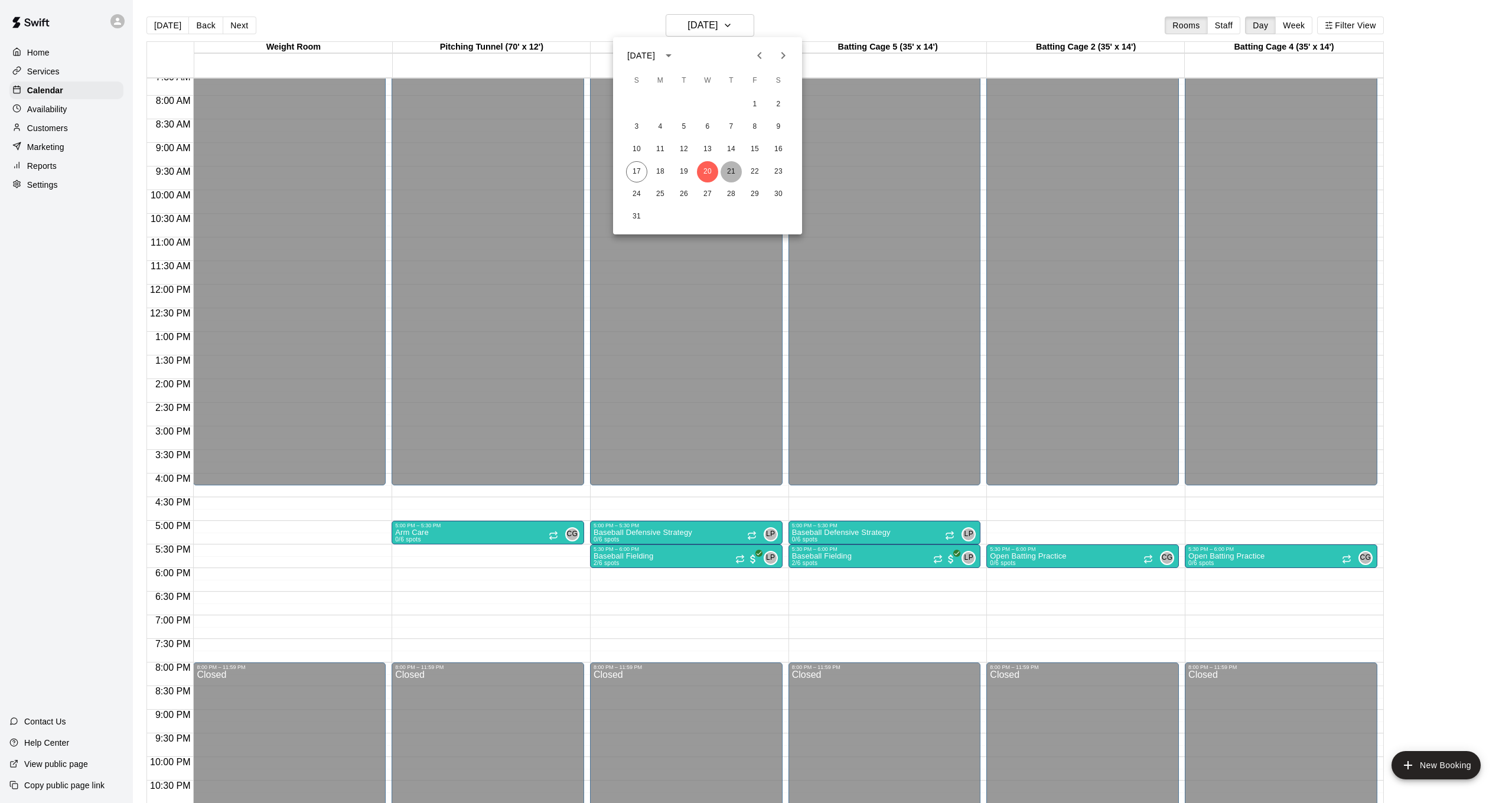
click at [735, 171] on button "21" at bounding box center [731, 172] width 22 height 22
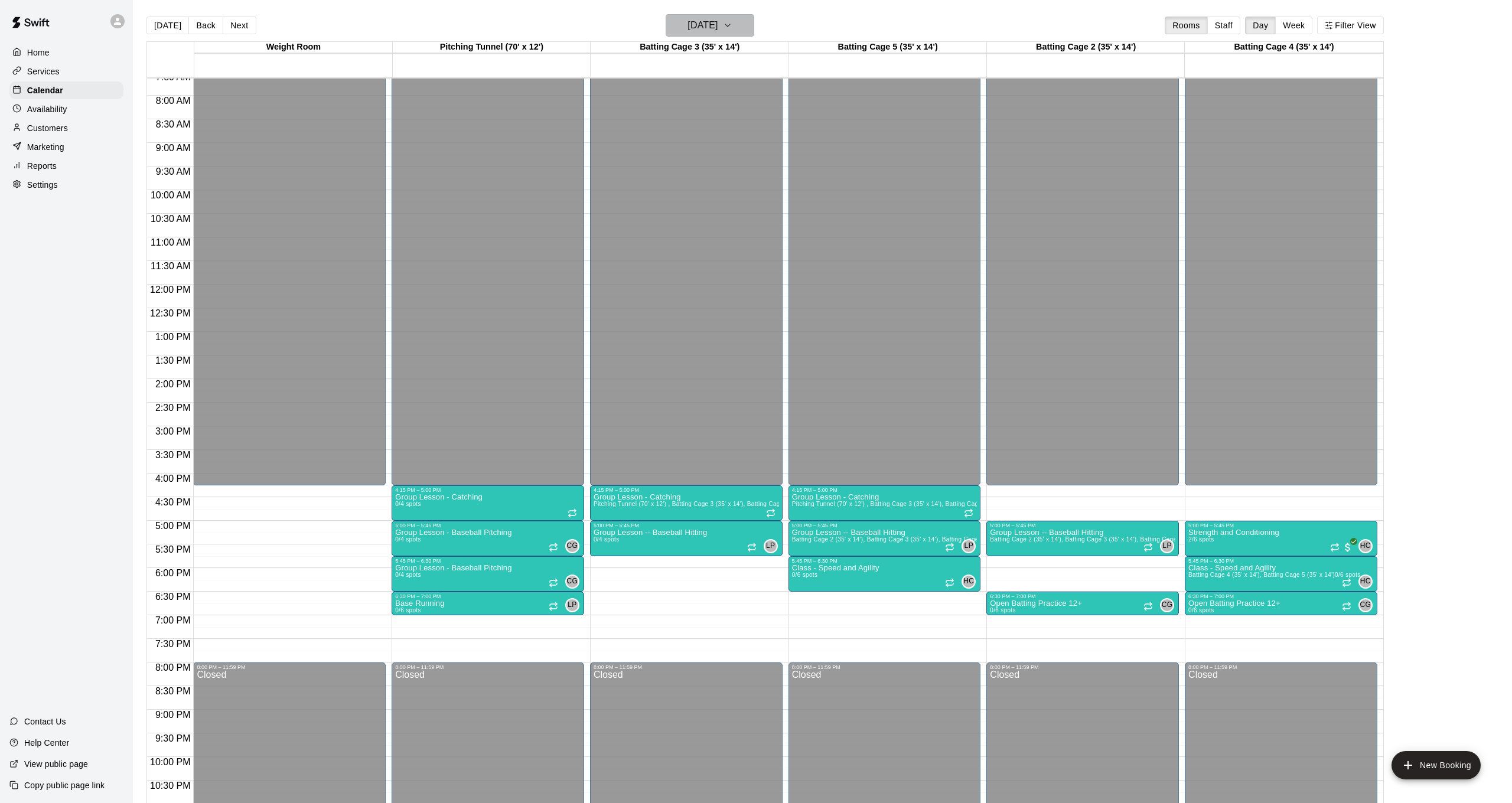
click at [740, 26] on button "Thursday Aug 21" at bounding box center [710, 25] width 88 height 23
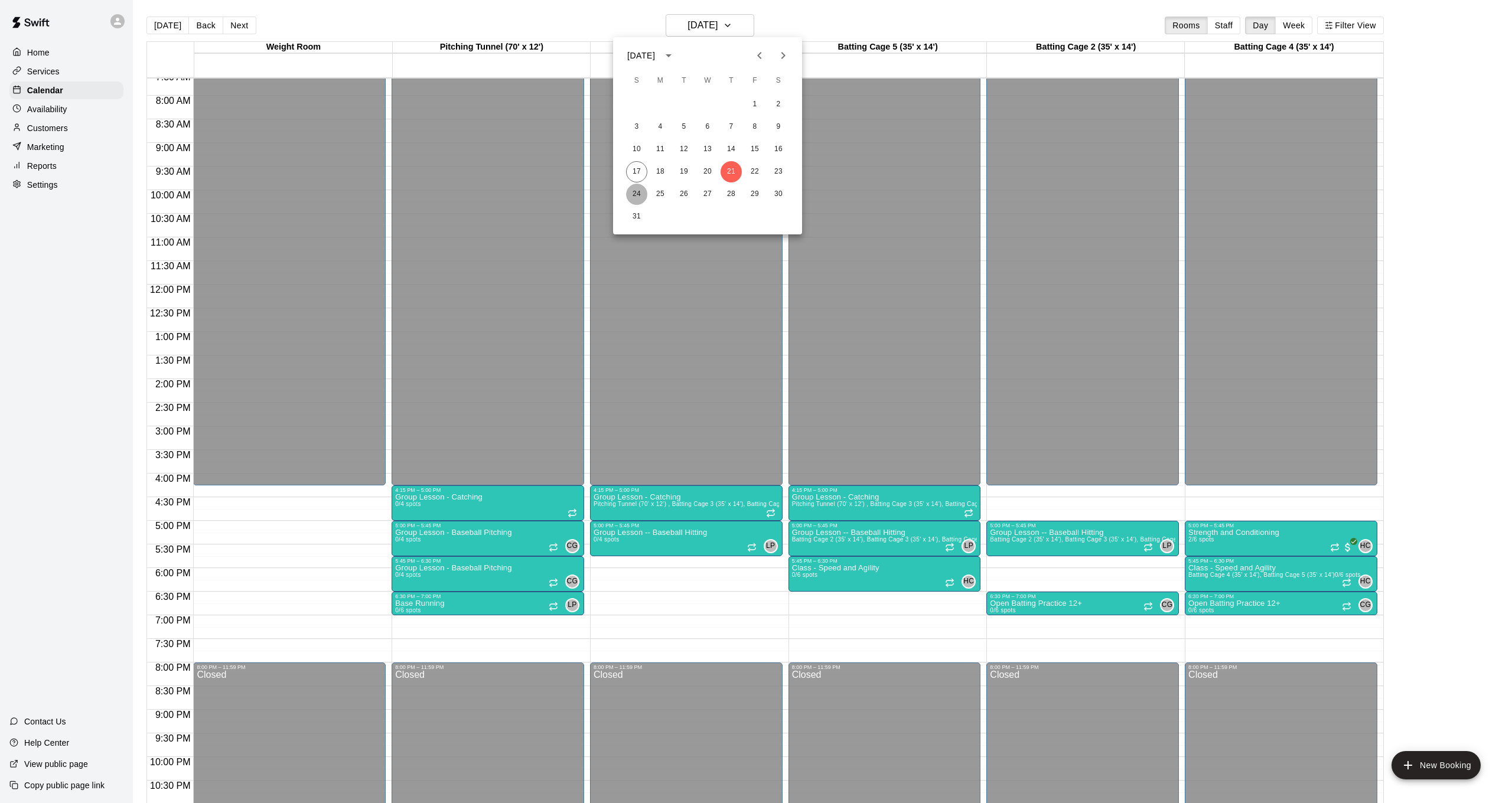
click at [632, 191] on button "24" at bounding box center [637, 194] width 22 height 22
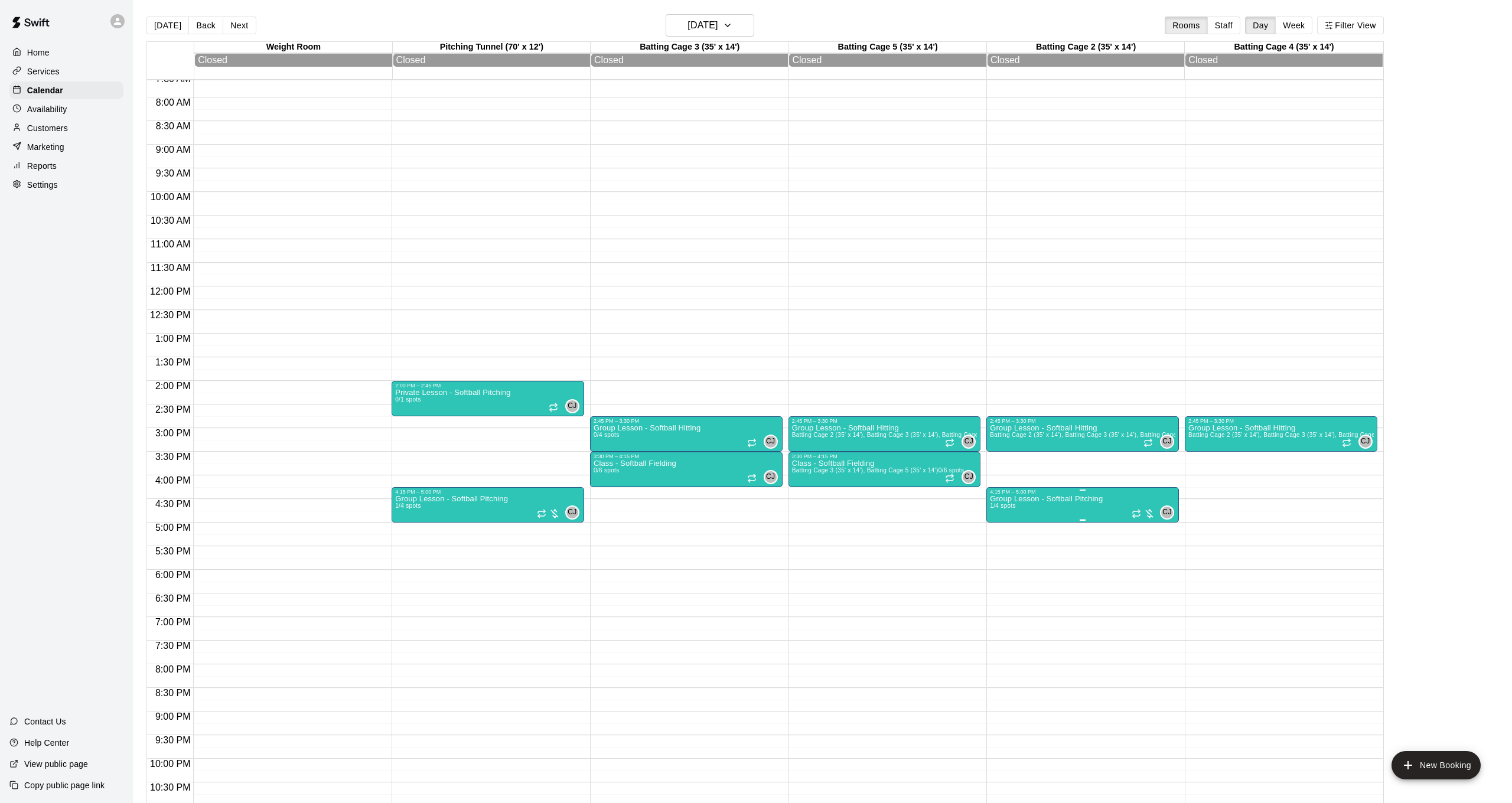
click at [1005, 526] on button "edit" at bounding box center [1002, 535] width 24 height 23
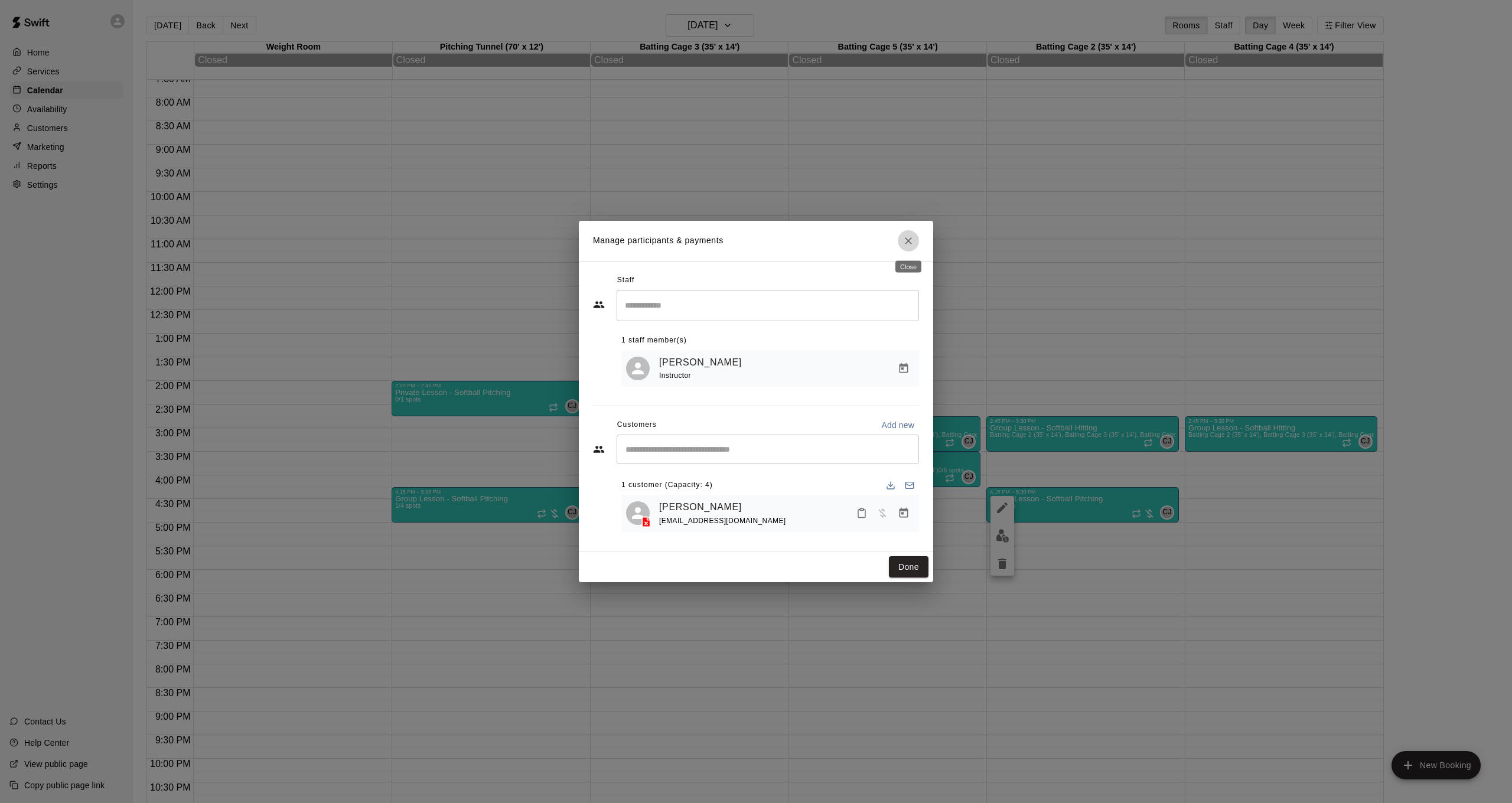
click at [915, 242] on button "Close" at bounding box center [909, 241] width 22 height 22
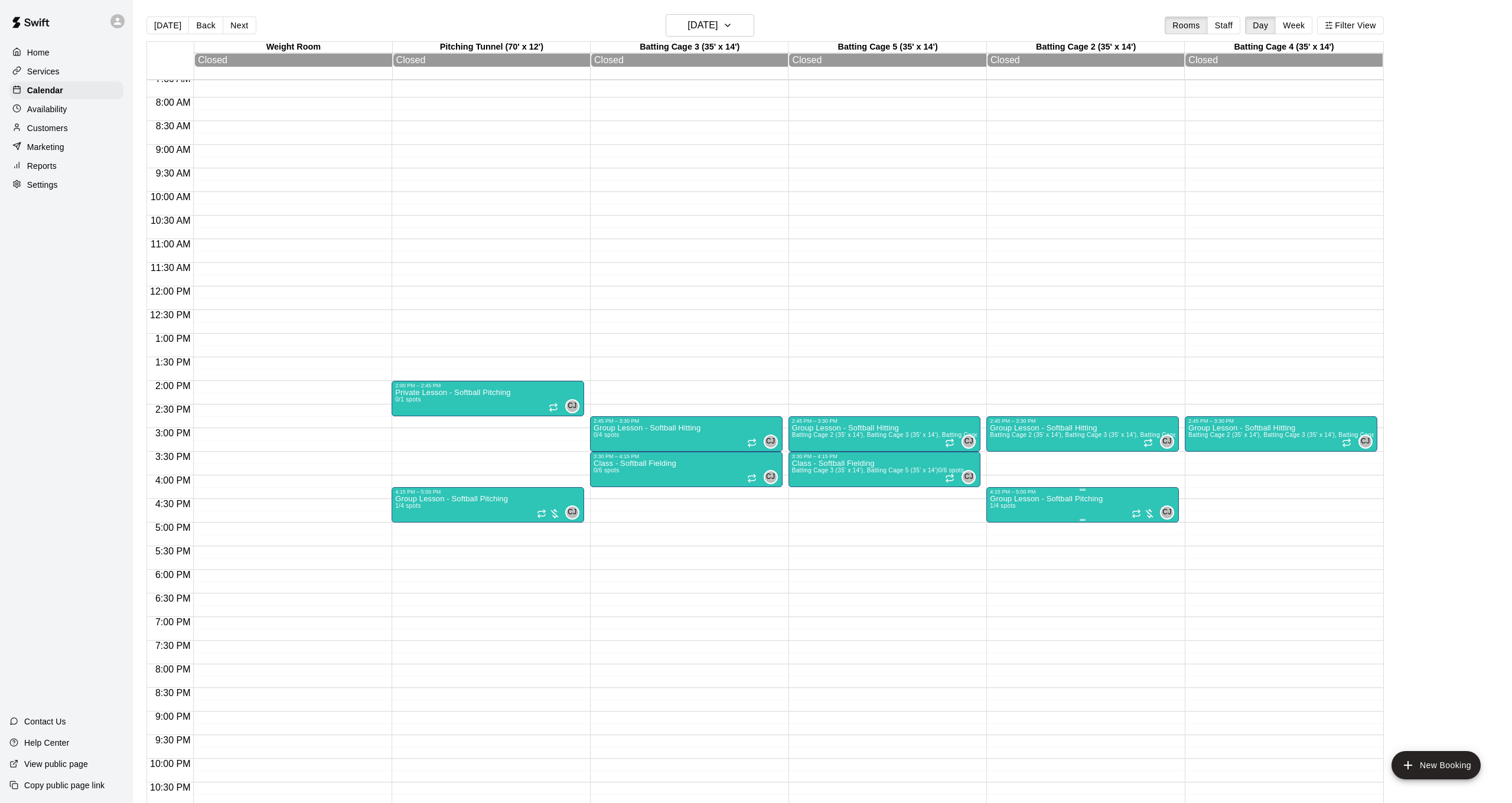
click at [1052, 499] on p "Group Lesson - Softball Pitching" at bounding box center [1046, 499] width 113 height 0
click at [996, 540] on img "edit" at bounding box center [1003, 540] width 14 height 14
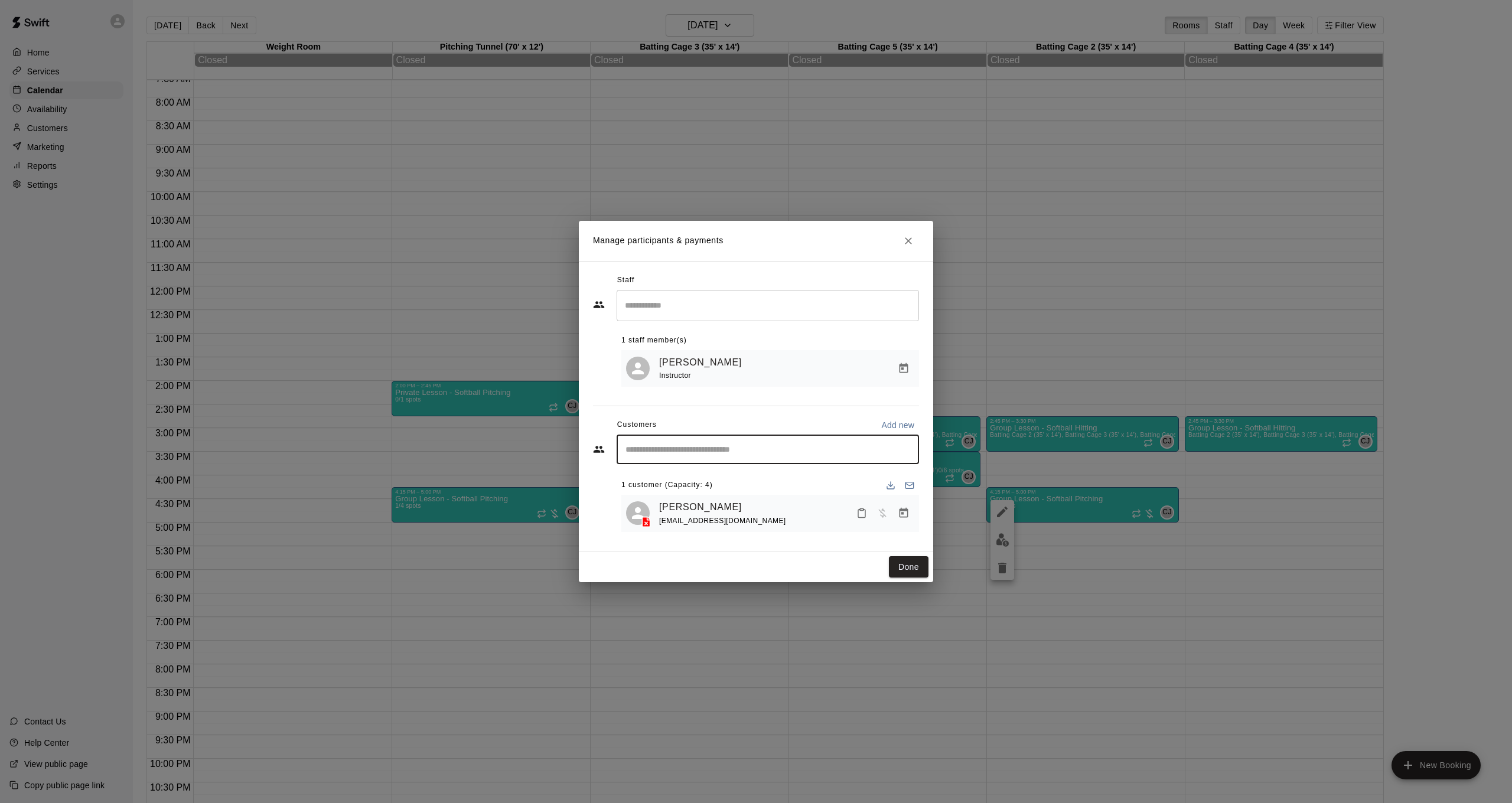
click at [718, 445] on input "Start typing to search customers..." at bounding box center [768, 449] width 292 height 12
type input "*****"
click at [719, 482] on p "Carleigh Beth Payne" at bounding box center [724, 477] width 147 height 13
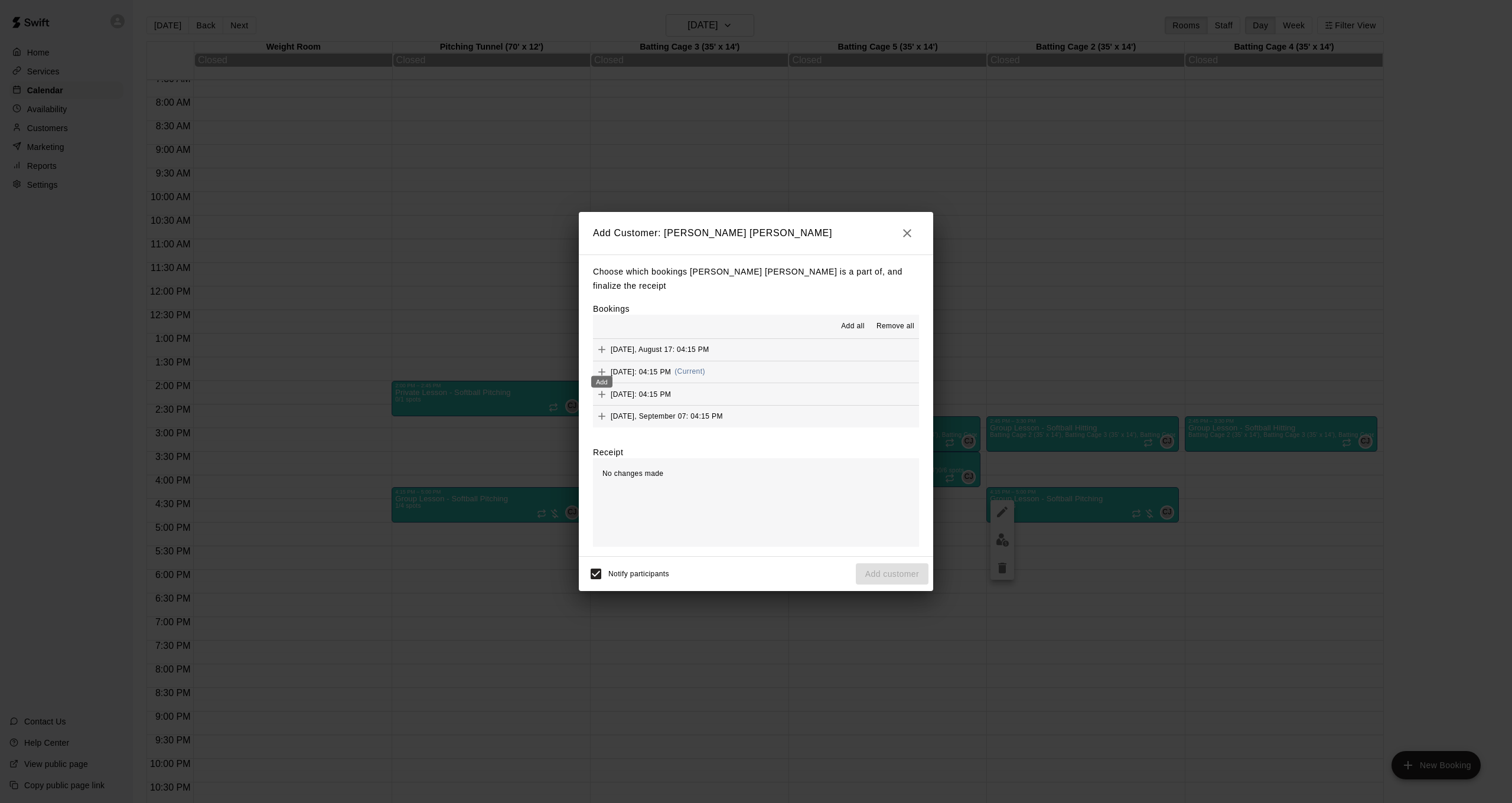
click at [598, 369] on div "Add" at bounding box center [602, 378] width 24 height 22
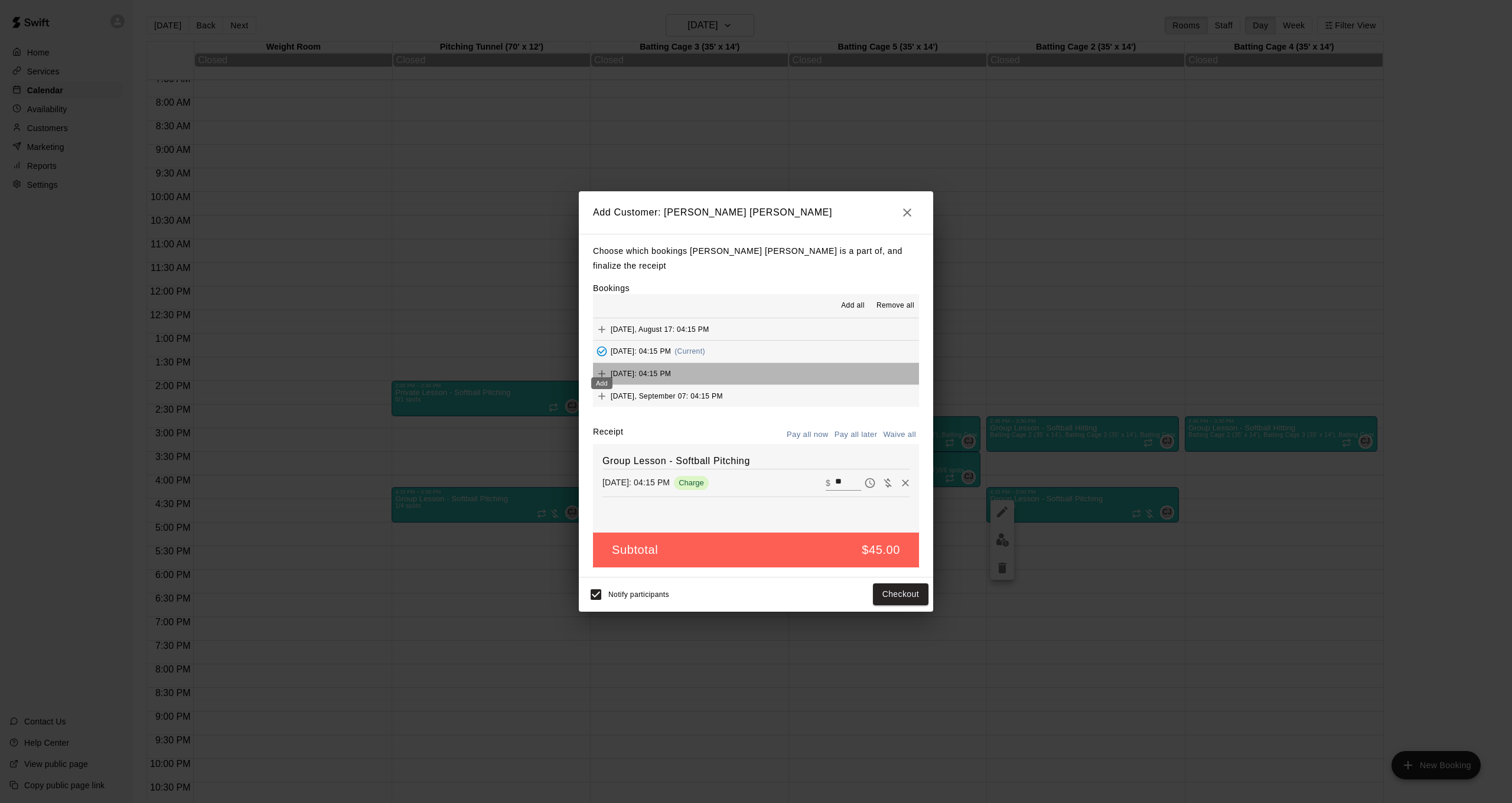
click at [602, 369] on div "Add" at bounding box center [602, 379] width 24 height 22
click at [600, 389] on icon "Add" at bounding box center [602, 395] width 12 height 12
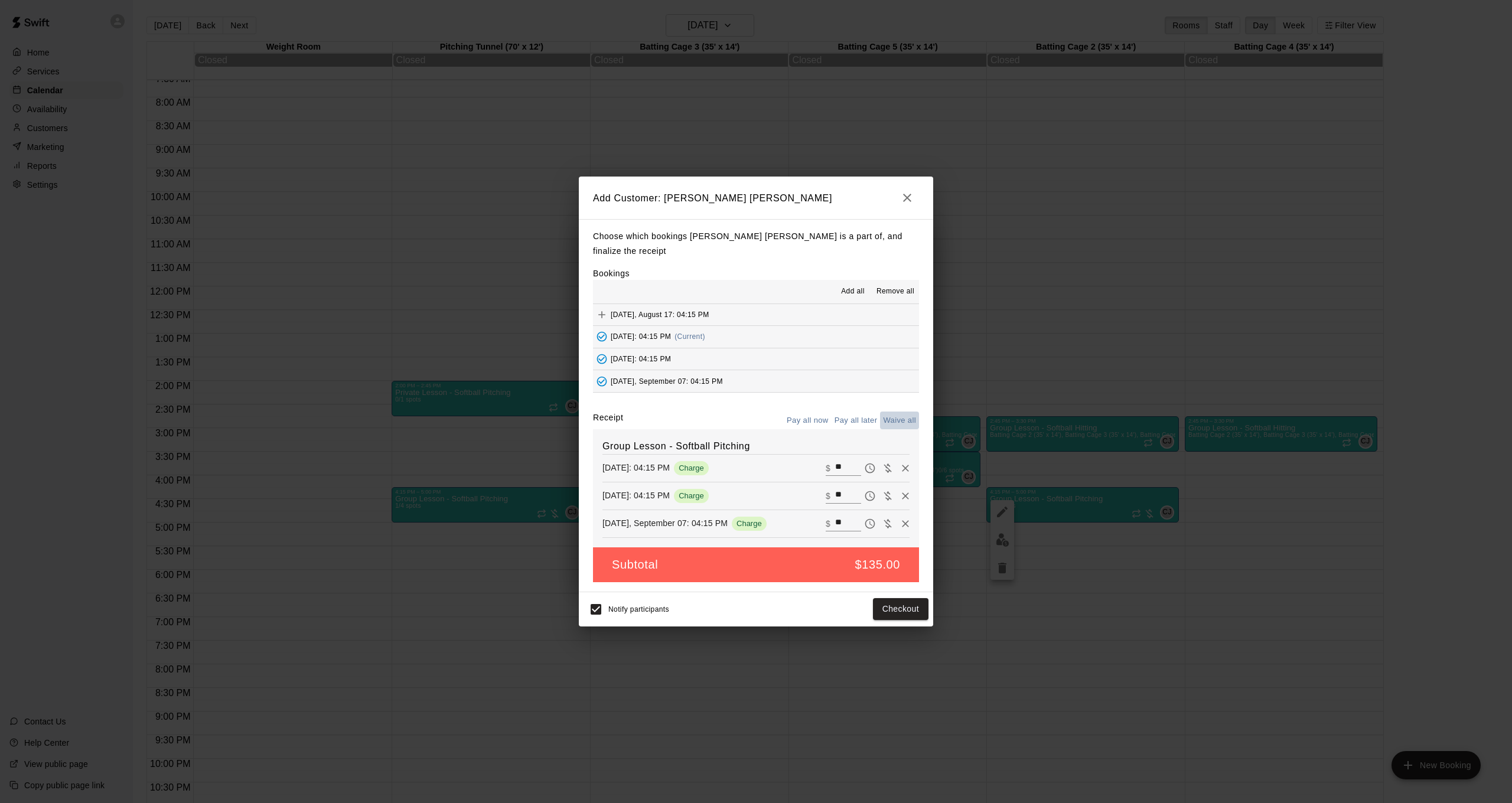
click at [890, 412] on button "Waive all" at bounding box center [900, 421] width 39 height 19
type input "*"
click at [884, 598] on button "Add customer" at bounding box center [892, 609] width 73 height 22
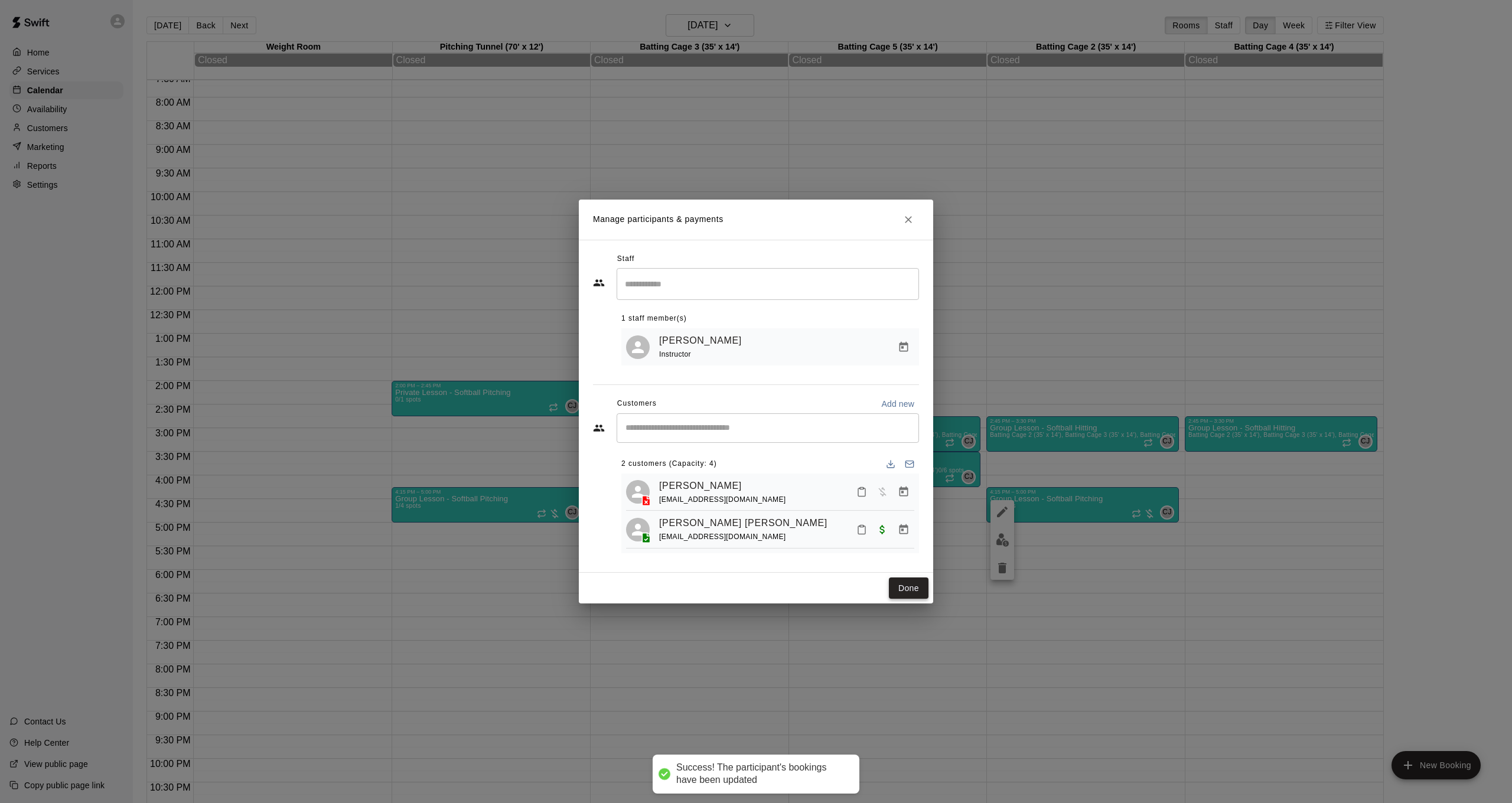
click at [902, 593] on button "Done" at bounding box center [909, 588] width 39 height 22
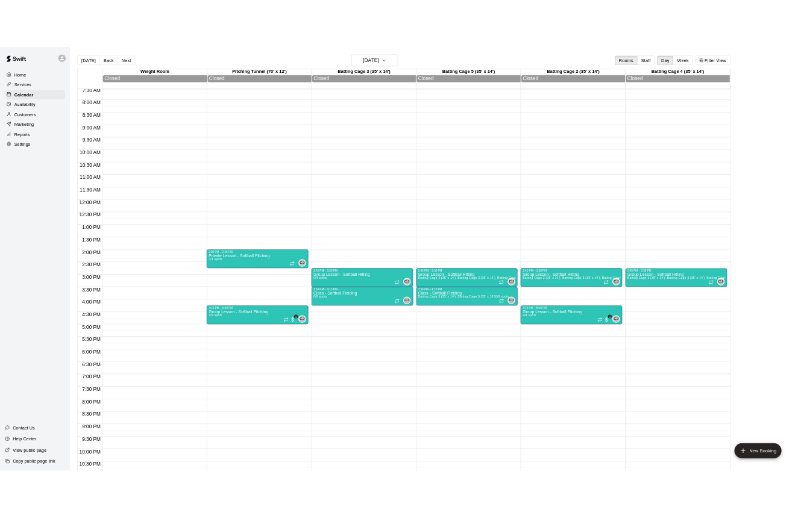
scroll to position [372, 0]
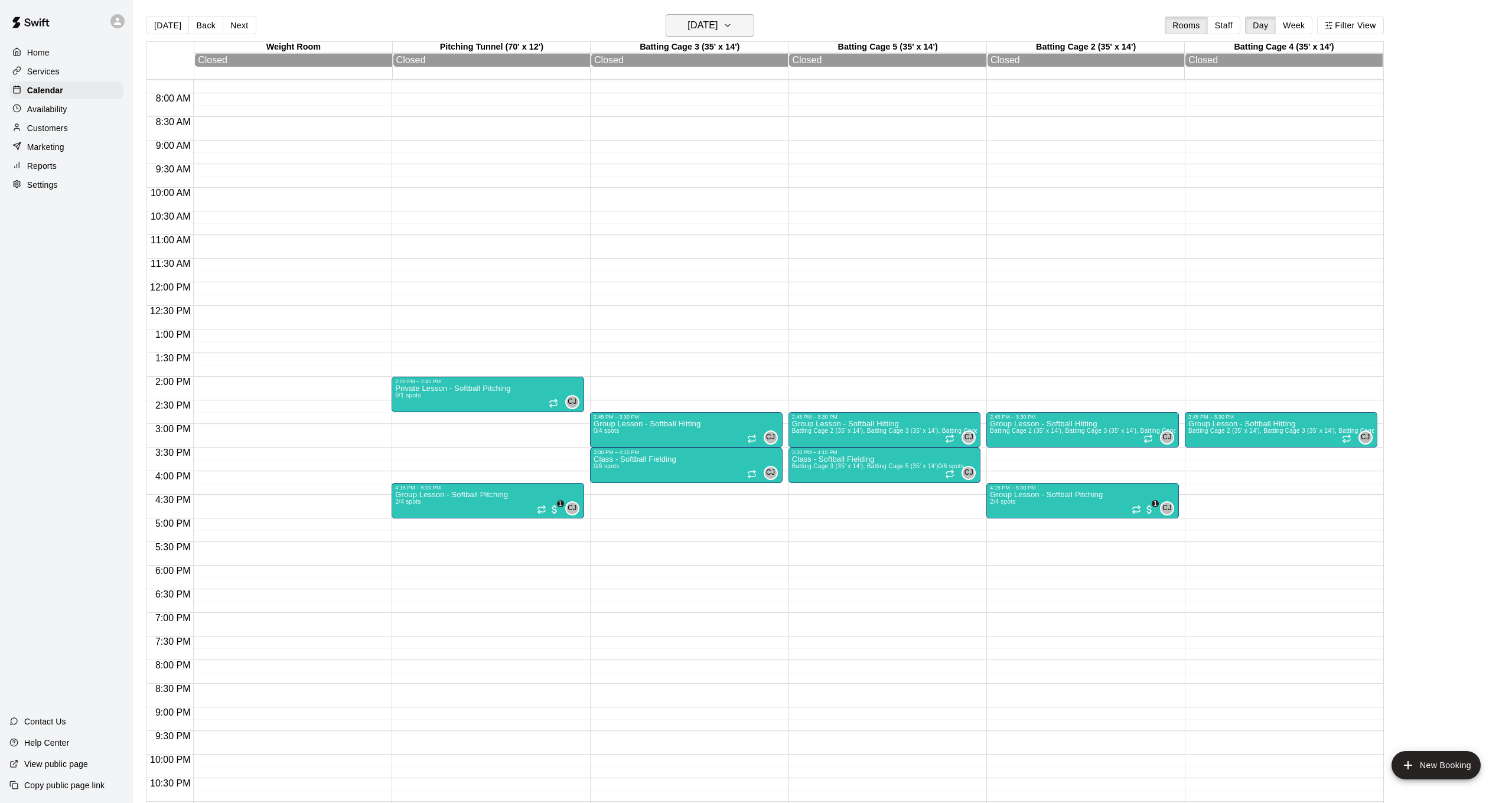
click at [716, 31] on h6 "Sunday Aug 24" at bounding box center [702, 25] width 30 height 17
click at [785, 59] on icon "Next month" at bounding box center [783, 55] width 14 height 14
click at [875, 149] on div at bounding box center [756, 401] width 1512 height 803
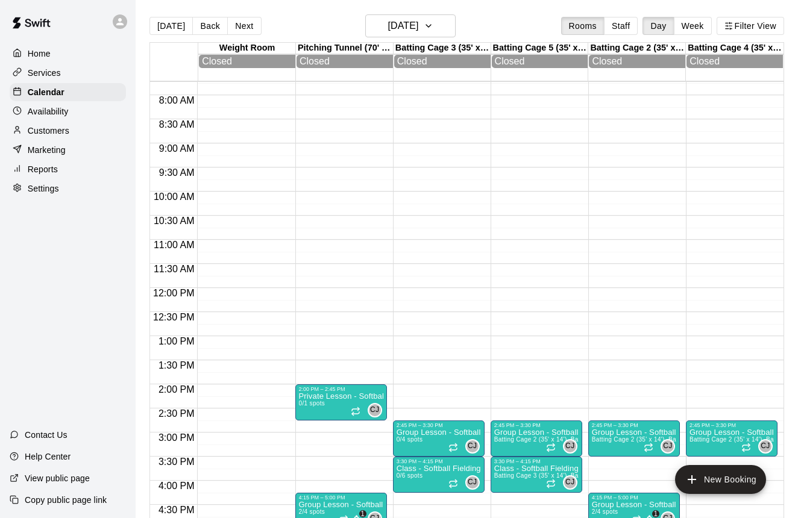
scroll to position [0, 0]
click at [418, 20] on h6 "Sunday Aug 24" at bounding box center [402, 25] width 31 height 17
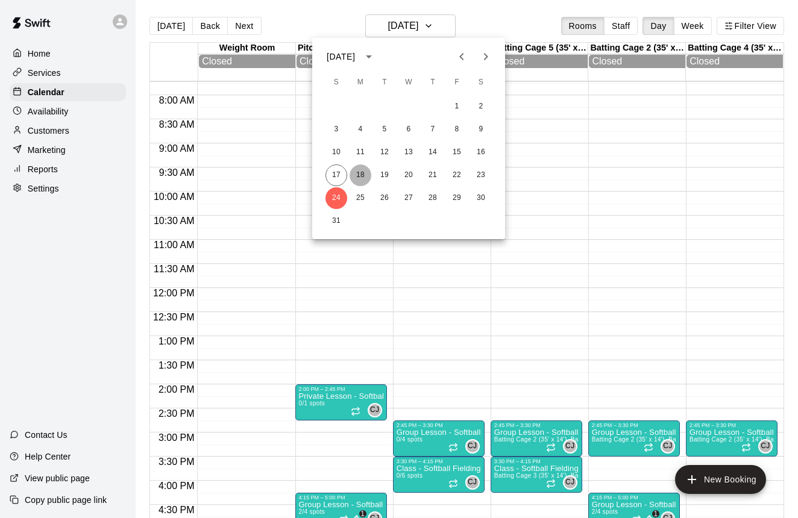
click at [362, 181] on button "18" at bounding box center [360, 175] width 22 height 22
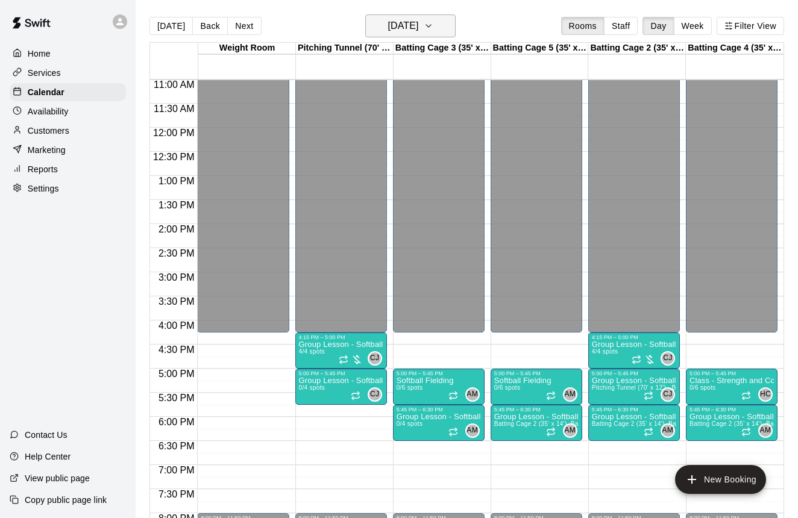
click at [416, 22] on h6 "[DATE]" at bounding box center [402, 25] width 31 height 17
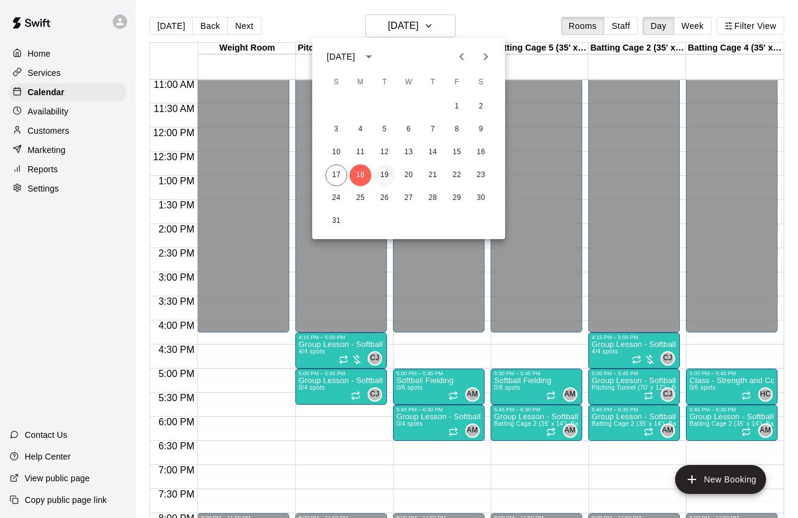
click at [384, 178] on button "19" at bounding box center [384, 175] width 22 height 22
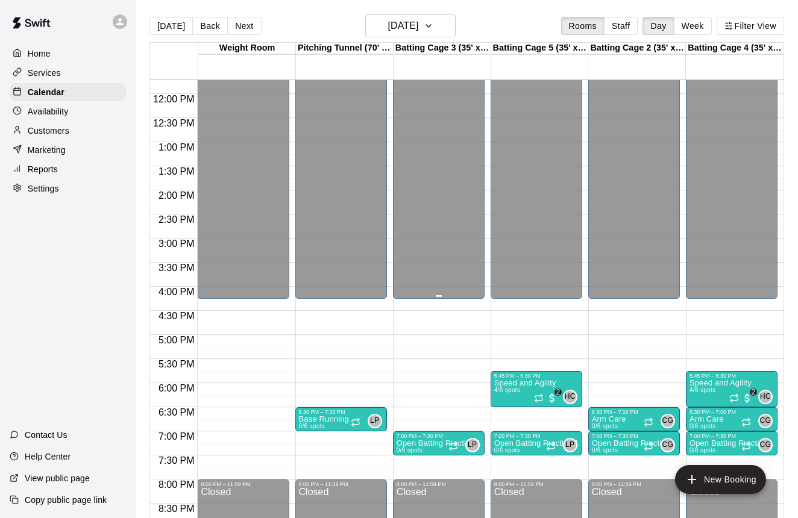
scroll to position [565, 0]
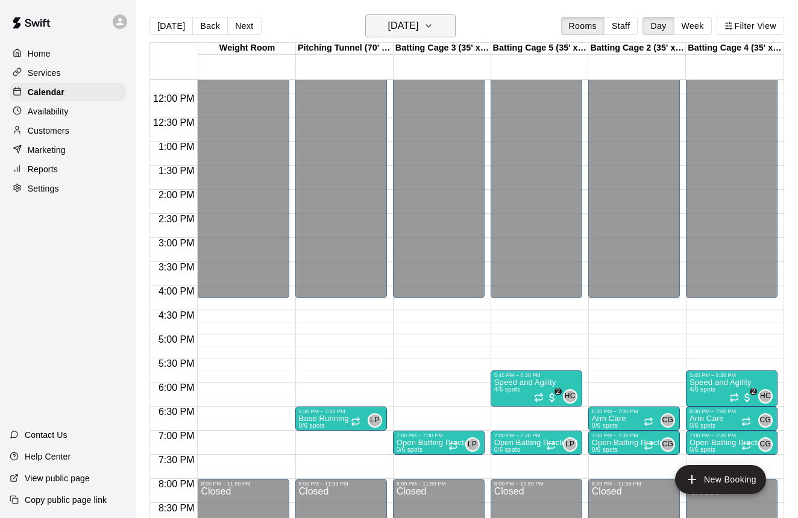
click at [415, 29] on h6 "Tuesday Aug 19" at bounding box center [402, 25] width 31 height 17
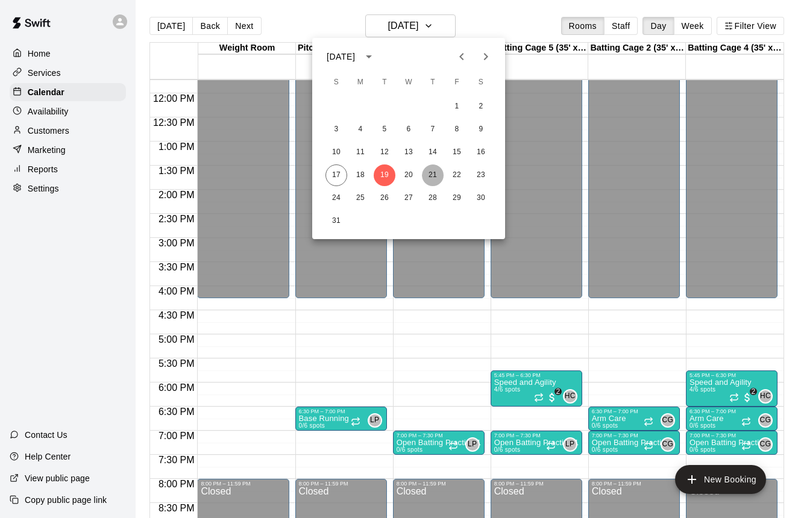
click at [433, 177] on button "21" at bounding box center [433, 175] width 22 height 22
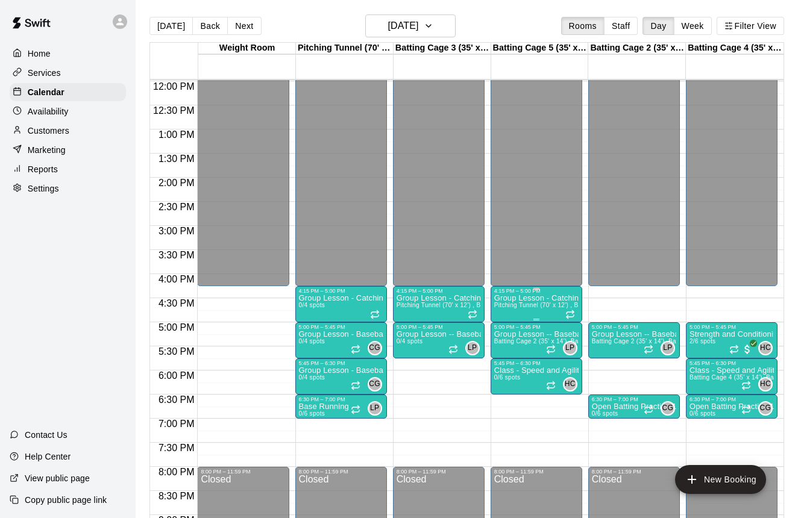
scroll to position [581, 0]
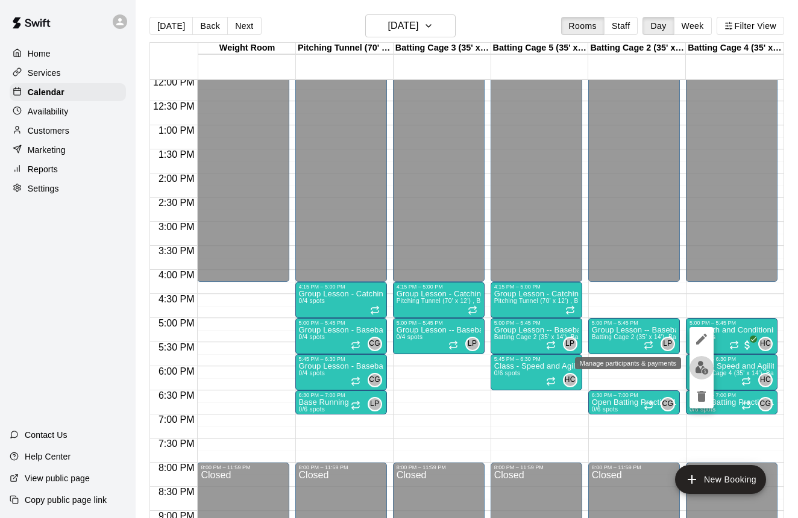
click at [701, 365] on img "edit" at bounding box center [702, 368] width 14 height 14
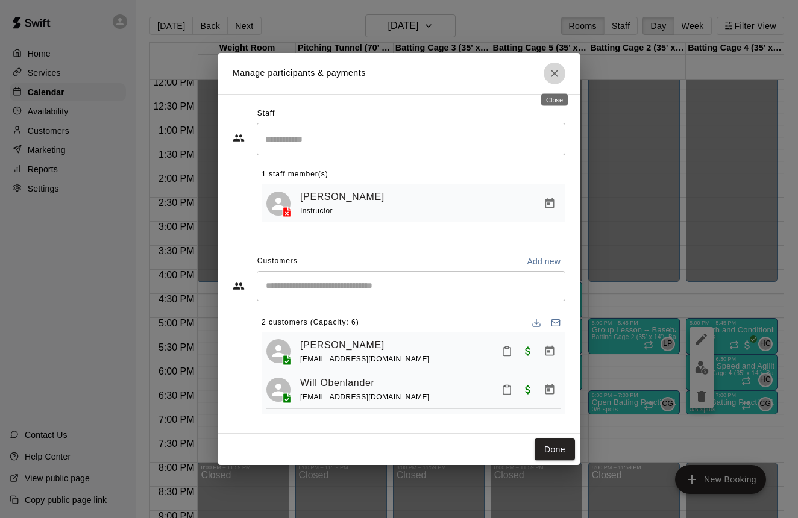
click at [548, 76] on icon "Close" at bounding box center [554, 73] width 12 height 12
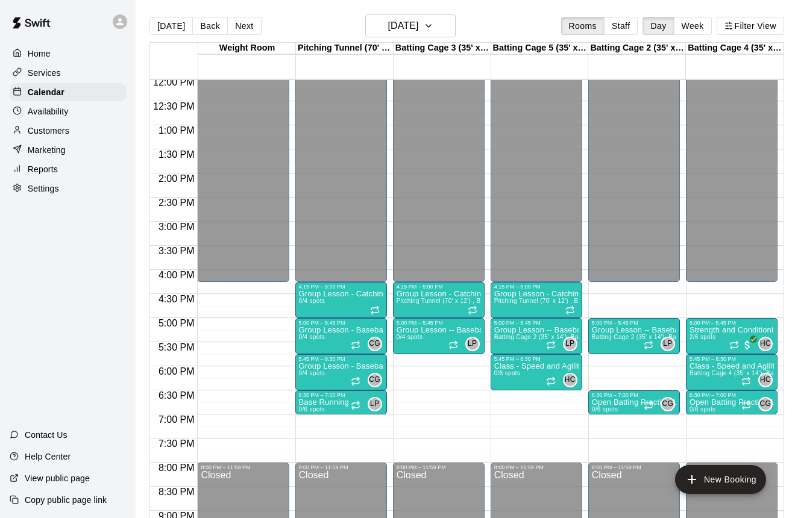
click at [752, 298] on div "12:00 AM – 4:15 PM Closed 5:00 PM – 5:45 PM Strength and Conditioning 2/6 spots…" at bounding box center [732, 77] width 92 height 1157
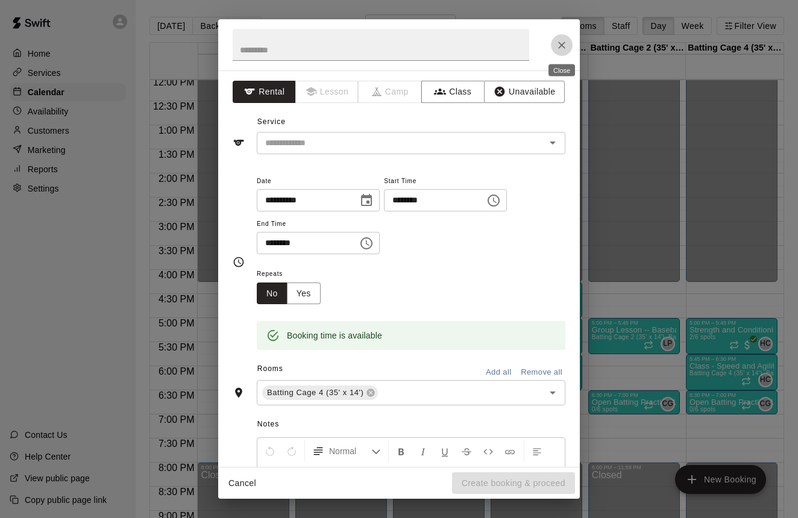
click at [560, 46] on icon "Close" at bounding box center [561, 45] width 7 height 7
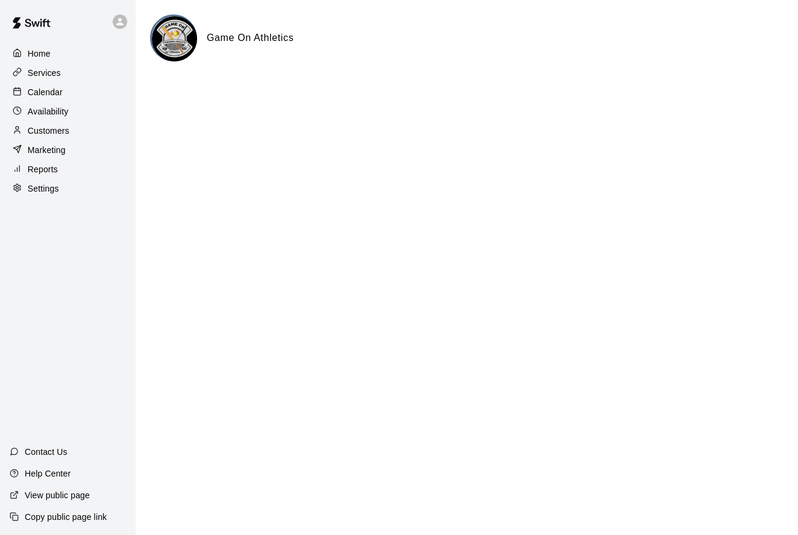
click at [46, 95] on p "Calendar" at bounding box center [45, 92] width 35 height 12
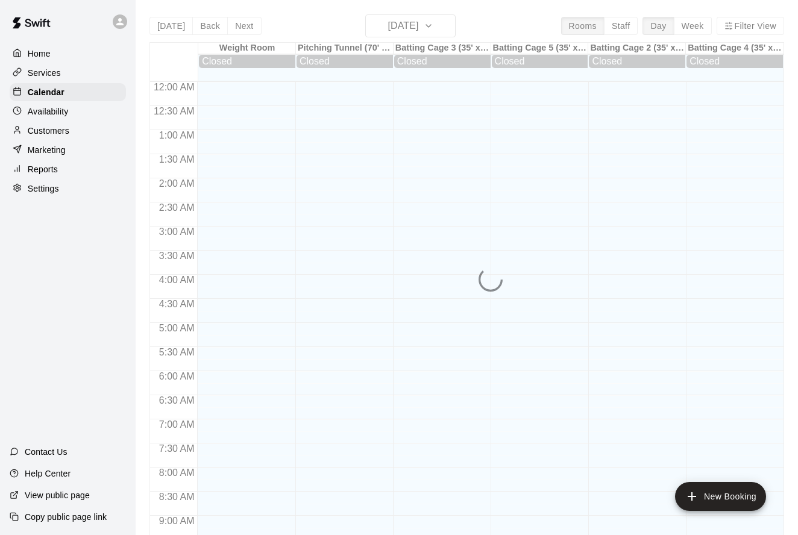
scroll to position [652, 0]
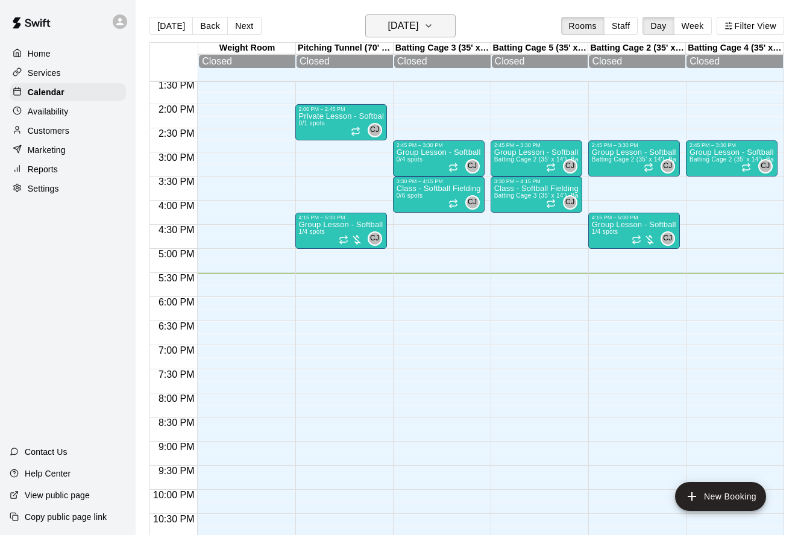
click at [433, 25] on icon "button" at bounding box center [428, 26] width 10 height 14
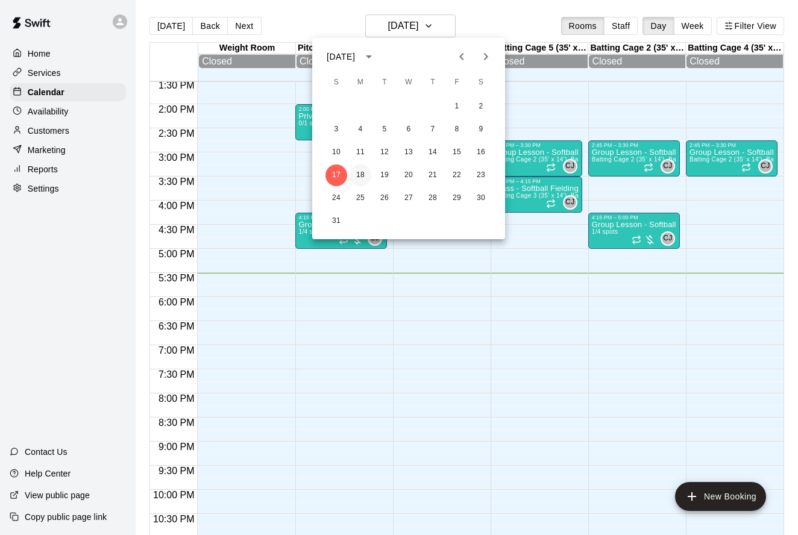
click at [363, 174] on button "18" at bounding box center [360, 175] width 22 height 22
